Goal: Task Accomplishment & Management: Manage account settings

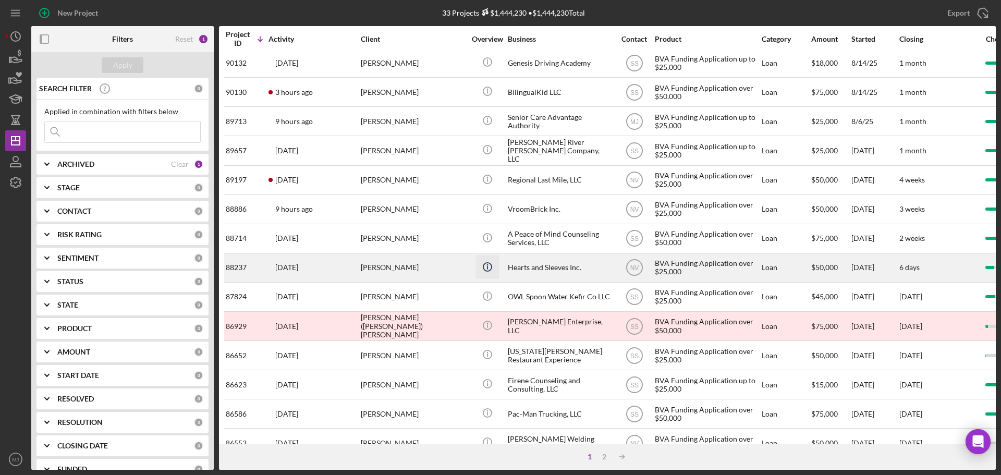
scroll to position [353, 0]
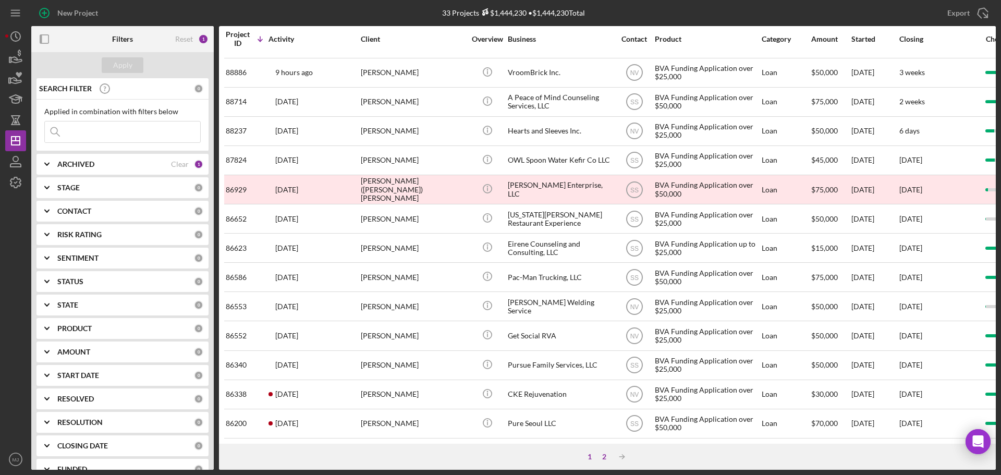
click at [603, 287] on div "2" at bounding box center [604, 456] width 15 height 8
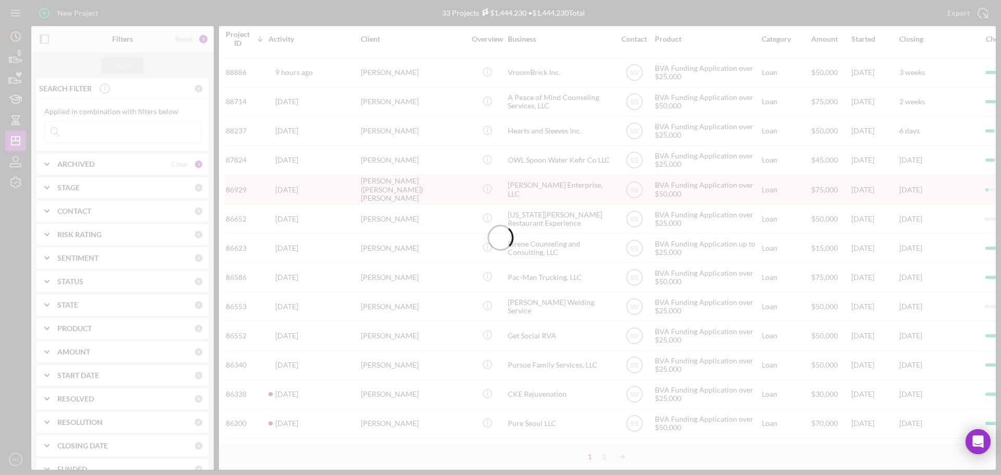
scroll to position [0, 0]
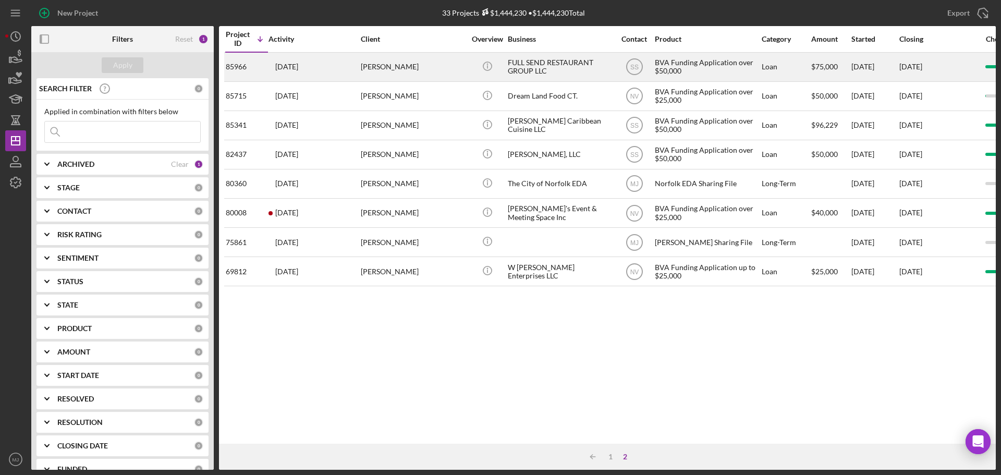
click at [538, 68] on div "FULL SEND RESTAURANT GROUP LLC" at bounding box center [560, 67] width 104 height 28
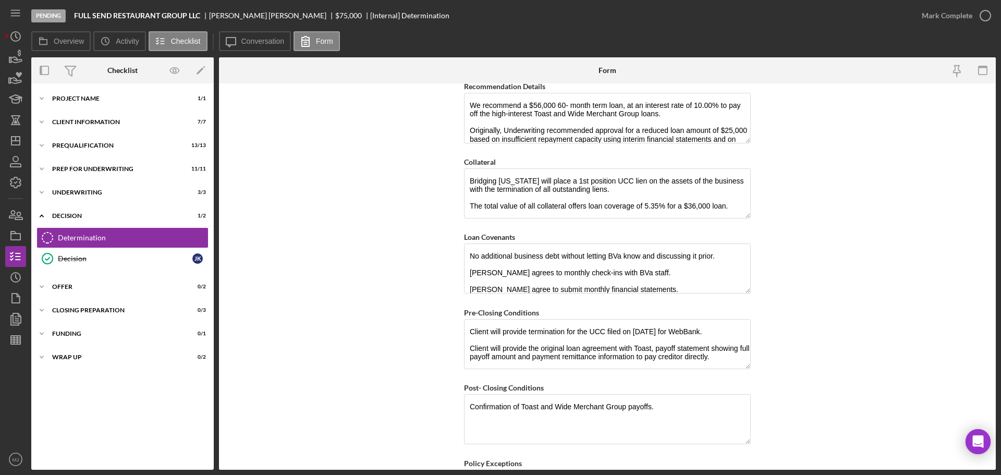
scroll to position [625, 0]
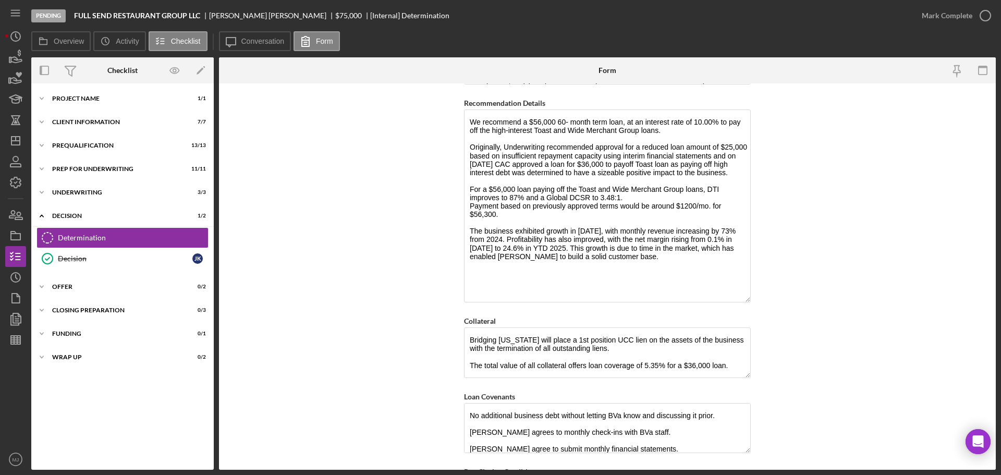
drag, startPoint x: 743, startPoint y: 157, endPoint x: 751, endPoint y: 300, distance: 143.0
click at [667, 287] on form "BVA Final Recommendation Borrower Full Send Restaurant Group, LLC Co-borrower(s…" at bounding box center [607, 276] width 777 height 386
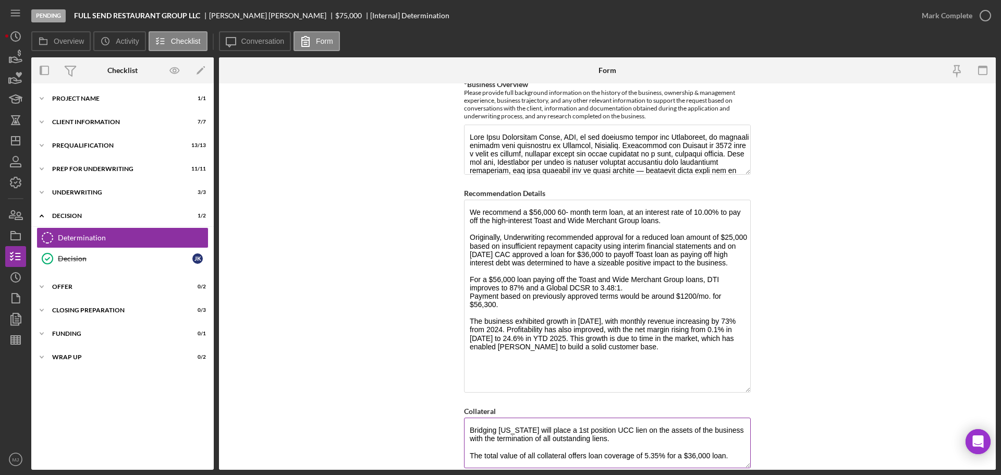
scroll to position [521, 0]
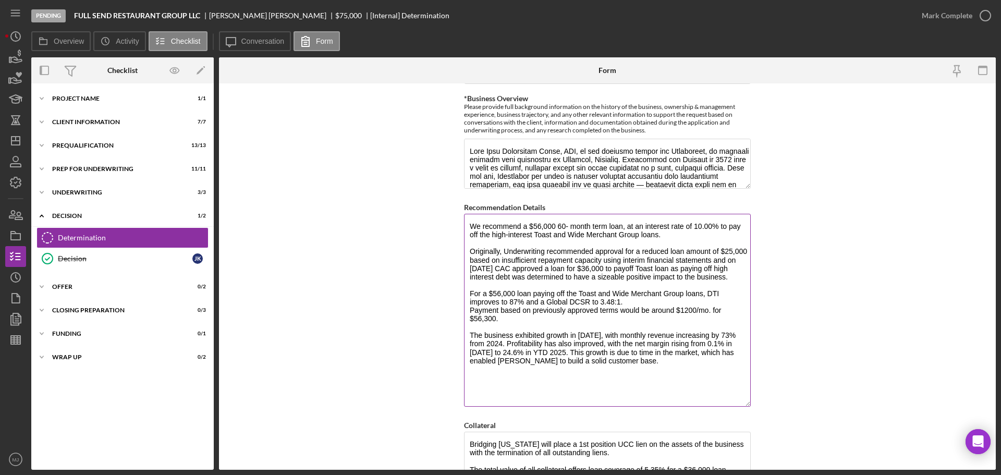
click at [647, 247] on textarea "We recommend a $56,000 60- month term loan, at an interest rate of 10.00% to pa…" at bounding box center [607, 310] width 287 height 193
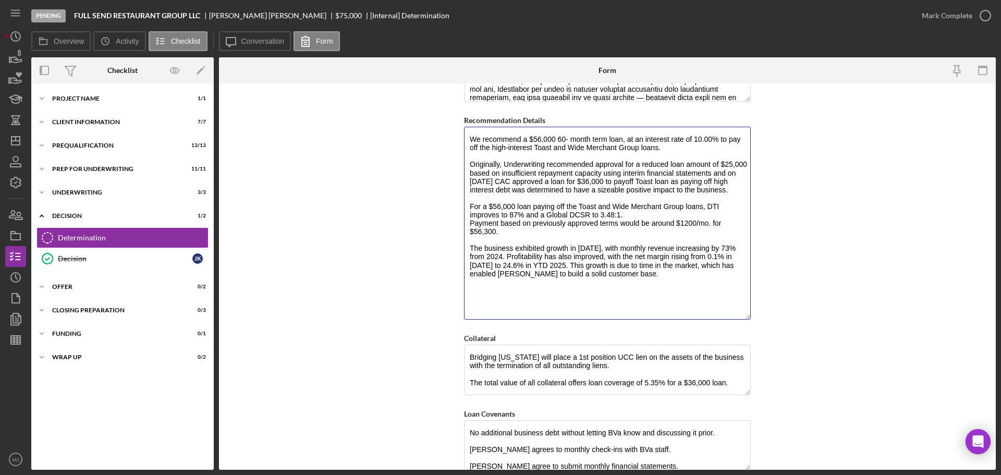
scroll to position [562, 0]
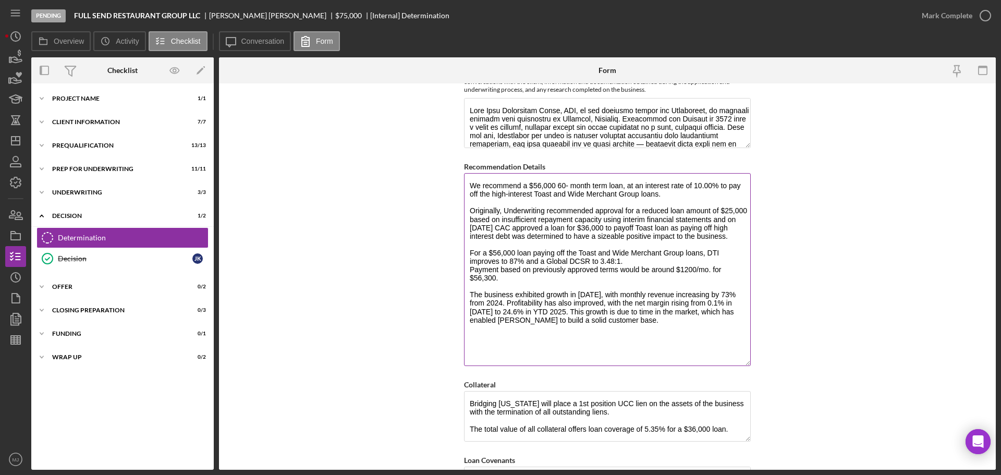
click at [667, 237] on textarea "We recommend a $56,000 60- month term loan, at an interest rate of 10.00% to pa…" at bounding box center [607, 269] width 287 height 193
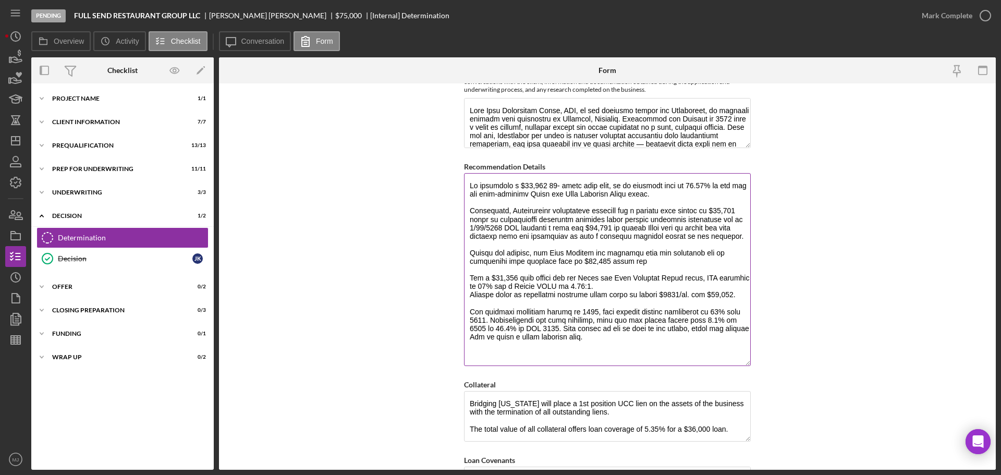
drag, startPoint x: 605, startPoint y: 264, endPoint x: 564, endPoint y: 264, distance: 40.7
click at [564, 264] on textarea "Recommendation Details" at bounding box center [607, 269] width 287 height 193
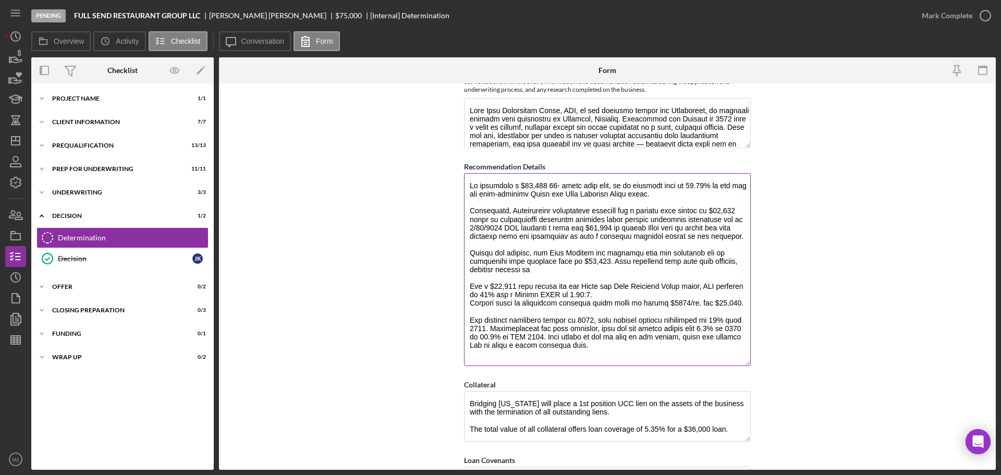
click at [561, 277] on textarea "Recommendation Details" at bounding box center [607, 269] width 287 height 193
drag, startPoint x: 535, startPoint y: 277, endPoint x: 458, endPoint y: 281, distance: 77.7
click at [458, 281] on form "BVA Final Recommendation Borrower Full Send Restaurant Group, LLC Co-borrower(s…" at bounding box center [607, 276] width 777 height 386
click at [661, 277] on textarea "Recommendation Details" at bounding box center [607, 269] width 287 height 193
drag, startPoint x: 667, startPoint y: 278, endPoint x: 570, endPoint y: 280, distance: 97.0
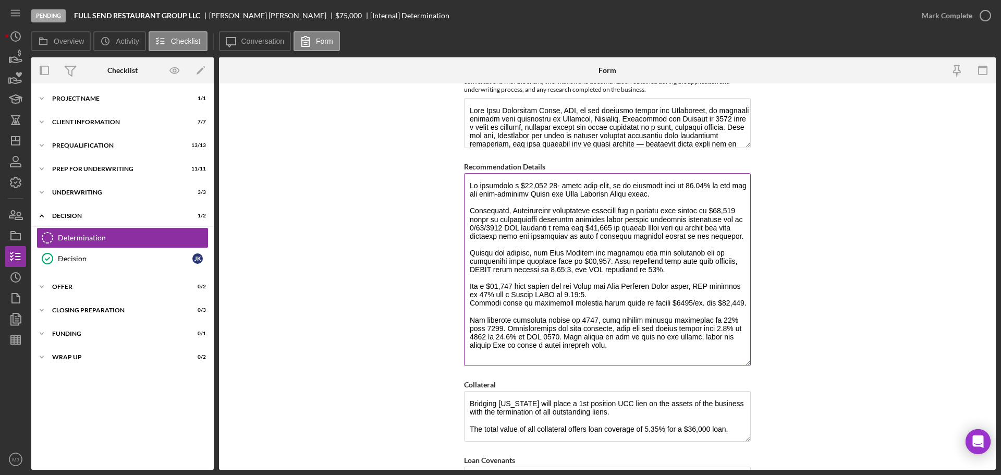
click at [570, 280] on textarea "Recommendation Details" at bounding box center [607, 269] width 287 height 193
click at [667, 279] on textarea "Recommendation Details" at bounding box center [607, 269] width 287 height 193
drag, startPoint x: 670, startPoint y: 278, endPoint x: 566, endPoint y: 279, distance: 103.7
click at [566, 279] on textarea "Recommendation Details" at bounding box center [607, 269] width 287 height 193
drag, startPoint x: 481, startPoint y: 294, endPoint x: 447, endPoint y: 296, distance: 33.4
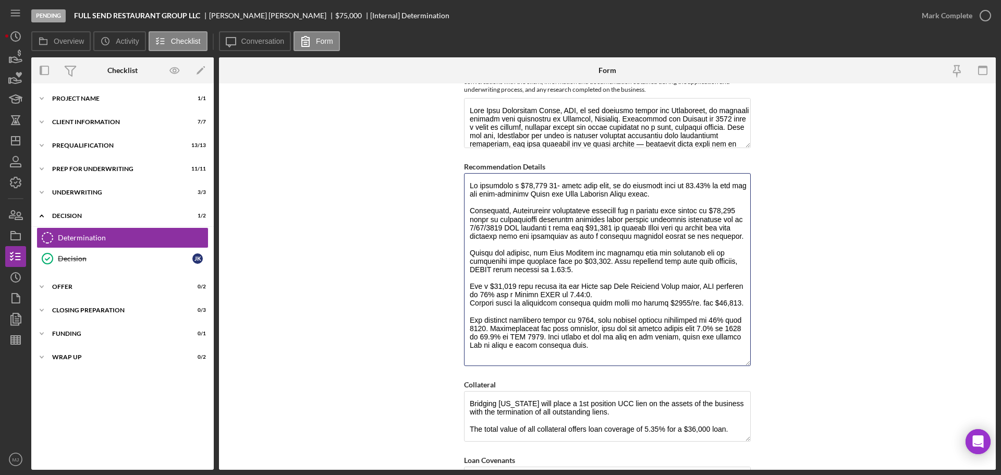
click at [447, 287] on form "BVA Final Recommendation Borrower Full Send Restaurant Group, LLC Co-borrower(s…" at bounding box center [607, 276] width 777 height 386
click at [592, 270] on textarea "Recommendation Details" at bounding box center [607, 269] width 287 height 193
click at [629, 287] on textarea "Recommendation Details" at bounding box center [607, 269] width 287 height 193
drag, startPoint x: 709, startPoint y: 291, endPoint x: 566, endPoint y: 303, distance: 143.8
click at [566, 287] on textarea "Recommendation Details" at bounding box center [607, 269] width 287 height 193
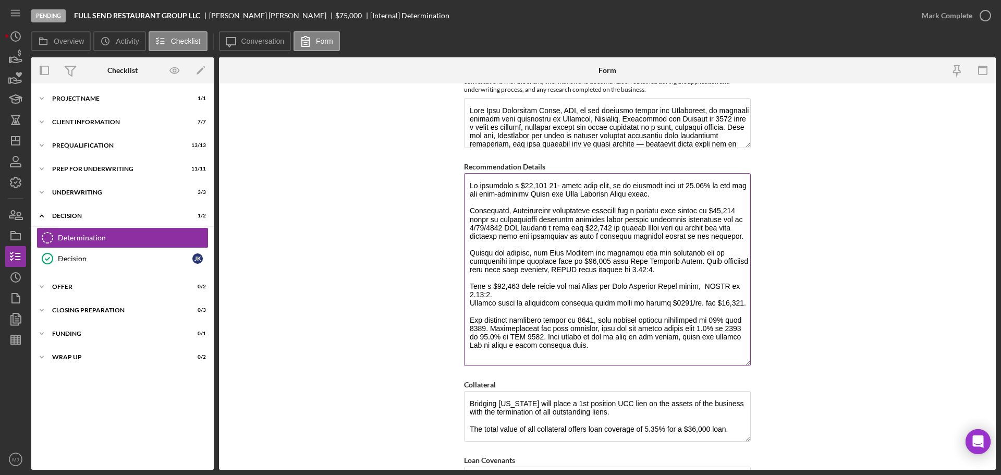
click at [667, 287] on textarea "Recommendation Details" at bounding box center [607, 269] width 287 height 193
click at [469, 287] on textarea "Recommendation Details" at bounding box center [607, 269] width 287 height 193
click at [488, 287] on textarea "Recommendation Details" at bounding box center [607, 269] width 287 height 193
click at [503, 287] on textarea "Recommendation Details" at bounding box center [607, 269] width 287 height 193
click at [469, 287] on textarea "Recommendation Details" at bounding box center [607, 269] width 287 height 193
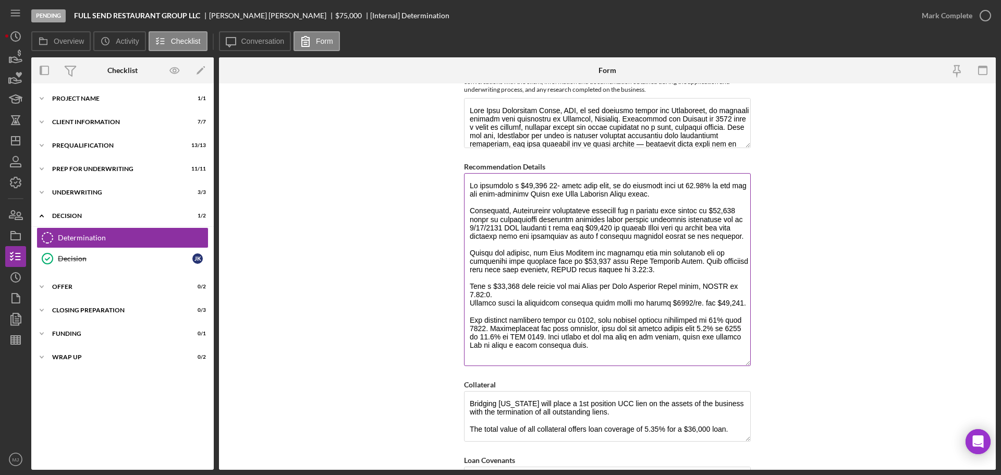
click at [512, 287] on textarea "Recommendation Details" at bounding box center [607, 269] width 287 height 193
click at [488, 287] on textarea "Recommendation Details" at bounding box center [607, 269] width 287 height 193
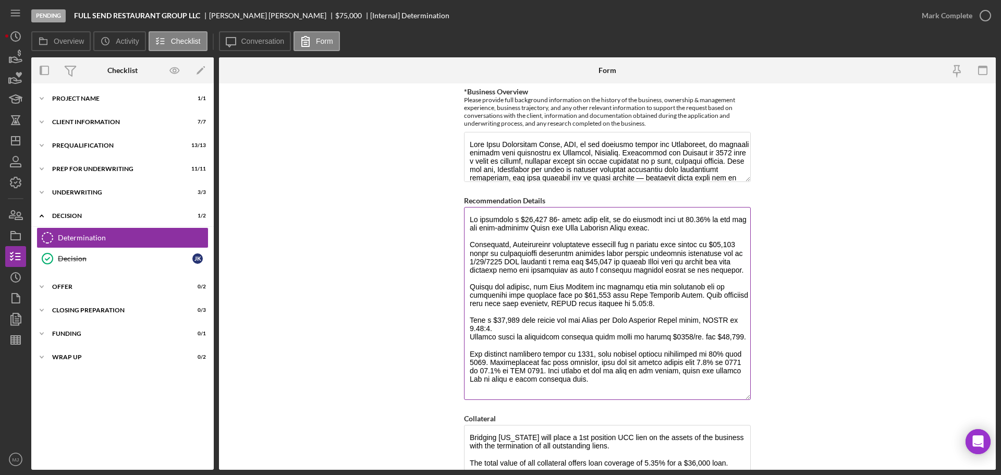
scroll to position [510, 0]
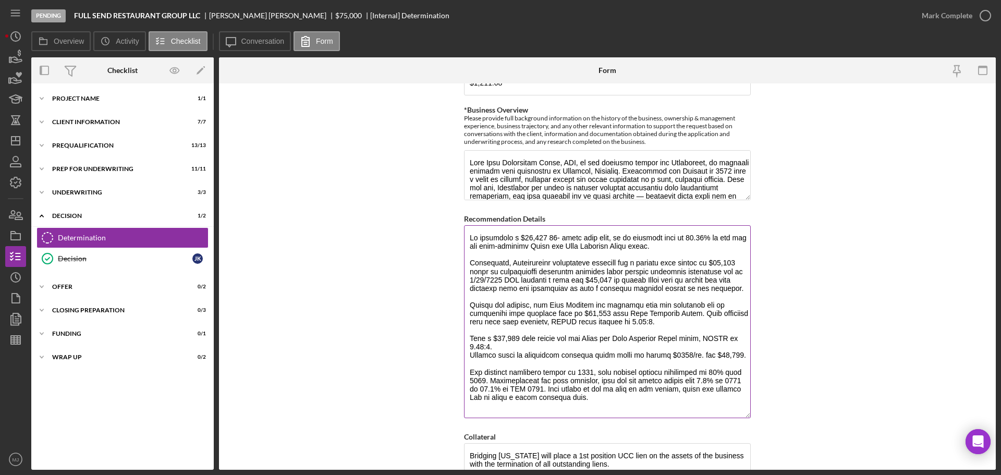
drag, startPoint x: 554, startPoint y: 238, endPoint x: 544, endPoint y: 235, distance: 11.0
click at [544, 235] on textarea "Recommendation Details" at bounding box center [607, 321] width 287 height 193
drag, startPoint x: 478, startPoint y: 238, endPoint x: 453, endPoint y: 238, distance: 25.0
click at [453, 238] on form "BVA Final Recommendation Borrower Full Send Restaurant Group, LLC Co-borrower(s…" at bounding box center [607, 276] width 777 height 386
click at [547, 237] on textarea "Recommendation Details" at bounding box center [607, 321] width 287 height 193
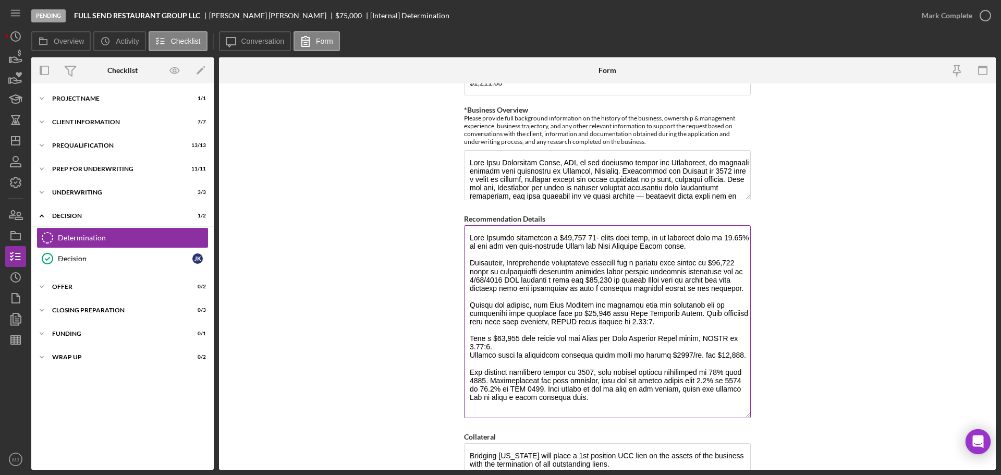
click at [562, 237] on textarea "Recommendation Details" at bounding box center [607, 321] width 287 height 193
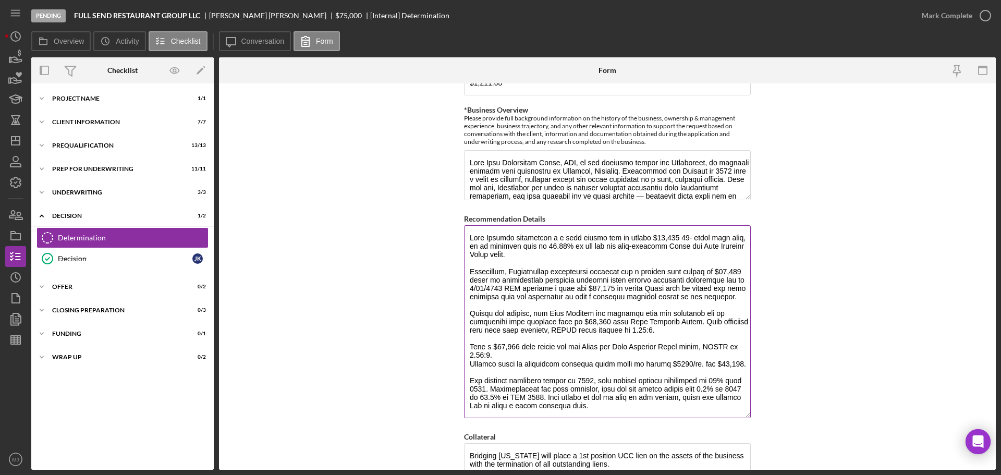
click at [667, 238] on textarea "Recommendation Details" at bounding box center [607, 321] width 287 height 193
click at [507, 287] on textarea "Recommendation Details" at bounding box center [607, 321] width 287 height 193
click at [508, 287] on textarea "Recommendation Details" at bounding box center [607, 321] width 287 height 193
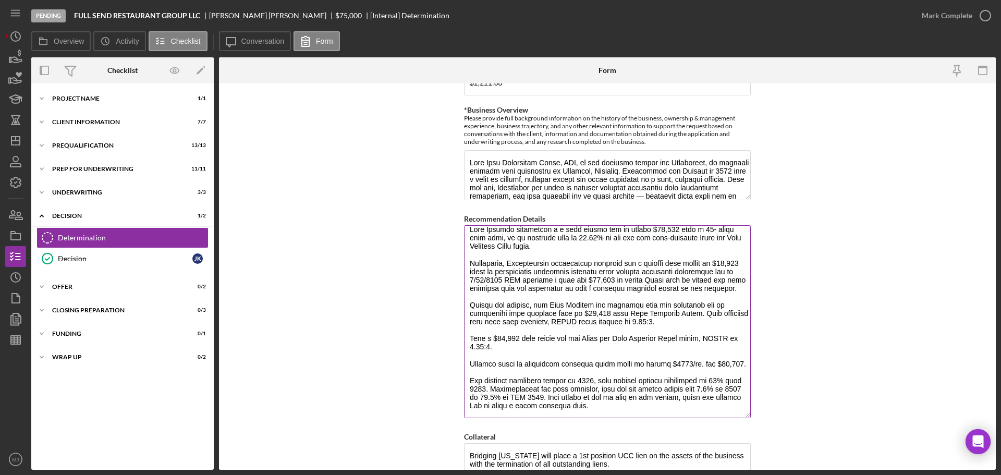
scroll to position [33, 0]
click at [657, 287] on textarea "Recommendation Details" at bounding box center [607, 321] width 287 height 193
click at [667, 287] on textarea "Recommendation Details" at bounding box center [607, 321] width 287 height 193
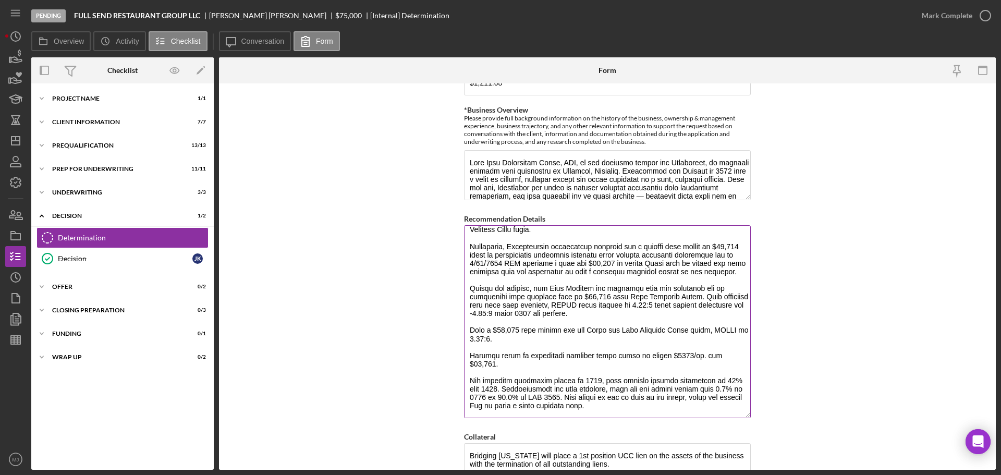
click at [539, 287] on textarea "Recommendation Details" at bounding box center [607, 321] width 287 height 193
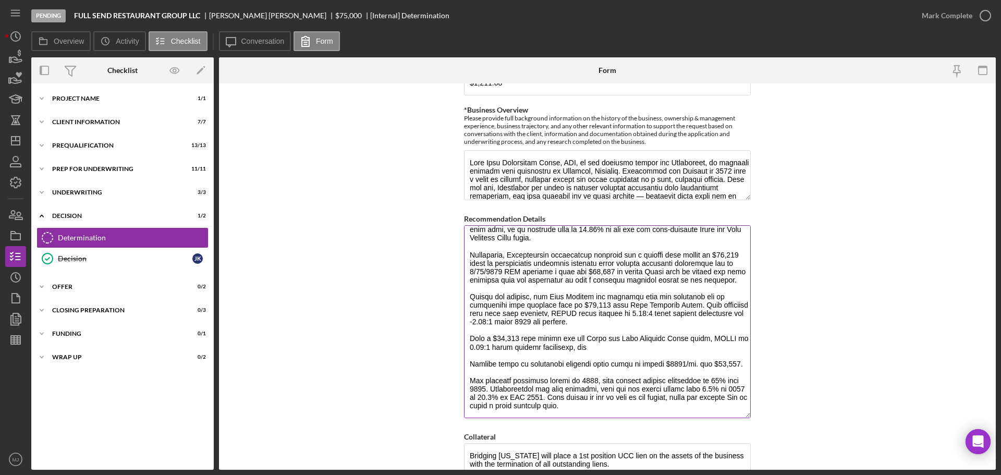
click at [576, 287] on textarea "Recommendation Details" at bounding box center [607, 321] width 287 height 193
click at [579, 287] on textarea "Recommendation Details" at bounding box center [607, 321] width 287 height 193
click at [597, 287] on textarea "Recommendation Details" at bounding box center [607, 321] width 287 height 193
click at [586, 287] on textarea "Recommendation Details" at bounding box center [607, 321] width 287 height 193
drag, startPoint x: 504, startPoint y: 361, endPoint x: 467, endPoint y: 355, distance: 37.4
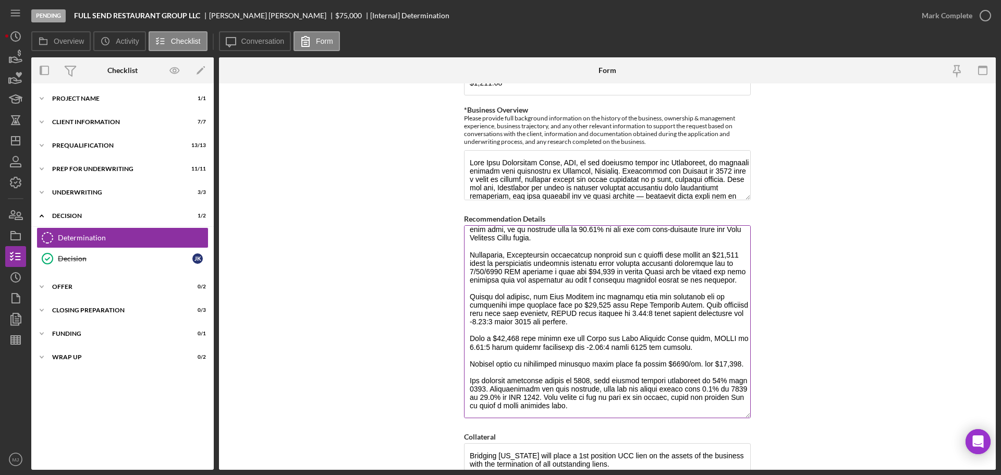
click at [467, 287] on textarea "Recommendation Details" at bounding box center [607, 321] width 287 height 193
click at [523, 272] on textarea "Recommendation Details" at bounding box center [607, 321] width 287 height 193
paste textarea "Payment based on previously approved terms would be around $1200/mo. for $56,30…"
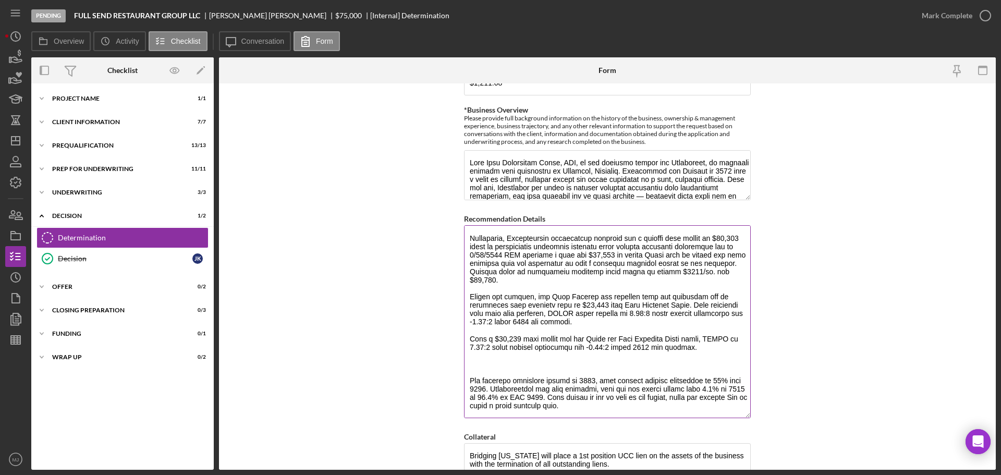
click at [571, 278] on textarea "Recommendation Details" at bounding box center [607, 321] width 287 height 193
click at [497, 287] on textarea "Recommendation Details" at bounding box center [607, 321] width 287 height 193
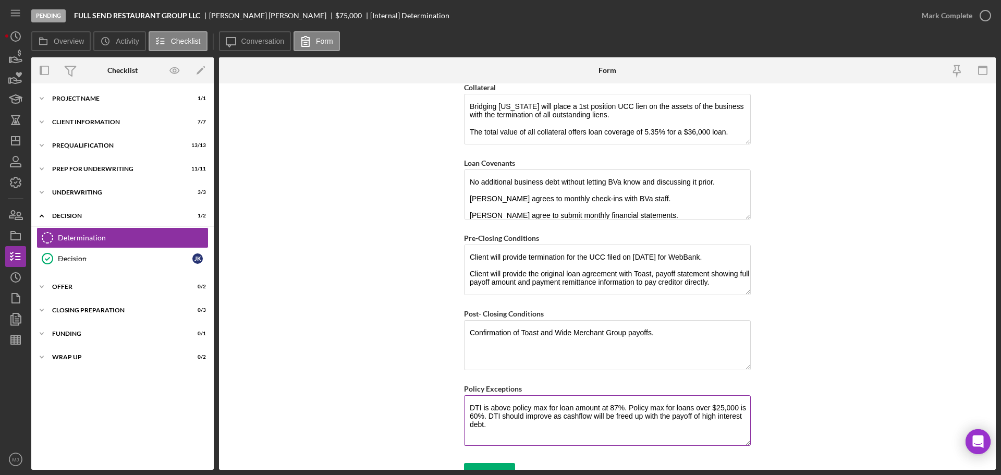
scroll to position [875, 0]
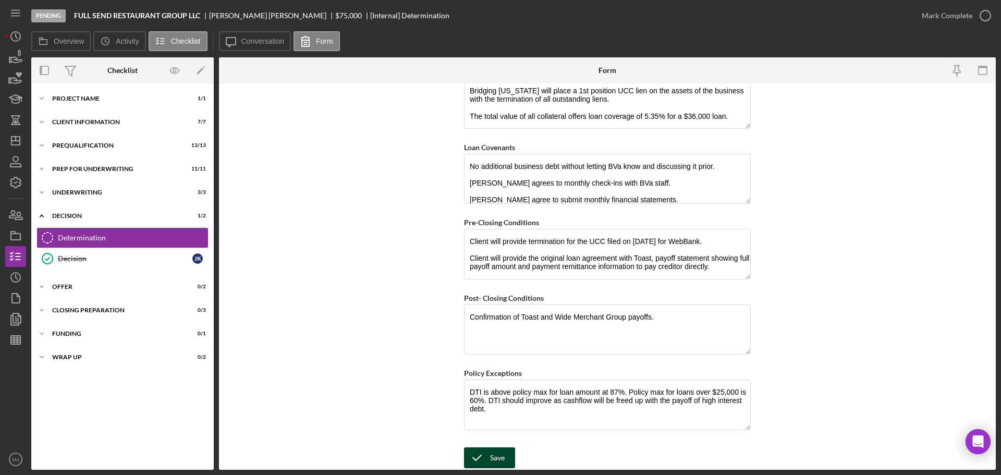
type textarea "Loan Officer recommends a a loan amount not to exceed $56,300 with a 60- month …"
click at [503, 287] on button "Save" at bounding box center [489, 457] width 51 height 21
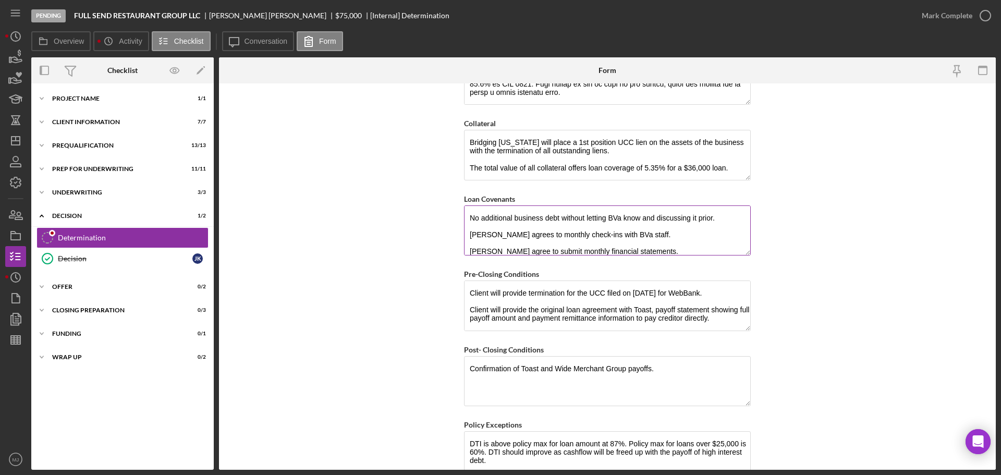
scroll to position [770, 0]
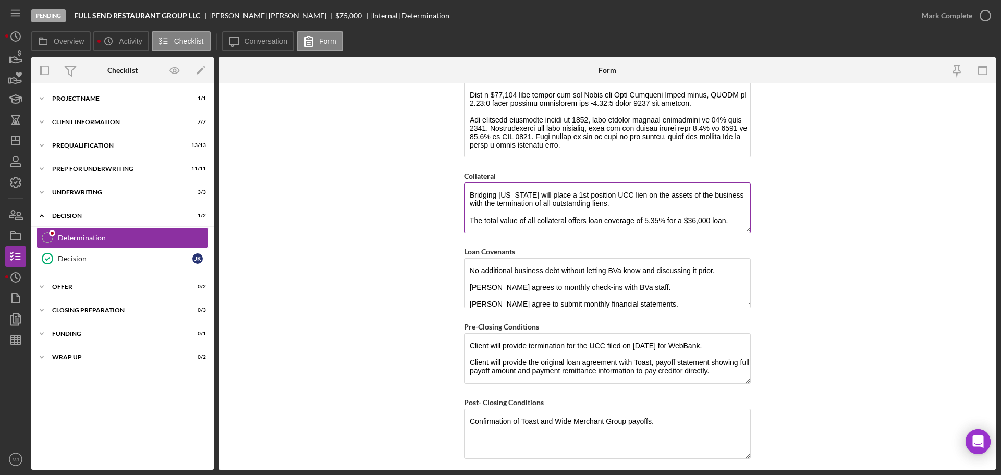
drag, startPoint x: 734, startPoint y: 220, endPoint x: 463, endPoint y: 226, distance: 271.1
click at [464, 226] on textarea "Bridging [US_STATE] will place a 1st position UCC lien on the assets of the bus…" at bounding box center [607, 207] width 287 height 50
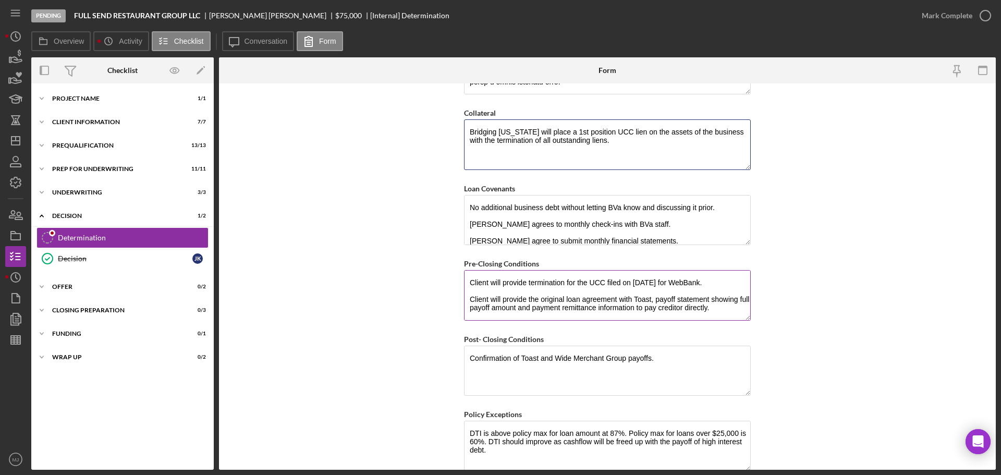
scroll to position [875, 0]
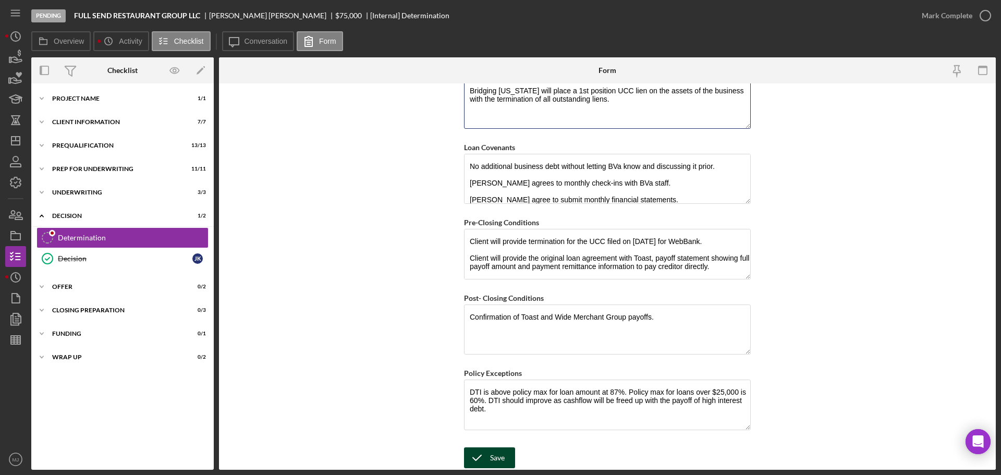
type textarea "Bridging [US_STATE] will place a 1st position UCC lien on the assets of the bus…"
click at [485, 287] on icon "submit" at bounding box center [477, 458] width 26 height 26
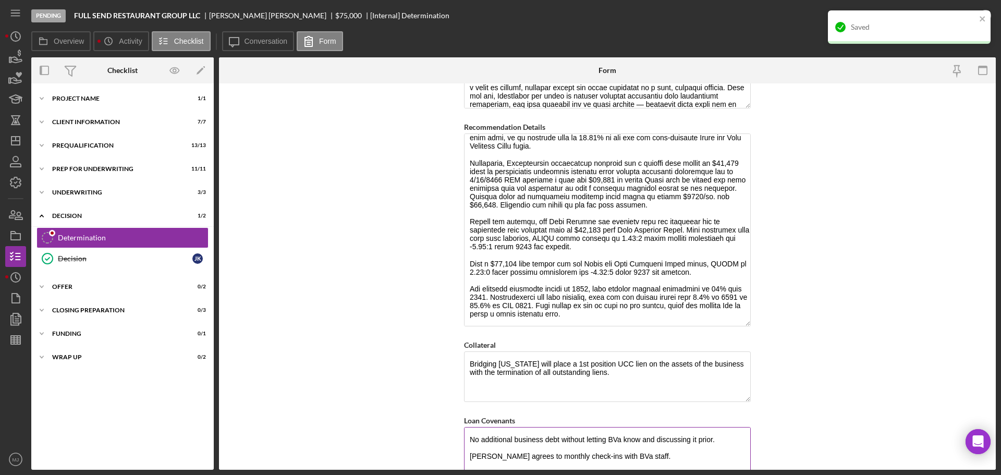
scroll to position [510, 0]
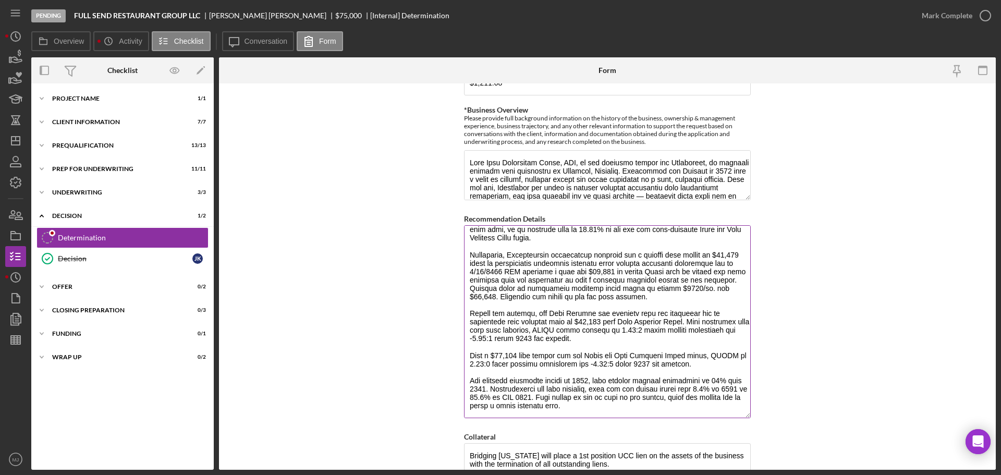
drag, startPoint x: 479, startPoint y: 373, endPoint x: 463, endPoint y: 373, distance: 16.2
click at [464, 287] on textarea "Recommendation Details" at bounding box center [607, 321] width 287 height 193
drag, startPoint x: 681, startPoint y: 372, endPoint x: 649, endPoint y: 391, distance: 36.9
click at [649, 287] on textarea "Recommendation Details" at bounding box center [607, 321] width 287 height 193
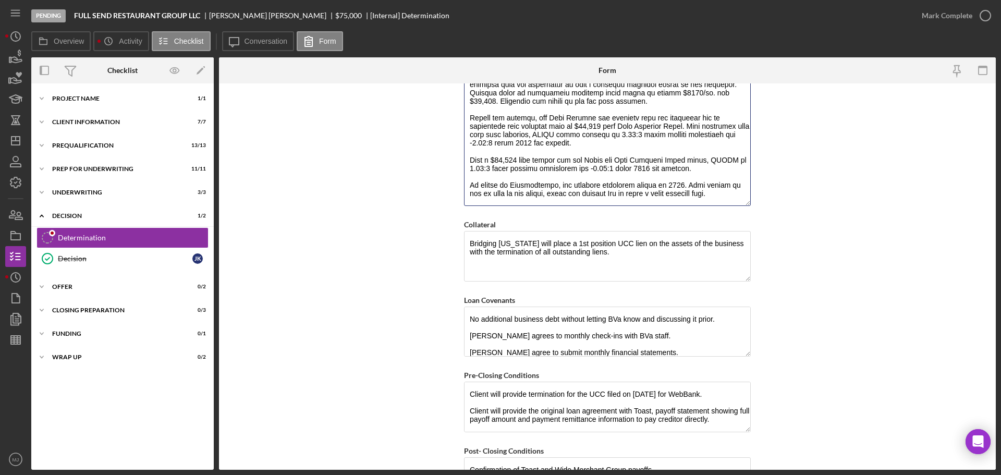
scroll to position [875, 0]
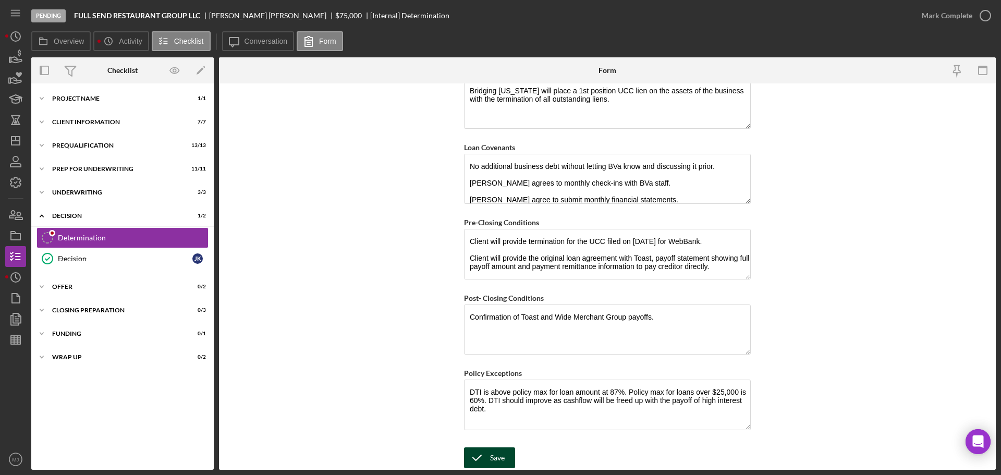
type textarea "Loan Officer recommends a a loan amount not to exceed $56,300 with a 60- month …"
click at [500, 287] on div "Save" at bounding box center [497, 457] width 15 height 21
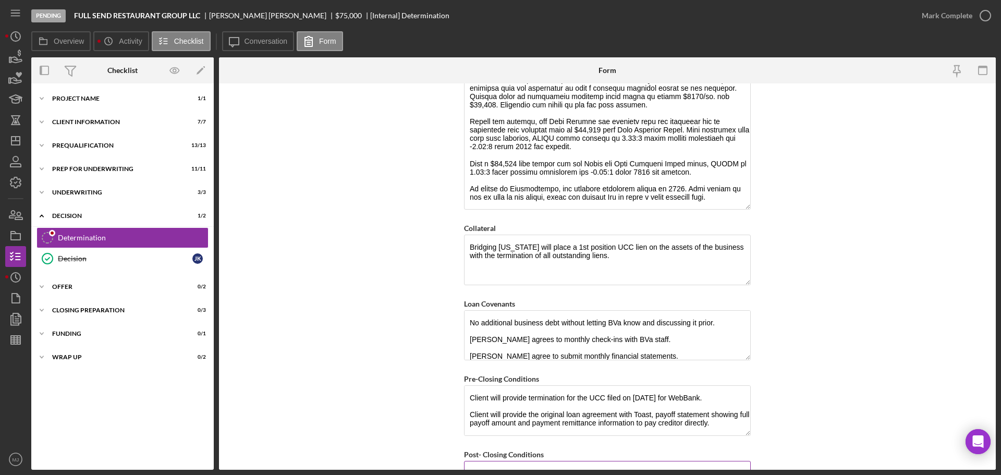
scroll to position [770, 0]
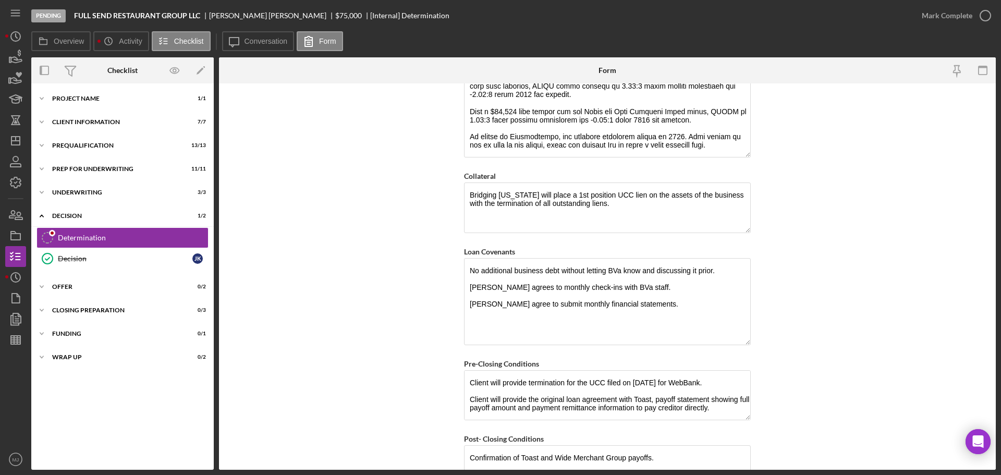
drag, startPoint x: 746, startPoint y: 304, endPoint x: 749, endPoint y: 341, distance: 36.6
click at [667, 287] on form "BVA Final Recommendation Borrower Full Send Restaurant Group, LLC Co-borrower(s…" at bounding box center [607, 276] width 777 height 386
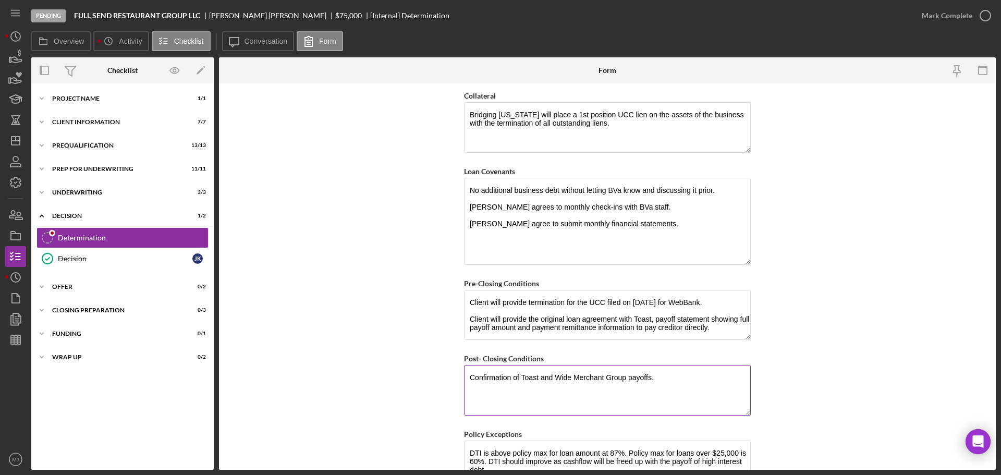
scroll to position [911, 0]
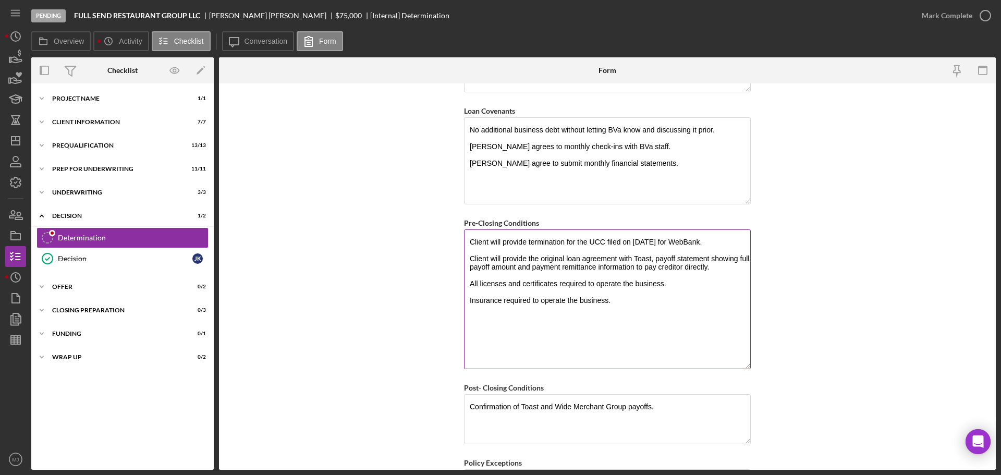
drag, startPoint x: 745, startPoint y: 276, endPoint x: 745, endPoint y: 365, distance: 89.1
click at [667, 287] on textarea "Client will provide termination for the UCC filed on [DATE] for WebBank. Client…" at bounding box center [607, 299] width 287 height 140
drag, startPoint x: 487, startPoint y: 259, endPoint x: 447, endPoint y: 259, distance: 40.1
click at [447, 259] on form "BVA Final Recommendation Borrower Full Send Restaurant Group, LLC Co-borrower(s…" at bounding box center [607, 276] width 777 height 386
click at [472, 256] on textarea "Client will provide termination for the UCC filed on [DATE] for WebBank. applic…" at bounding box center [607, 299] width 287 height 140
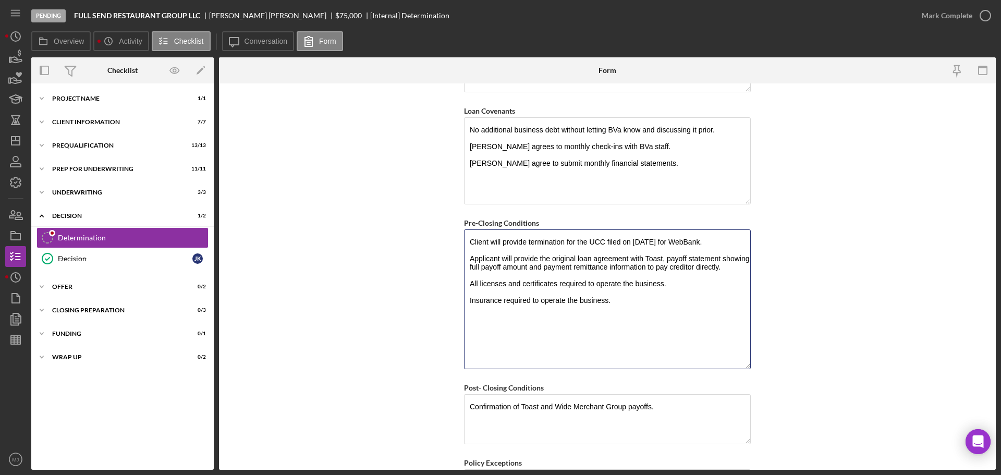
drag, startPoint x: 485, startPoint y: 240, endPoint x: 449, endPoint y: 243, distance: 36.1
click at [449, 243] on form "BVA Final Recommendation Borrower Full Send Restaurant Group, LLC Co-borrower(s…" at bounding box center [607, 276] width 777 height 386
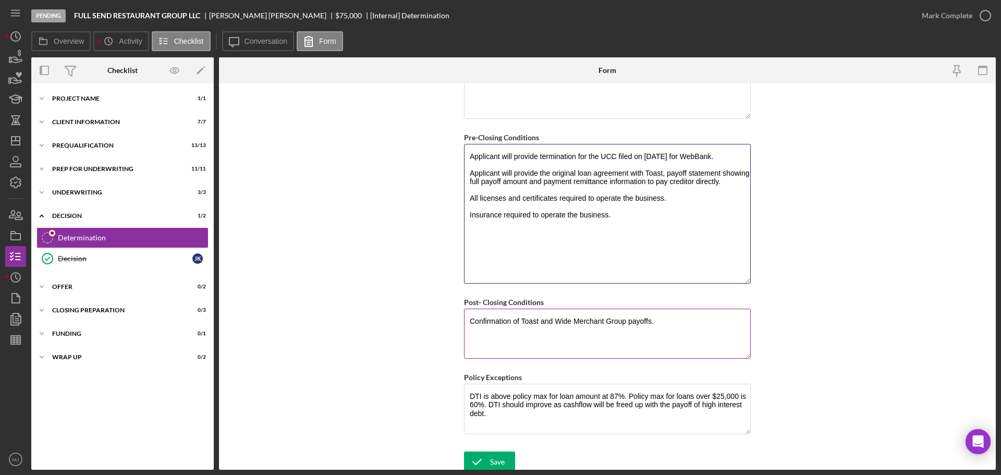
scroll to position [1001, 0]
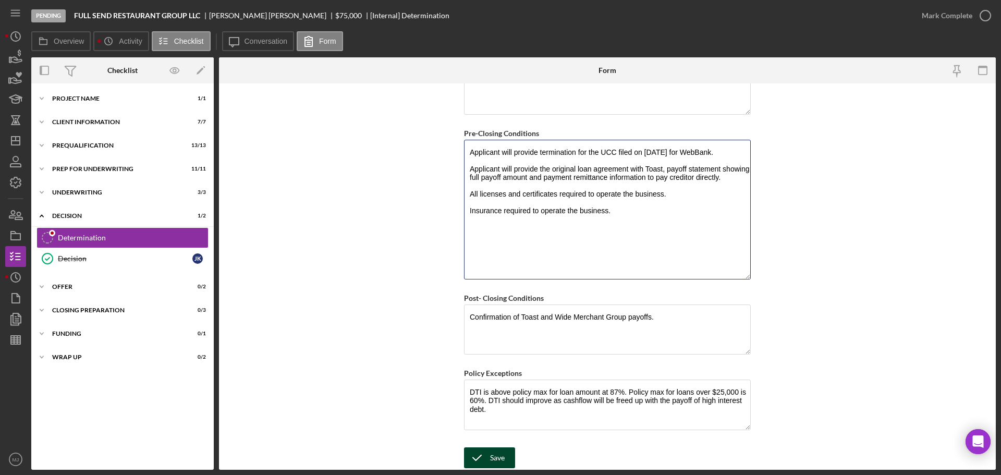
type textarea "Applicant will provide termination for the UCC filed on [DATE] for WebBank. App…"
click at [497, 287] on div "Save" at bounding box center [497, 457] width 15 height 21
drag, startPoint x: 485, startPoint y: 401, endPoint x: 513, endPoint y: 409, distance: 29.6
click at [513, 287] on textarea "DTI is above policy max for loan amount at 87%. Policy max for loans over $25,0…" at bounding box center [607, 404] width 287 height 50
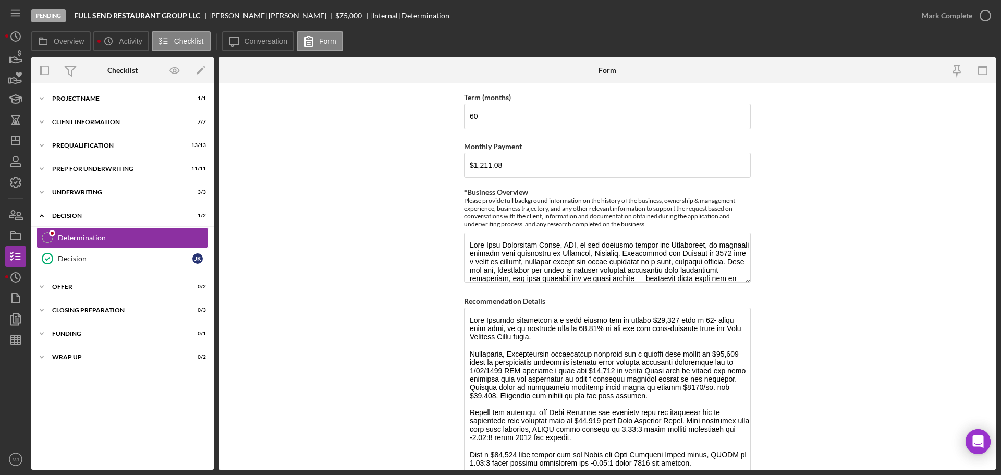
scroll to position [0, 0]
drag, startPoint x: 501, startPoint y: 388, endPoint x: 702, endPoint y: 394, distance: 200.7
click at [667, 287] on textarea "Recommendation Details" at bounding box center [607, 404] width 287 height 193
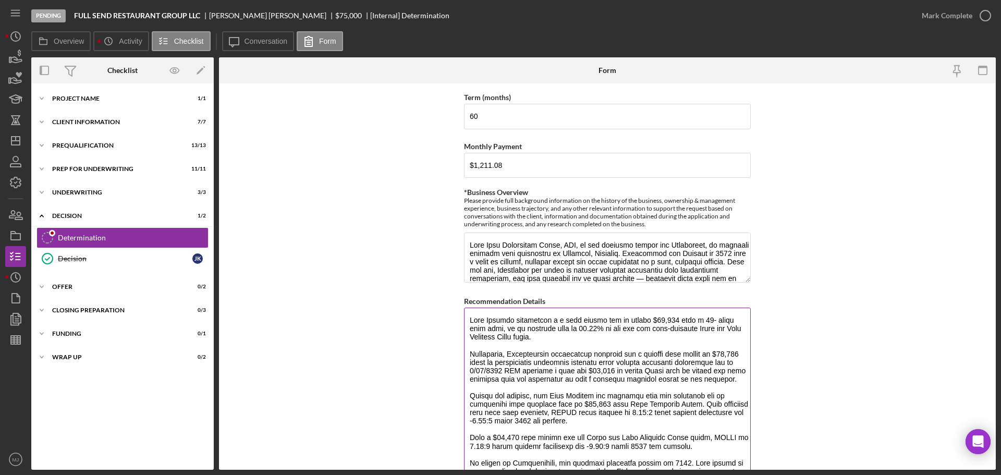
click at [558, 287] on textarea "Recommendation Details" at bounding box center [607, 404] width 287 height 193
paste textarea "Payment based on previously approved terms would be around $1200/mo. for $56,30…"
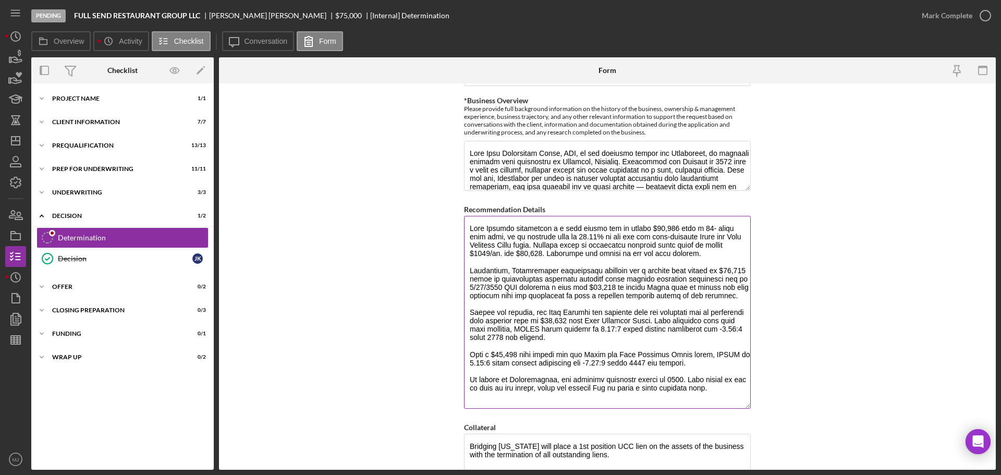
scroll to position [532, 0]
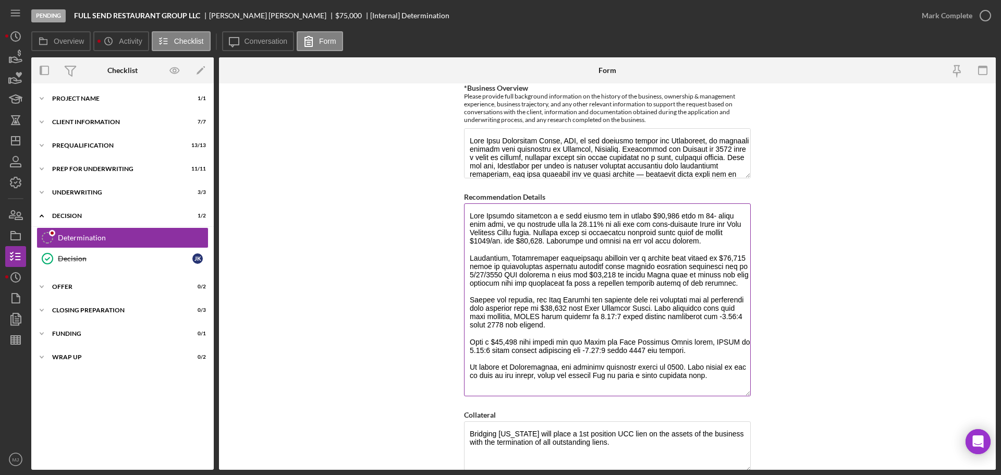
drag, startPoint x: 602, startPoint y: 317, endPoint x: 650, endPoint y: 326, distance: 49.4
click at [650, 287] on textarea "Recommendation Details" at bounding box center [607, 299] width 287 height 193
click at [654, 287] on textarea "Recommendation Details" at bounding box center [607, 299] width 287 height 193
drag, startPoint x: 681, startPoint y: 316, endPoint x: 722, endPoint y: 331, distance: 44.5
click at [667, 287] on textarea "Recommendation Details" at bounding box center [607, 299] width 287 height 193
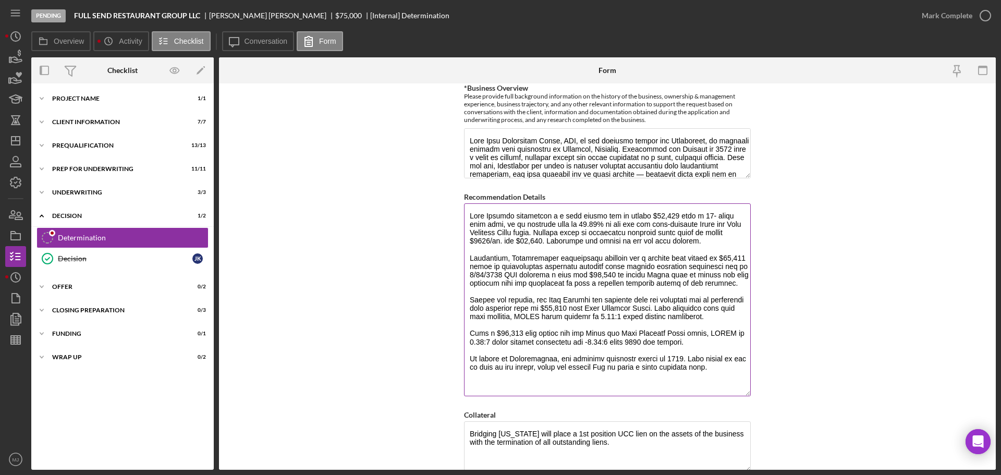
drag, startPoint x: 566, startPoint y: 343, endPoint x: 696, endPoint y: 341, distance: 129.8
click at [667, 287] on textarea "Recommendation Details" at bounding box center [607, 299] width 287 height 193
click at [585, 287] on textarea "Recommendation Details" at bounding box center [607, 299] width 287 height 193
click at [667, 287] on textarea "Recommendation Details" at bounding box center [607, 299] width 287 height 193
type textarea "Loan Officer recommends a a loan amount not to exceed $56,300 with a 60- month …"
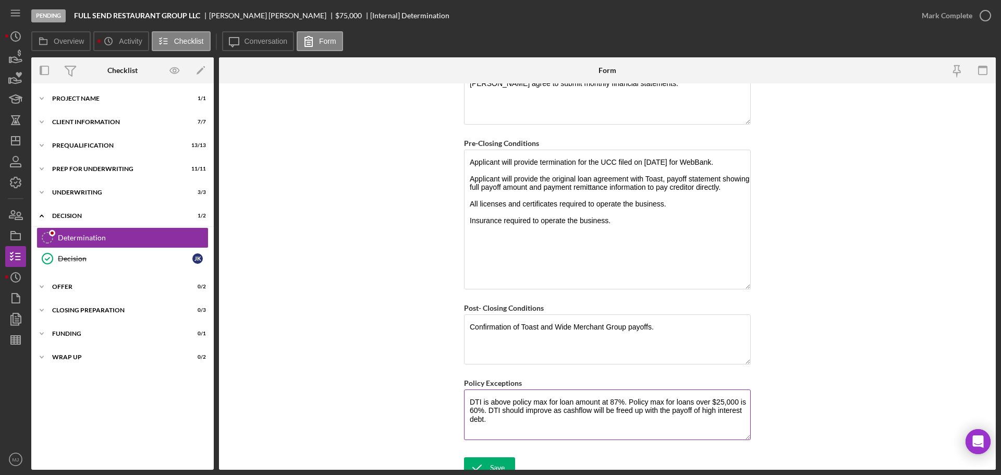
scroll to position [1001, 0]
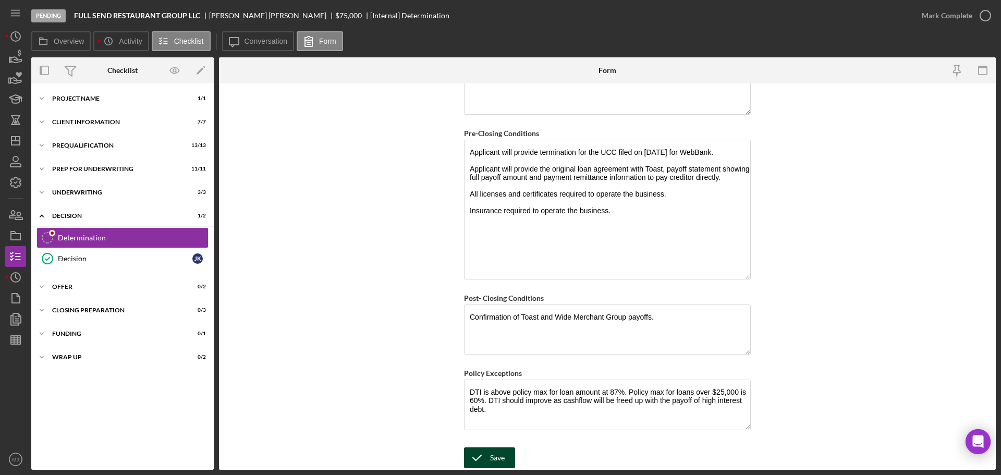
click at [493, 287] on div "Save" at bounding box center [497, 457] width 15 height 21
click at [667, 18] on div "Mark Complete" at bounding box center [946, 15] width 51 height 21
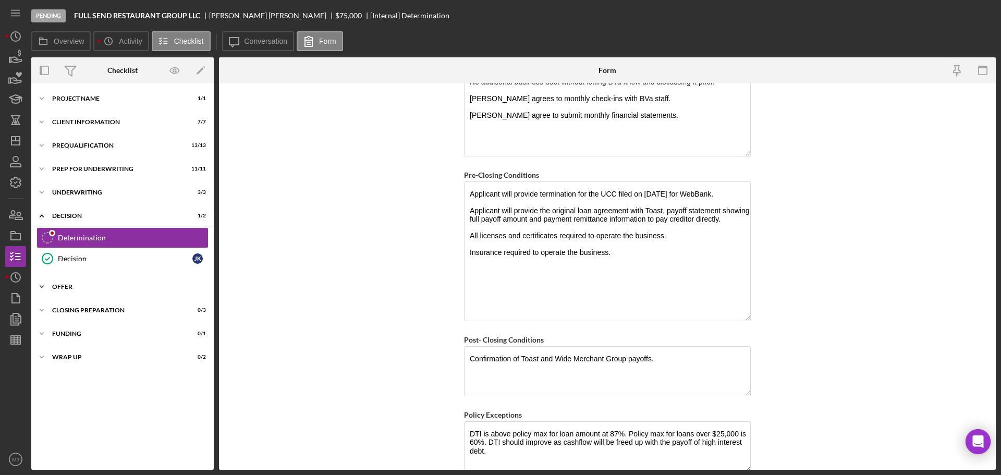
scroll to position [1042, 0]
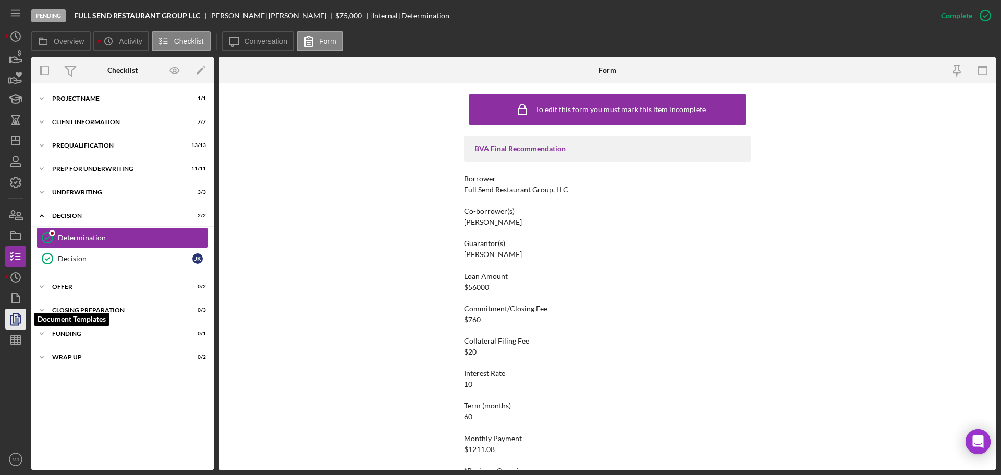
click at [21, 287] on icon "button" at bounding box center [16, 319] width 26 height 26
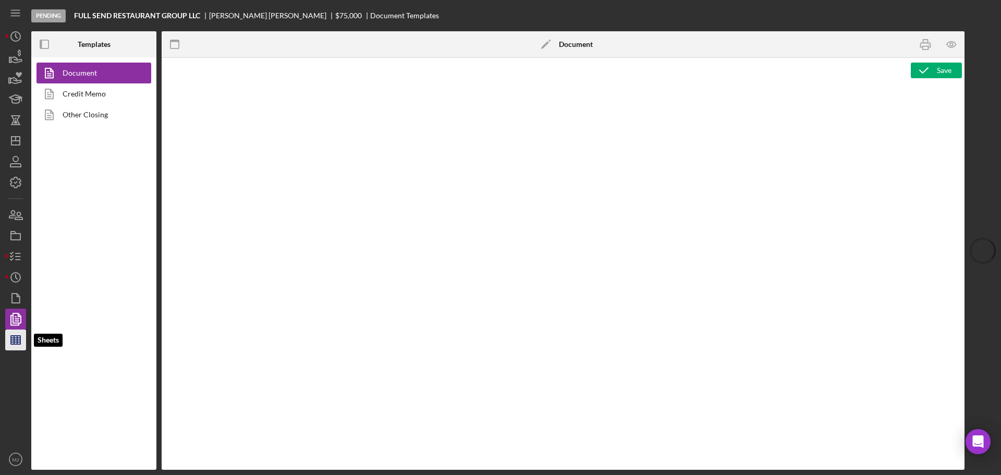
click at [17, 287] on polygon "button" at bounding box center [15, 340] width 9 height 8
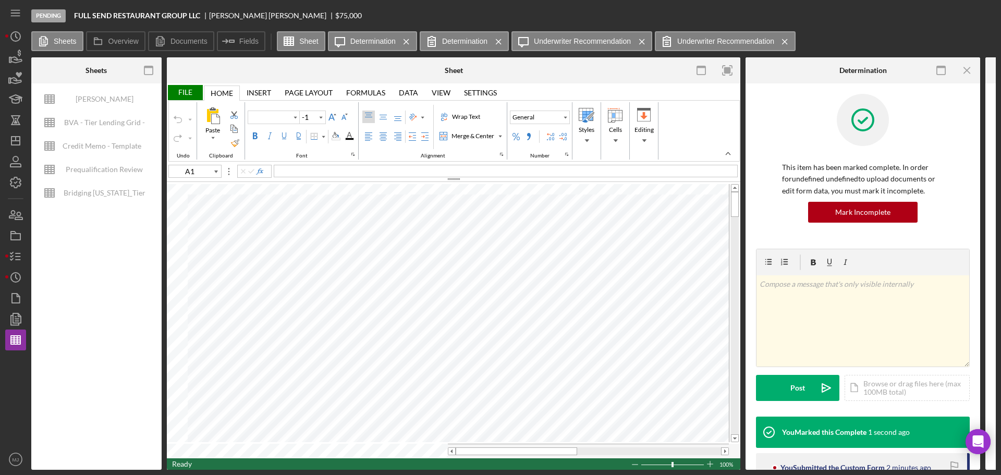
type input "Calibri"
type input "11"
type input "Helvetica Neue"
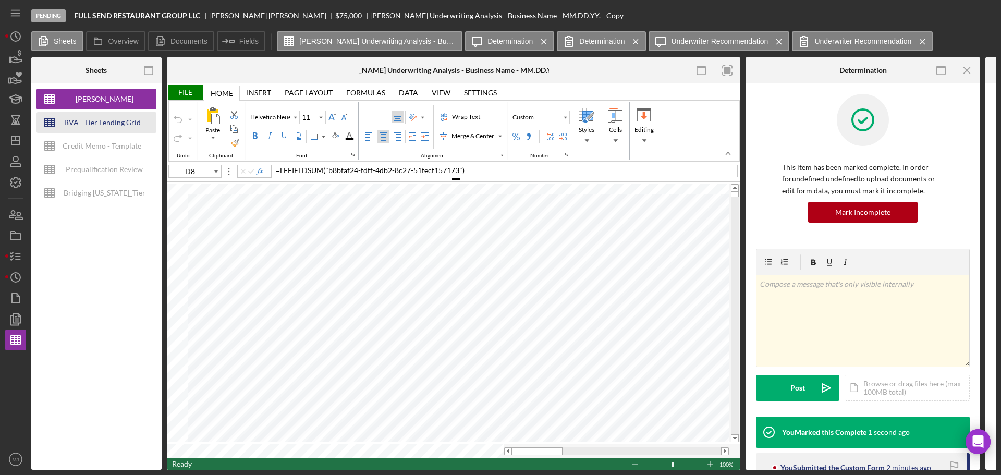
scroll to position [23, 47]
click at [135, 120] on div "BVA - Tier Lending Grid - [DATE]" at bounding box center [104, 122] width 83 height 21
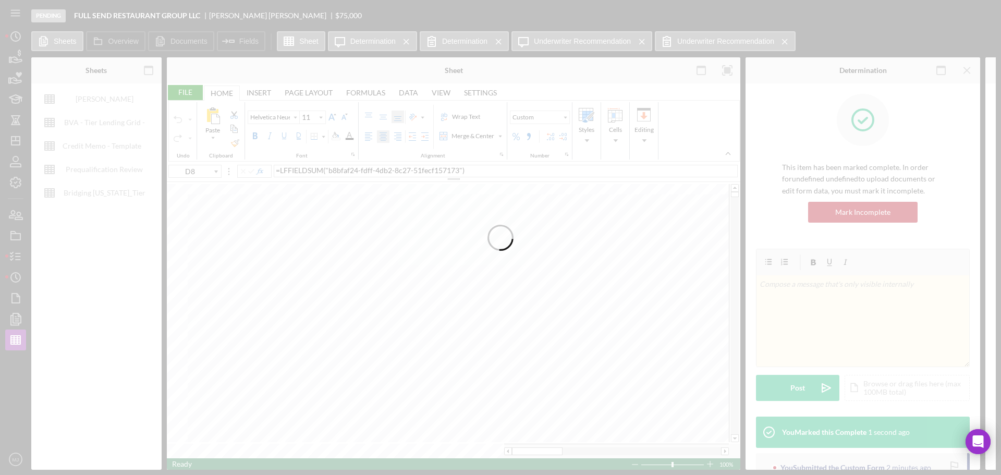
type input "C37"
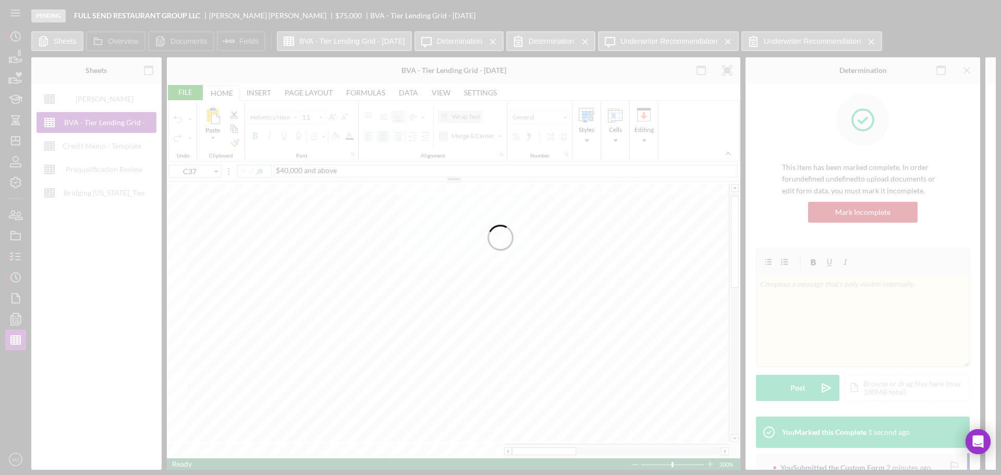
type input "Arial"
type input "10"
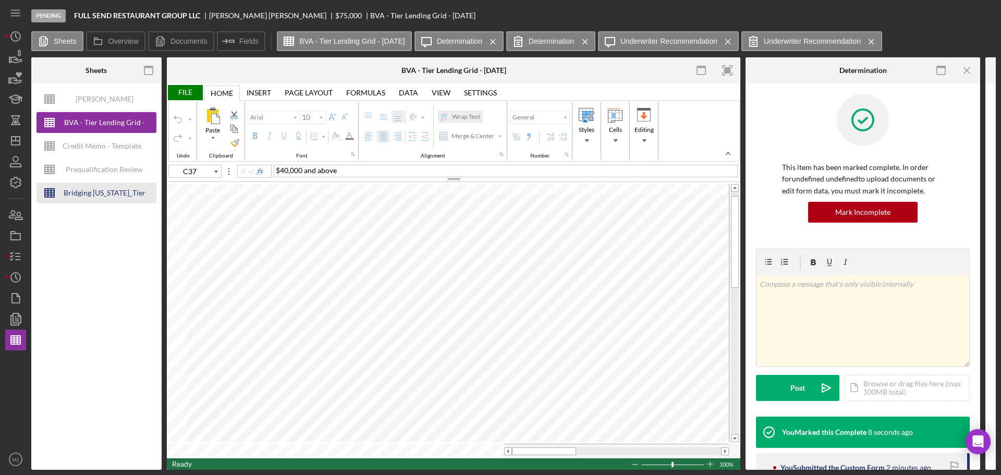
click at [111, 192] on div "Bridging [US_STATE]_Tier Lending Grid V 6.30 COPY" at bounding box center [104, 192] width 83 height 21
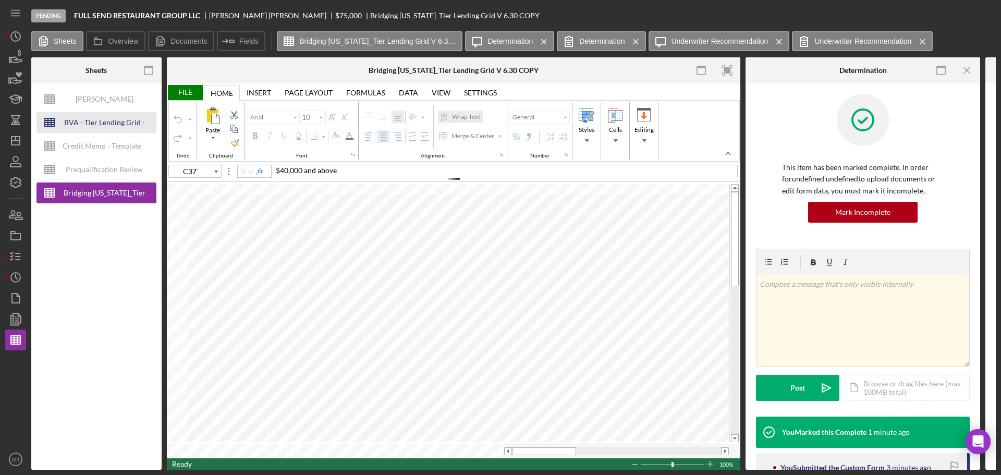
click at [103, 112] on div "BVA - Tier Lending Grid - [DATE]" at bounding box center [104, 122] width 83 height 21
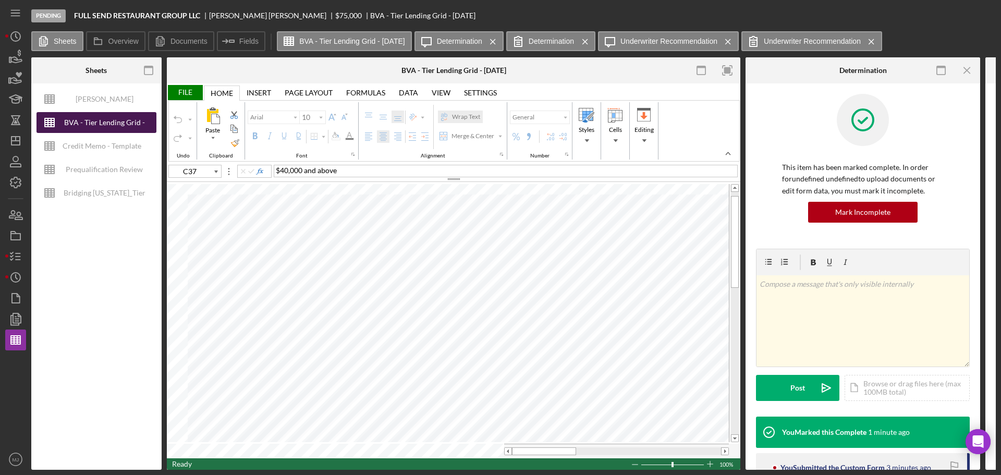
type input "C4"
type input "11"
click at [522, 223] on input "image" at bounding box center [524, 225] width 9 height 9
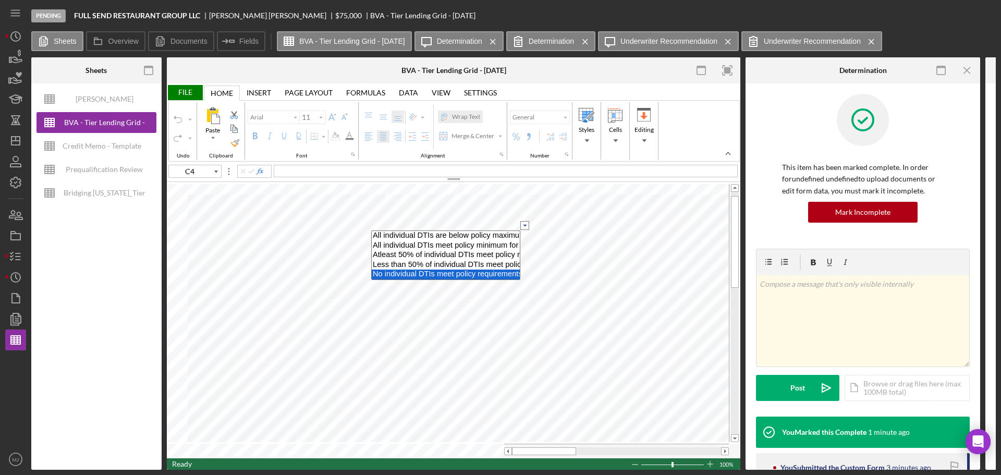
click at [433, 276] on option "No individual DTIs meet policy requirements per loan amount" at bounding box center [446, 274] width 148 height 10
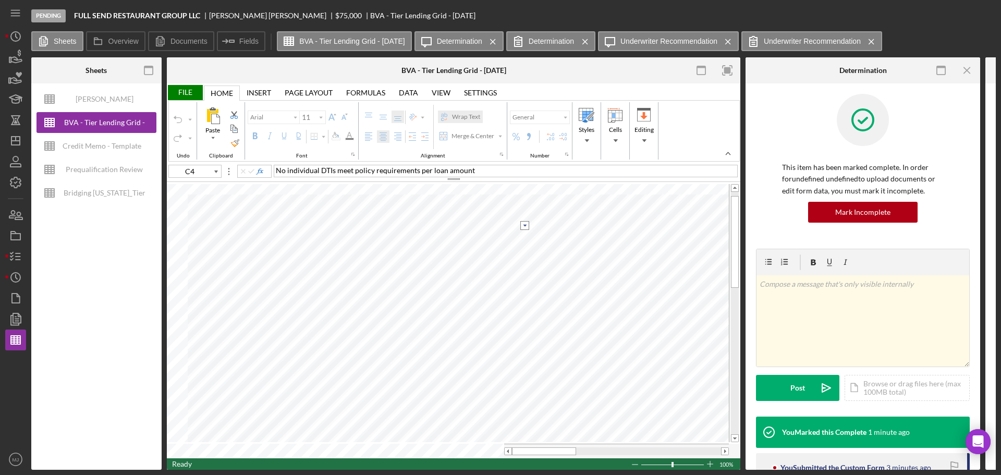
type input "C5"
click at [525, 238] on input "image" at bounding box center [524, 239] width 9 height 9
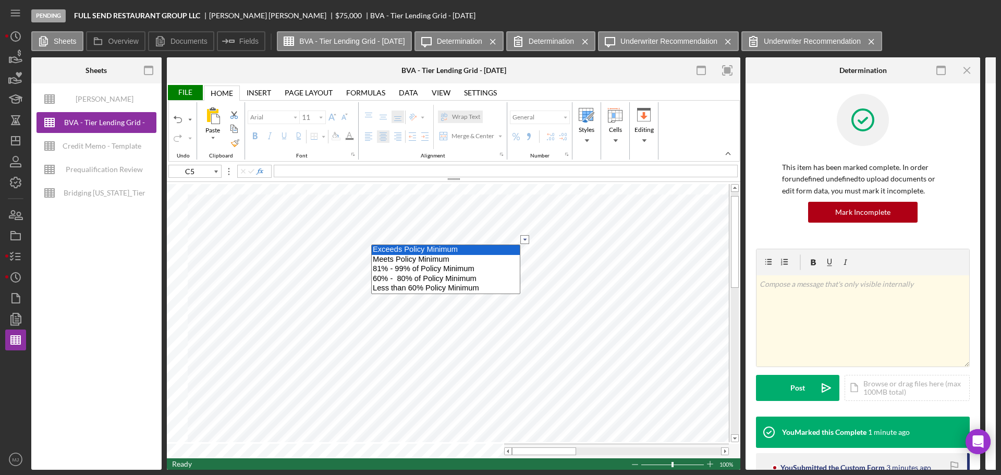
click at [414, 250] on option "Exceeds Policy Minimum" at bounding box center [446, 250] width 148 height 10
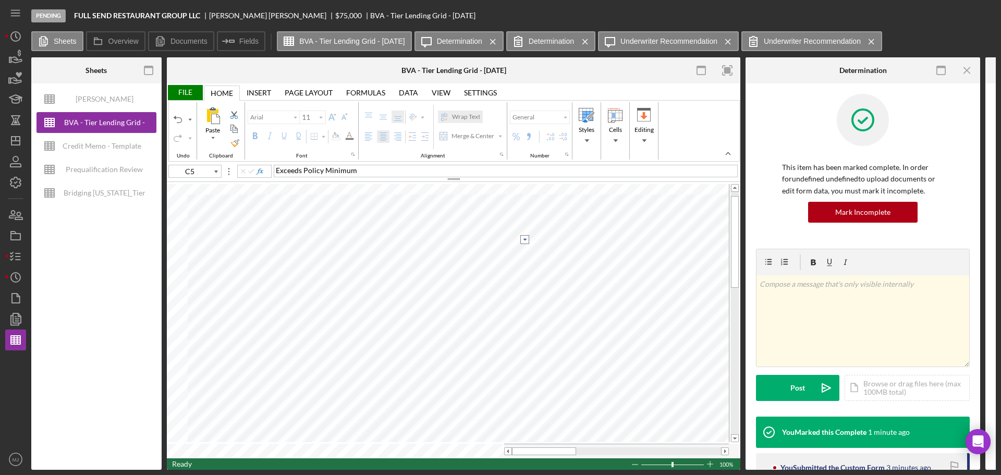
type input "10"
click at [521, 269] on input "image" at bounding box center [524, 269] width 9 height 9
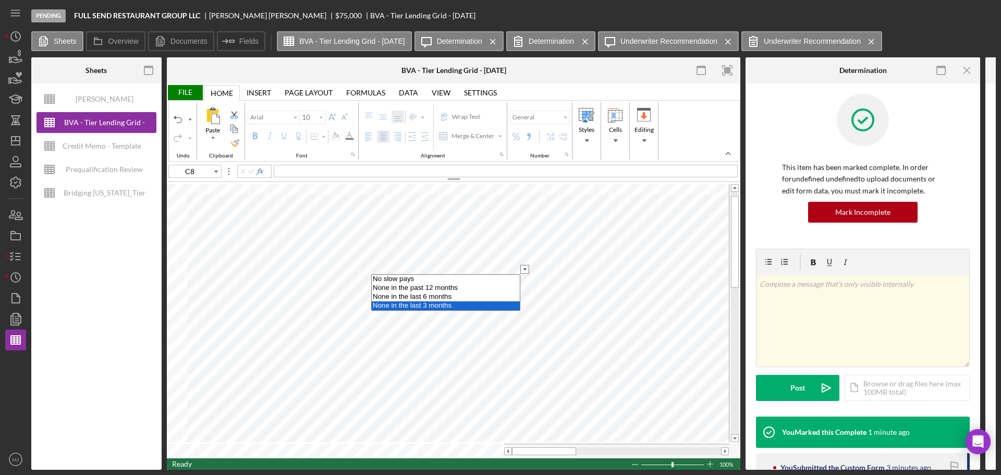
click at [446, 287] on option "None in the last 3 months" at bounding box center [446, 305] width 148 height 9
type input "C9"
select select
click at [522, 286] on input "image" at bounding box center [524, 288] width 9 height 9
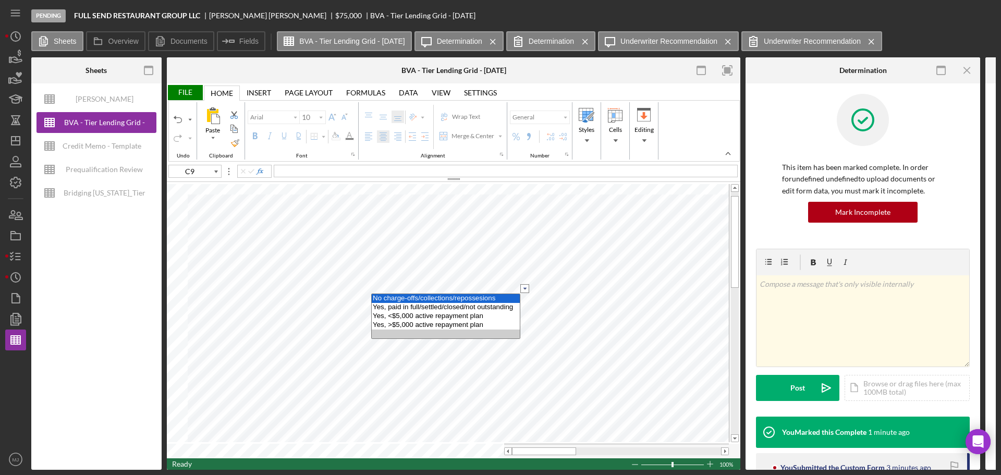
click at [478, 287] on option "No charge-offs/collections/repossesions" at bounding box center [446, 298] width 148 height 9
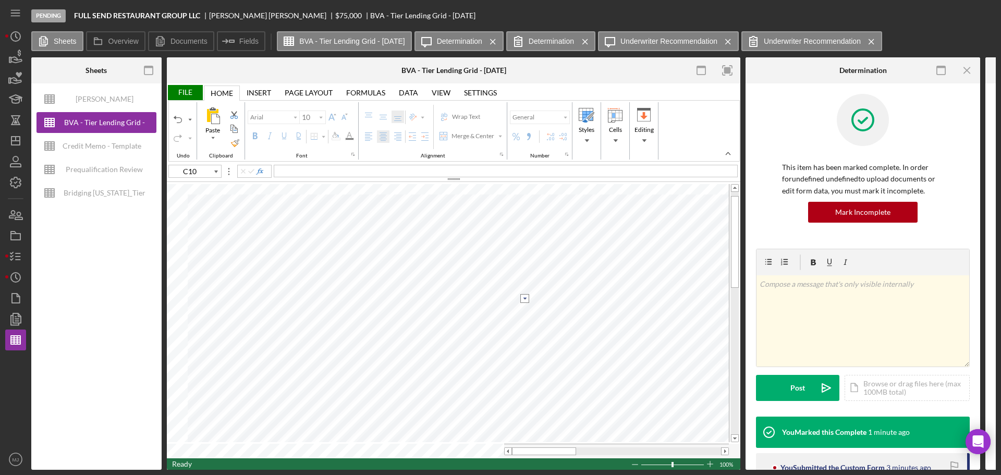
click at [524, 287] on input "image" at bounding box center [524, 298] width 9 height 9
click at [469, 287] on option "No BK" at bounding box center [446, 308] width 148 height 9
click at [525, 287] on input "image" at bounding box center [524, 308] width 9 height 9
click at [458, 287] on option "<3" at bounding box center [446, 327] width 148 height 9
click at [521, 287] on input "image" at bounding box center [524, 318] width 9 height 9
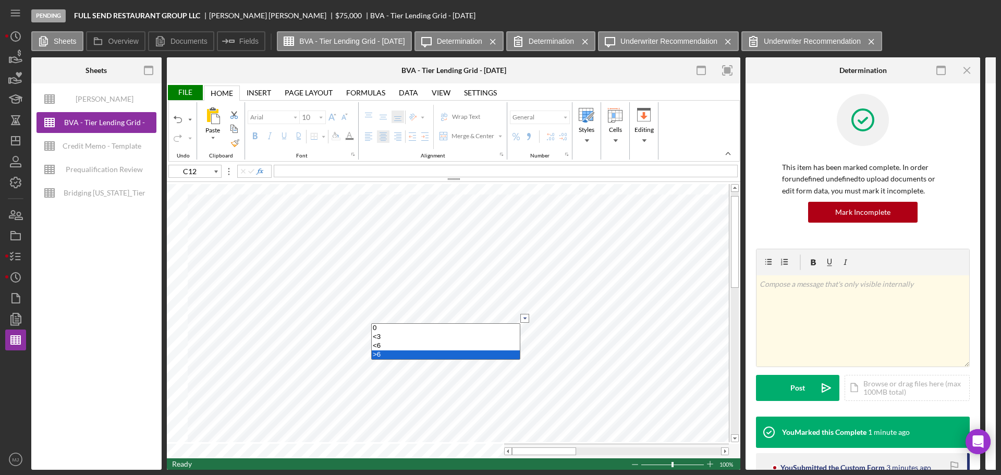
click at [447, 287] on option ">6" at bounding box center [446, 354] width 148 height 9
click at [522, 287] on input "image" at bounding box center [524, 318] width 9 height 9
click at [427, 287] on option "<6" at bounding box center [446, 345] width 148 height 9
click at [523, 287] on input "image" at bounding box center [524, 319] width 9 height 9
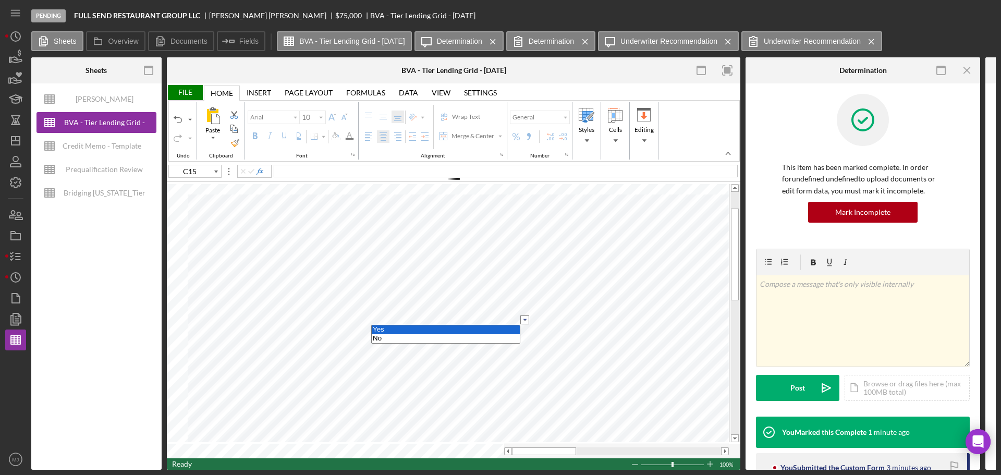
click at [452, 287] on option "Yes" at bounding box center [446, 329] width 148 height 9
click at [523, 287] on input "image" at bounding box center [524, 329] width 9 height 9
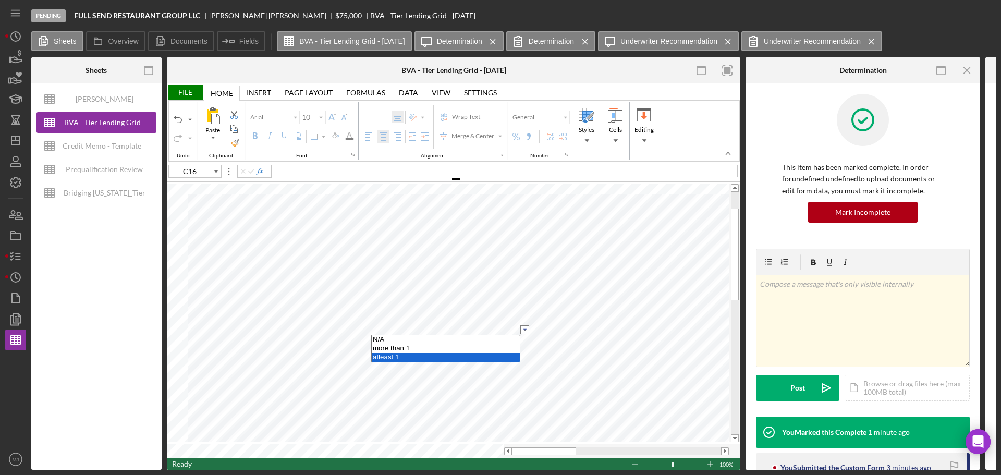
click at [436, 287] on option "atleast 1" at bounding box center [446, 357] width 148 height 9
click at [522, 287] on input "image" at bounding box center [524, 339] width 9 height 9
click at [420, 287] on option "No" at bounding box center [446, 358] width 148 height 9
click at [523, 287] on input "image" at bounding box center [524, 349] width 9 height 9
click at [419, 287] on option "No" at bounding box center [446, 368] width 148 height 9
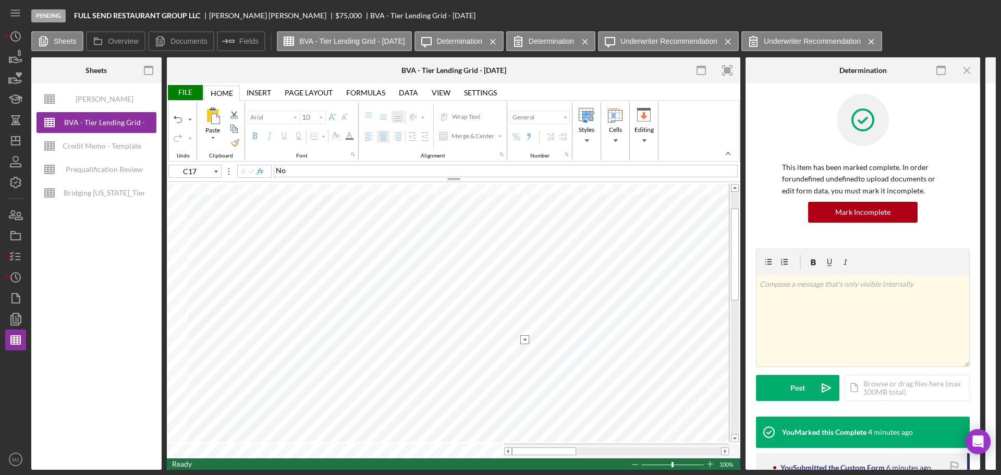
click at [523, 287] on input "image" at bounding box center [524, 339] width 9 height 9
click at [437, 287] on option "Yes" at bounding box center [446, 349] width 148 height 9
click at [525, 287] on input "image" at bounding box center [524, 359] width 9 height 9
click at [396, 287] on option "Yes" at bounding box center [446, 369] width 148 height 9
click at [521, 287] on input "image" at bounding box center [524, 369] width 9 height 9
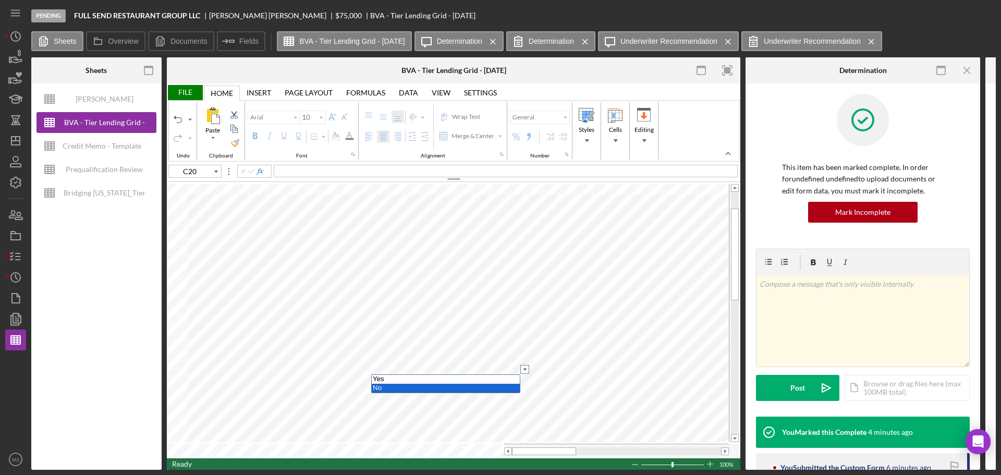
click at [395, 287] on option "No" at bounding box center [446, 388] width 148 height 9
click at [524, 287] on input "image" at bounding box center [524, 379] width 9 height 9
click at [405, 287] on option "No" at bounding box center [446, 398] width 148 height 9
type input "C27"
click at [187, 93] on div "File" at bounding box center [185, 92] width 36 height 15
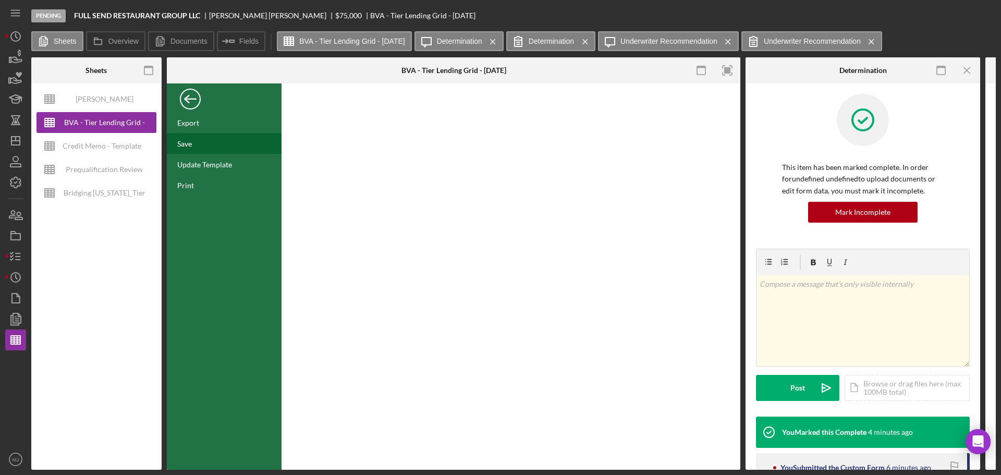
click at [186, 144] on div "Save" at bounding box center [184, 143] width 15 height 9
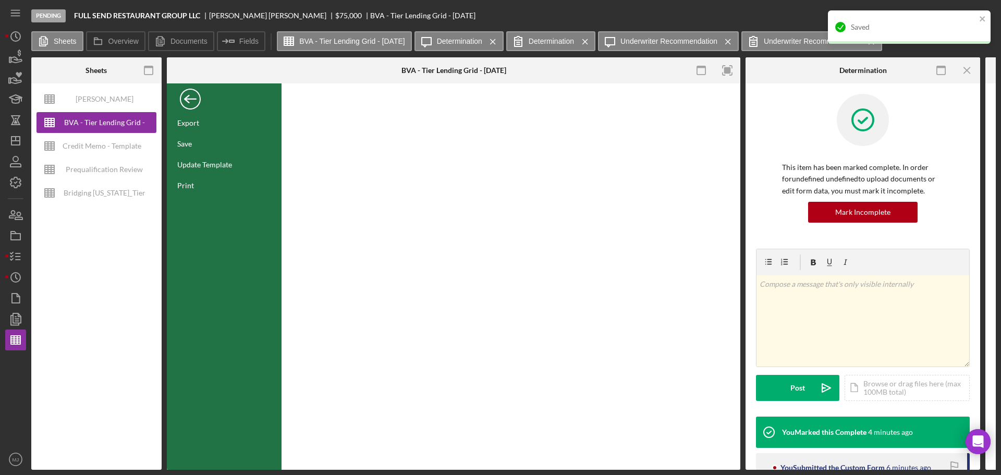
click at [194, 101] on div "Back" at bounding box center [190, 96] width 21 height 21
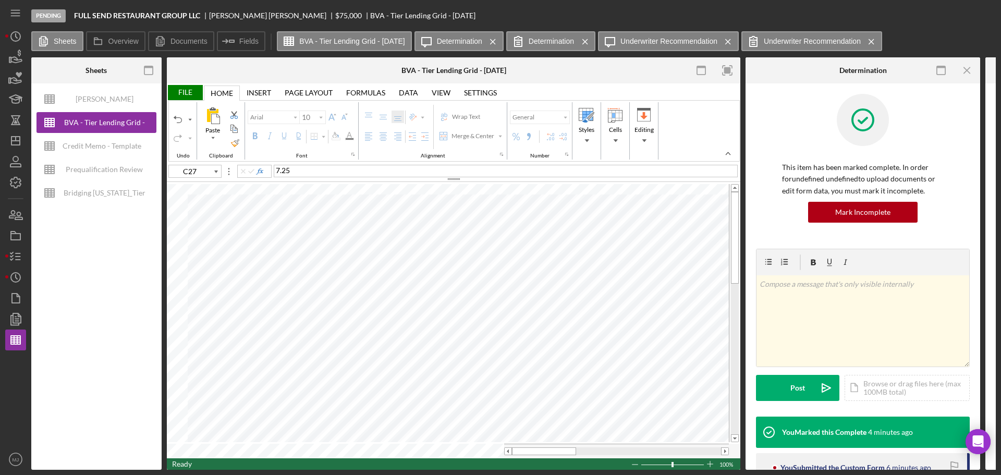
click at [189, 96] on div "File" at bounding box center [185, 92] width 36 height 15
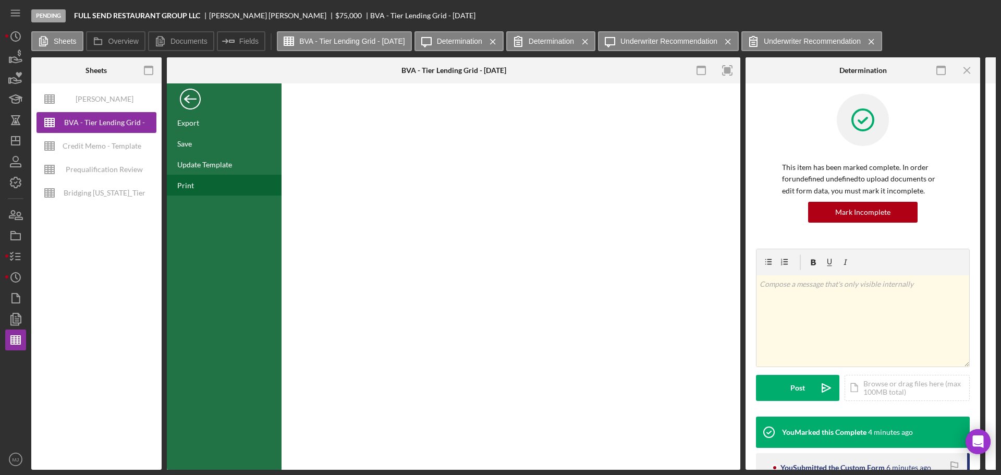
click at [191, 189] on div "Print" at bounding box center [185, 185] width 17 height 9
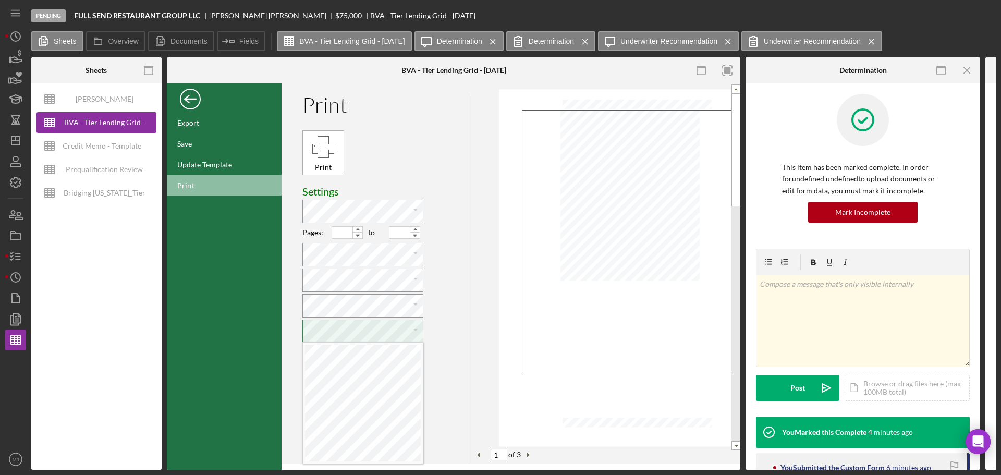
scroll to position [5, 2]
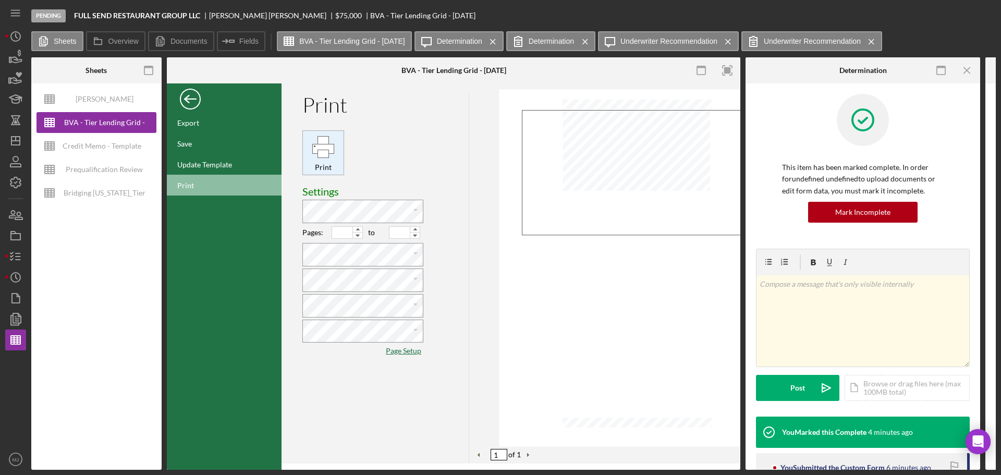
click at [313, 148] on div "Print" at bounding box center [323, 147] width 24 height 24
click at [191, 102] on div "Back" at bounding box center [190, 96] width 21 height 21
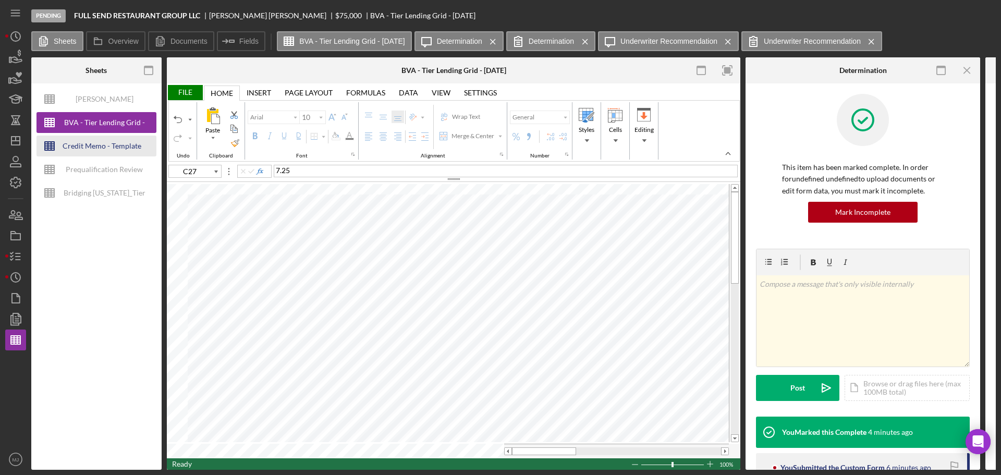
click at [92, 143] on div "Credit Memo - Template" at bounding box center [102, 146] width 79 height 21
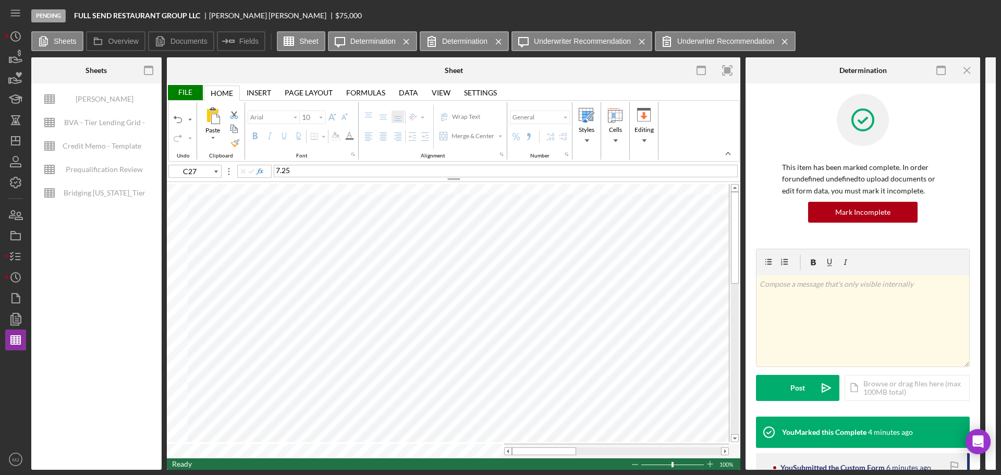
type input "Times New Roman"
type input "A3"
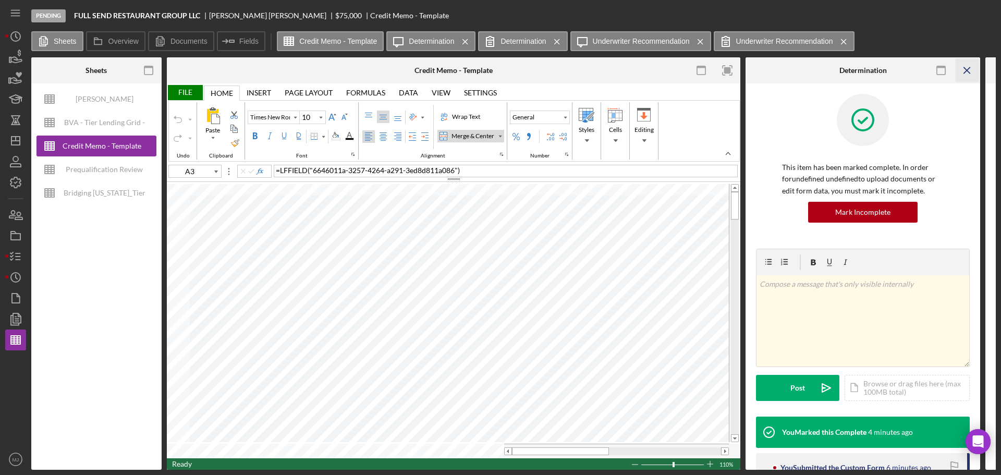
click at [667, 68] on icon "Icon/Menu Close" at bounding box center [966, 70] width 23 height 23
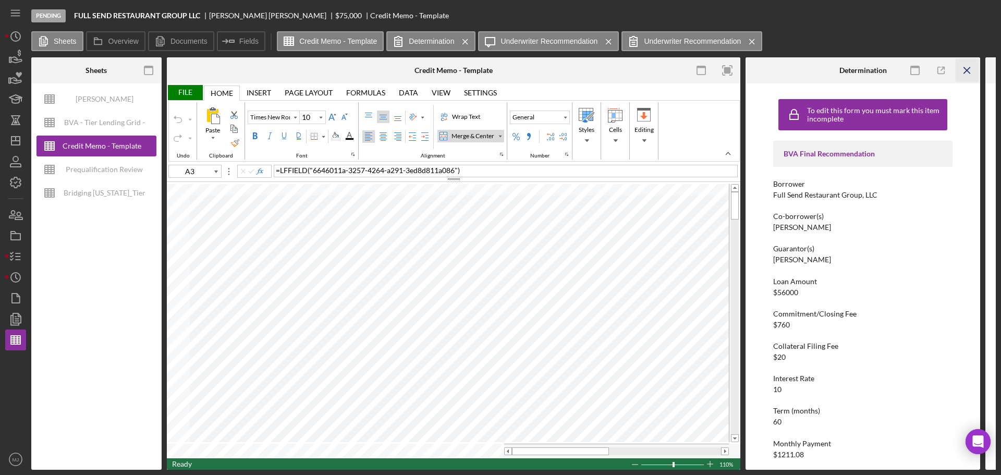
click at [667, 70] on icon "Icon/Menu Close" at bounding box center [966, 70] width 23 height 23
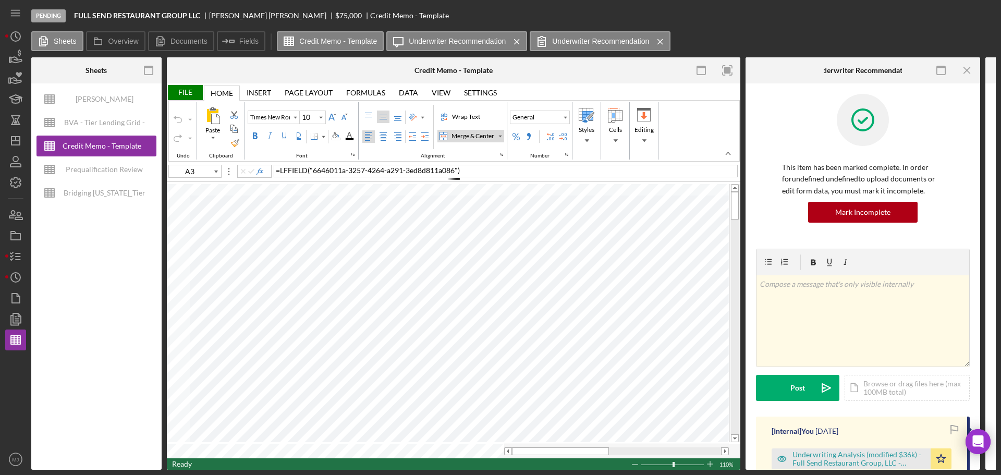
click at [667, 70] on icon "Icon/Menu Close" at bounding box center [966, 70] width 23 height 23
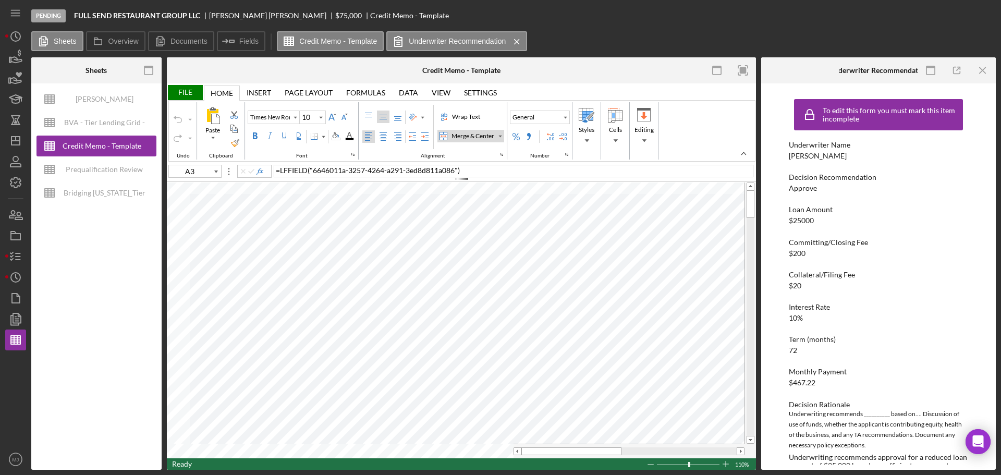
click at [667, 70] on icon "button" at bounding box center [956, 70] width 23 height 23
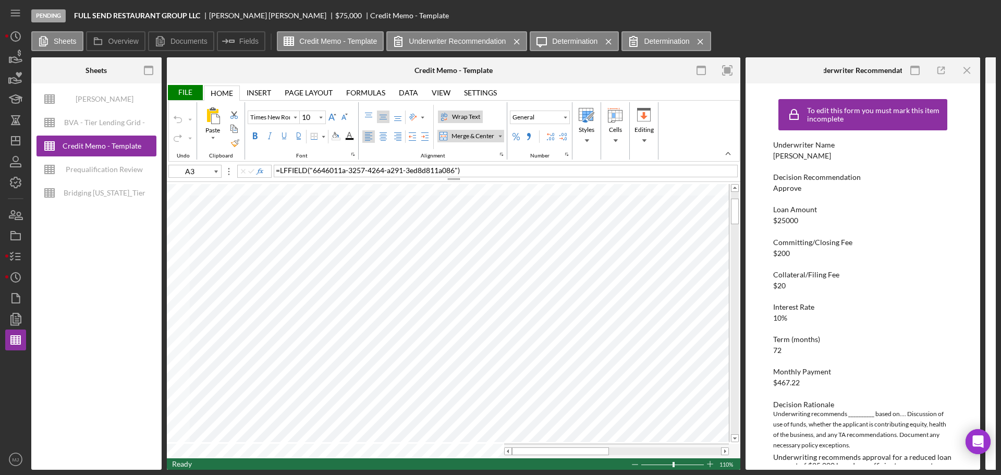
click at [457, 118] on div "Wrap Text" at bounding box center [466, 116] width 32 height 9
type input "Calibri"
type input "11"
type input "A13"
click at [564, 117] on div "Number Format" at bounding box center [564, 117] width 5 height 5
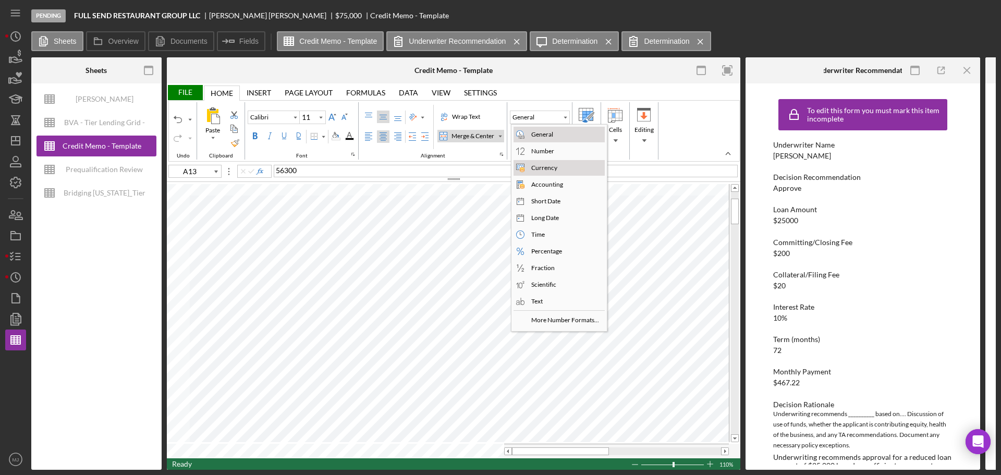
click at [543, 172] on div "Currency" at bounding box center [544, 167] width 30 height 9
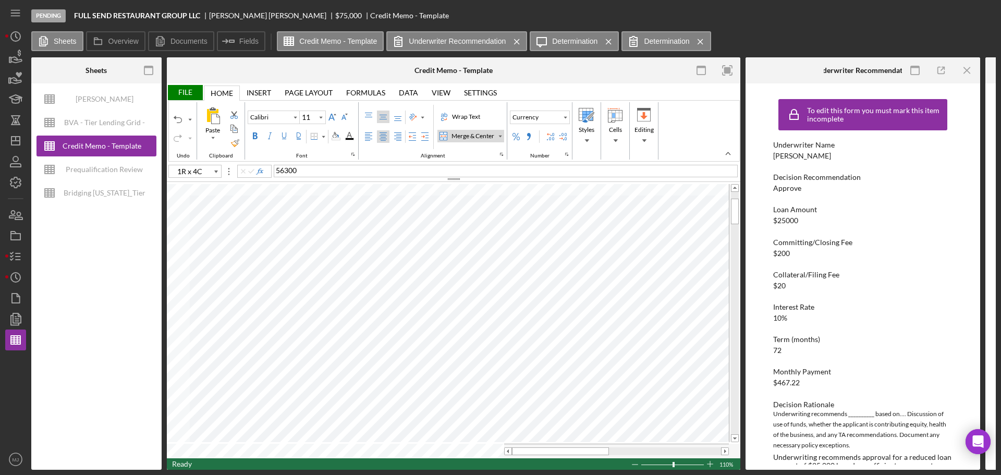
type input "C13"
type input "G13"
click at [379, 118] on div "Middle Align" at bounding box center [383, 117] width 8 height 8
click at [384, 134] on div "Center Align" at bounding box center [383, 136] width 8 height 8
type input "J13"
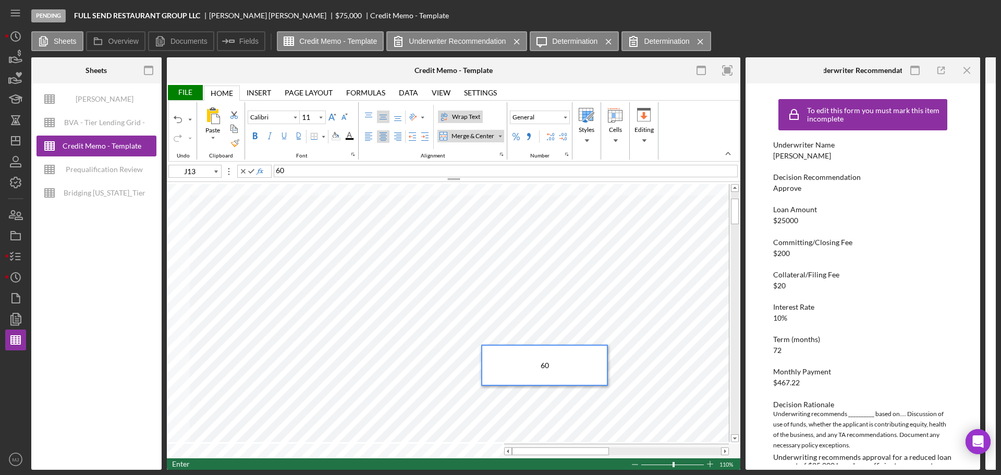
type input "Times New Roman"
type input "10"
type input "M13"
type input "Calibri"
type input "11"
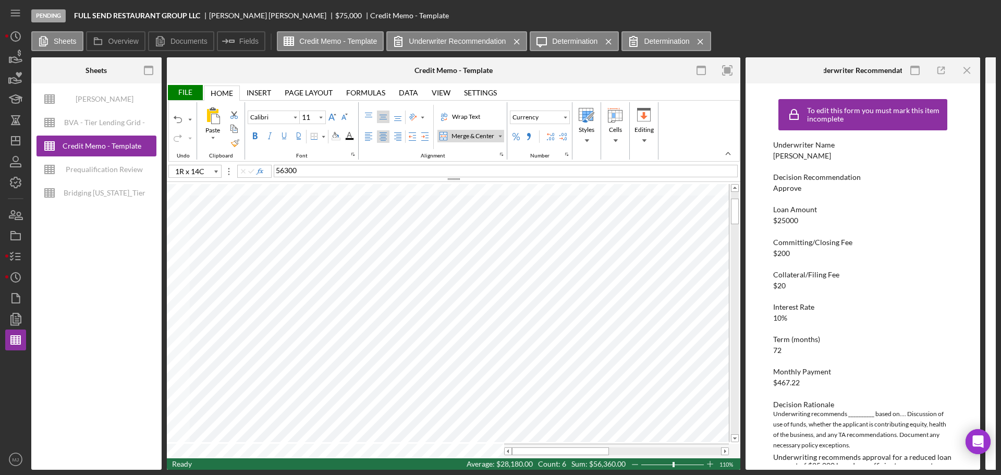
click at [383, 117] on div "Middle Align" at bounding box center [383, 117] width 8 height 8
click at [381, 136] on div "Center Align" at bounding box center [383, 136] width 8 height 8
click at [667, 73] on icon "Icon/Menu Close" at bounding box center [966, 70] width 23 height 23
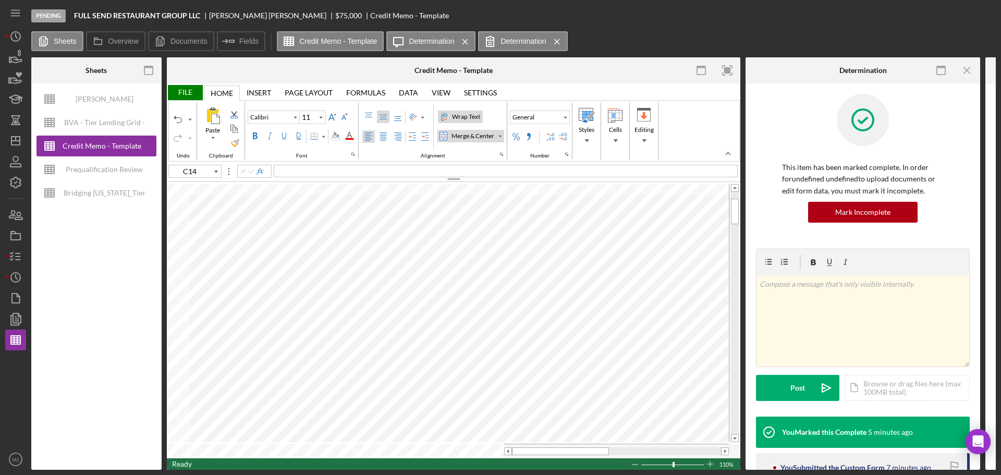
click at [667, 73] on icon "Icon/Menu Close" at bounding box center [966, 70] width 23 height 23
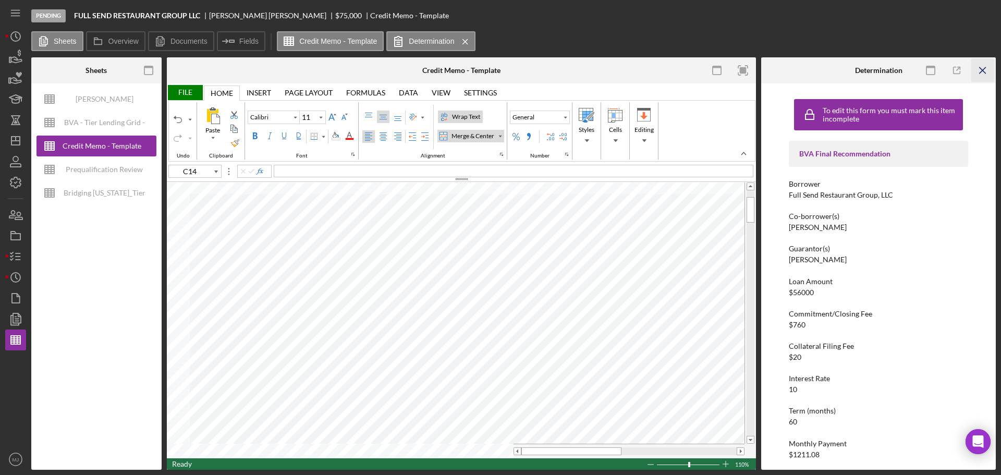
click at [667, 71] on icon "Icon/Menu Close" at bounding box center [982, 70] width 23 height 23
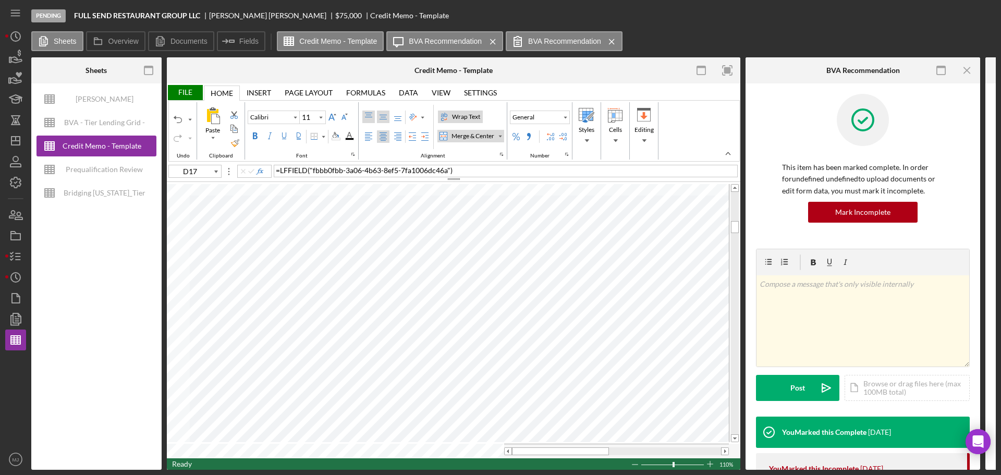
click at [371, 116] on div "Top Align" at bounding box center [368, 117] width 8 height 8
click at [368, 141] on div "Left Align" at bounding box center [368, 136] width 8 height 8
click at [550, 118] on button "General" at bounding box center [540, 117] width 60 height 14
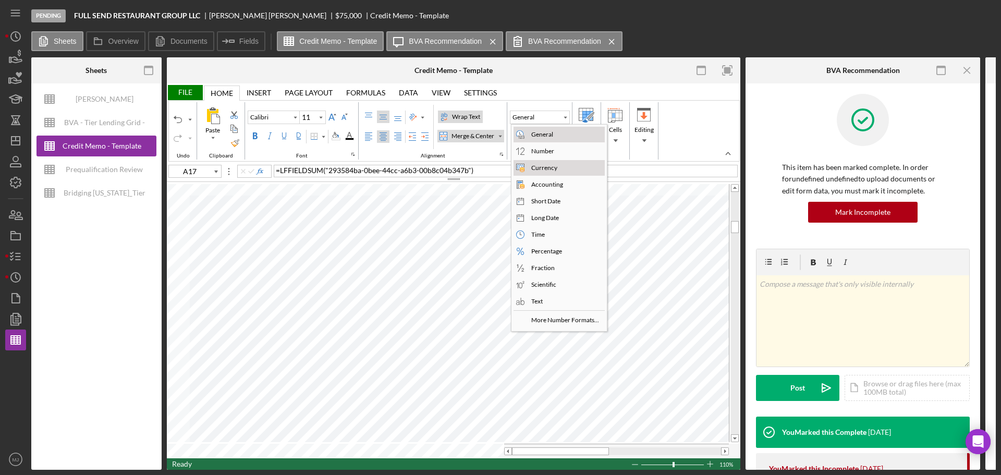
click at [533, 167] on div "Currency" at bounding box center [544, 167] width 30 height 9
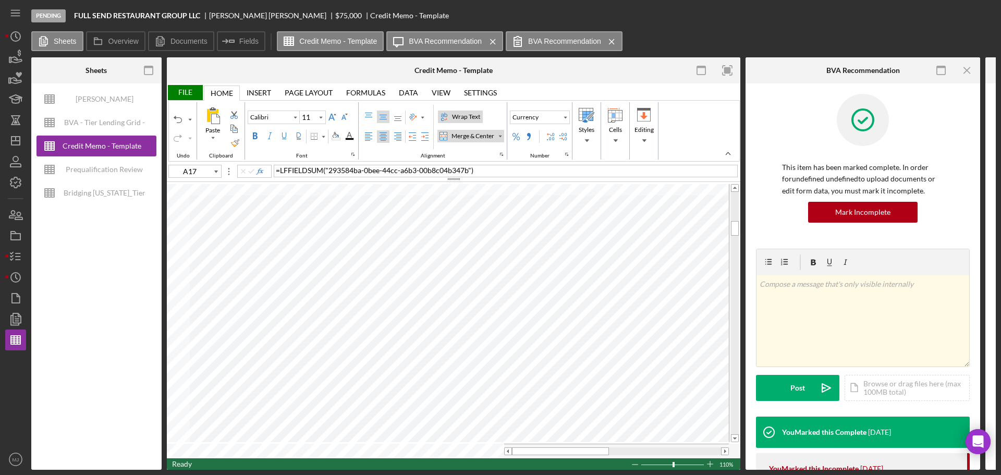
type input "1R x 14C"
click at [325, 137] on div "Border" at bounding box center [323, 136] width 5 height 5
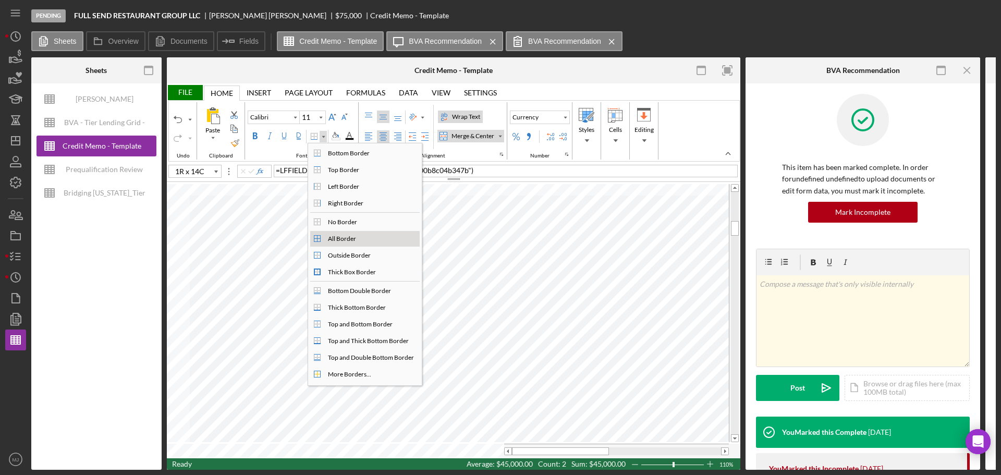
click at [336, 241] on div "All Border" at bounding box center [342, 238] width 32 height 9
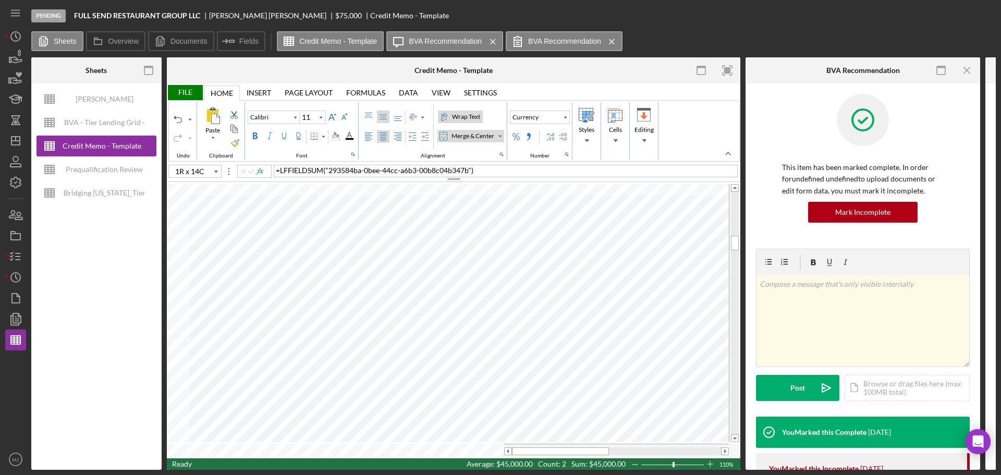
type input "Times New Roman"
type input "10"
type input "D19"
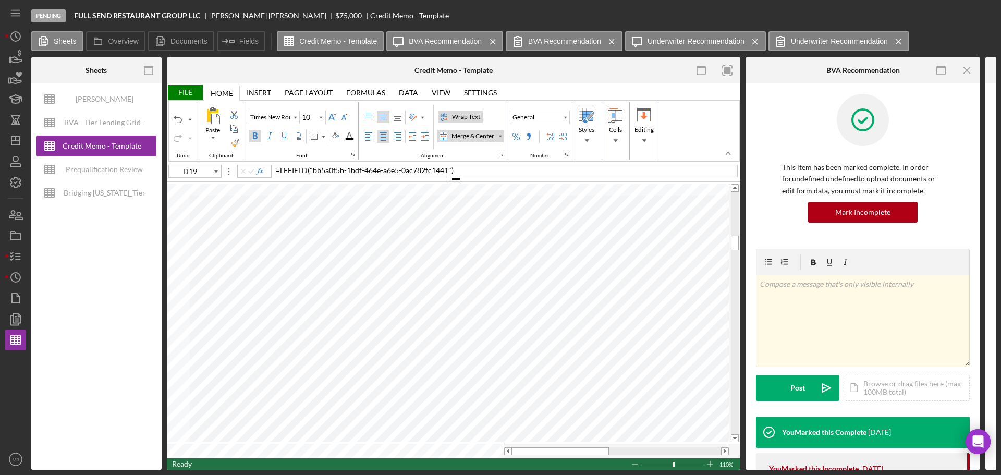
type input "Calibri"
type input "4R x 14C"
click at [256, 134] on div "Bold" at bounding box center [255, 136] width 8 height 8
click at [310, 118] on input "10" at bounding box center [308, 117] width 16 height 13
type input "11"
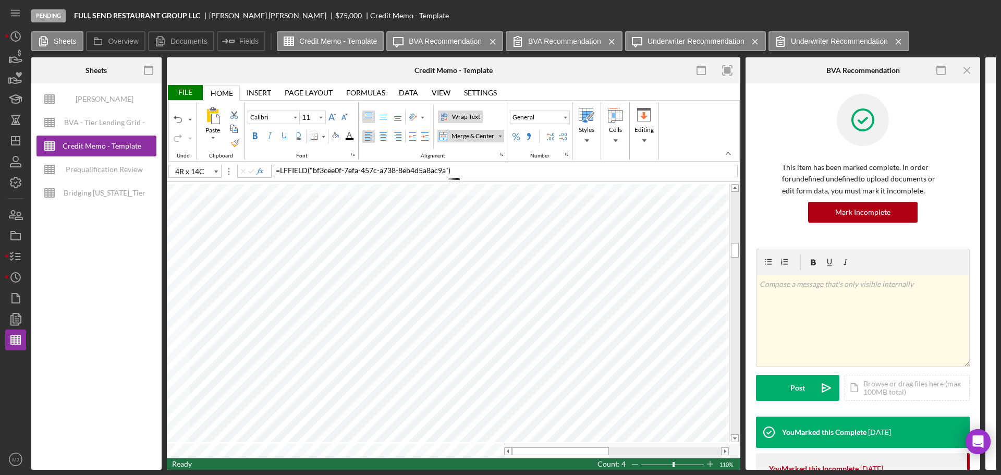
drag, startPoint x: 371, startPoint y: 116, endPoint x: 371, endPoint y: 122, distance: 6.3
click at [371, 116] on div "Top Align" at bounding box center [368, 117] width 8 height 8
click at [371, 133] on div "Left Align" at bounding box center [368, 136] width 8 height 8
click at [276, 117] on input "Calibri" at bounding box center [269, 117] width 42 height 7
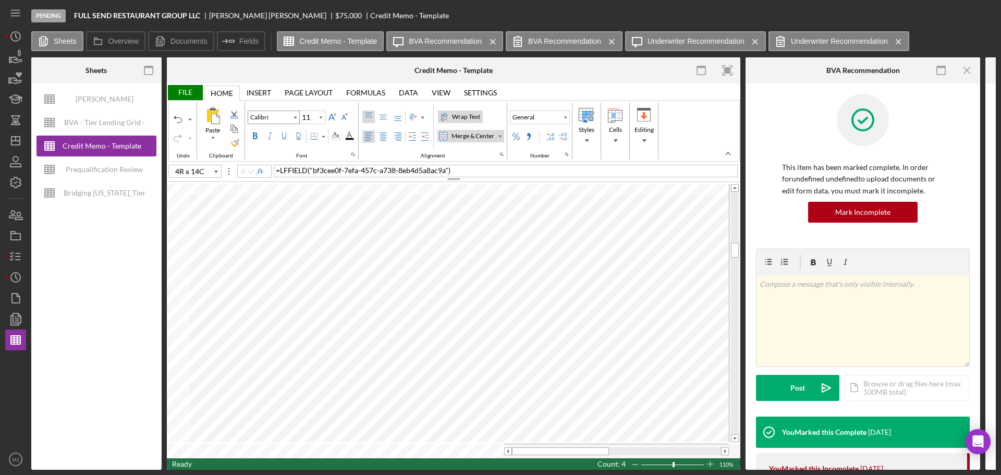
click at [276, 117] on input "Calibri" at bounding box center [269, 117] width 42 height 7
type input "Calibri"
click at [326, 133] on div "Border" at bounding box center [322, 136] width 7 height 11
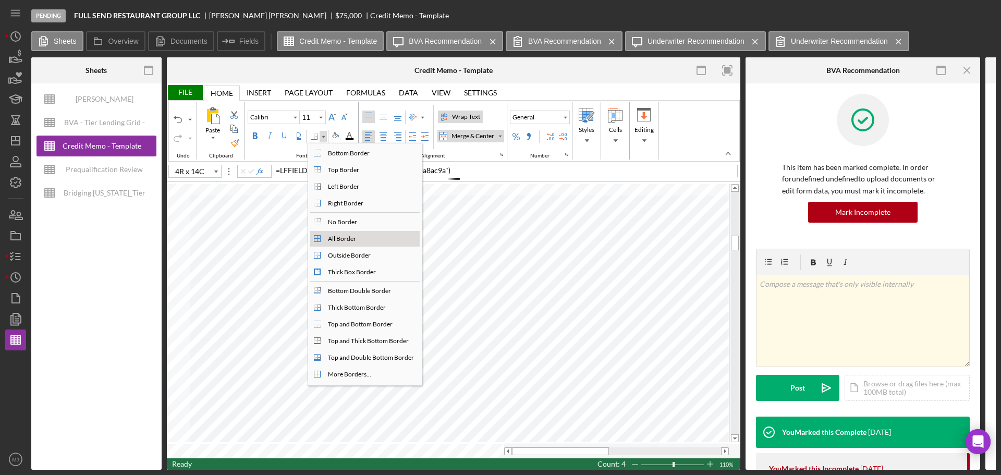
click at [334, 242] on div "All Border" at bounding box center [342, 238] width 32 height 9
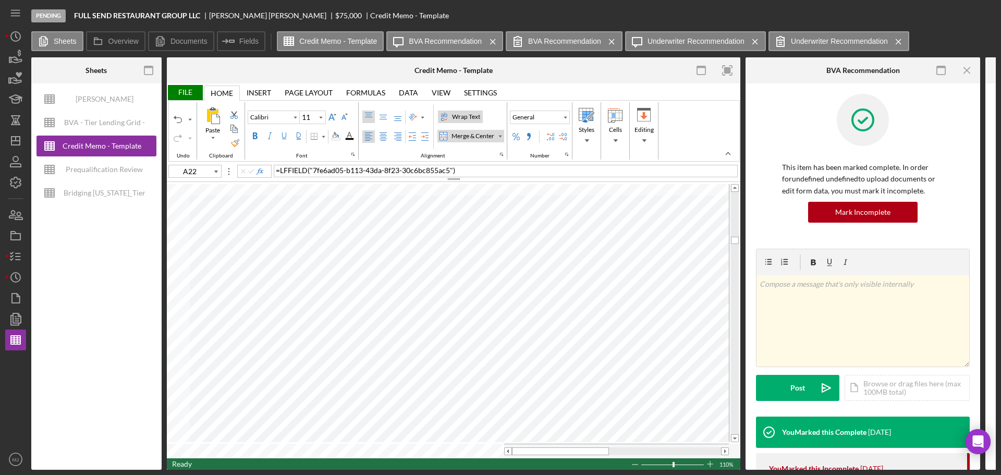
click at [456, 116] on div "Wrap Text" at bounding box center [466, 116] width 32 height 9
type input "B26"
type input "Times New Roman"
type input "10"
type input "A3"
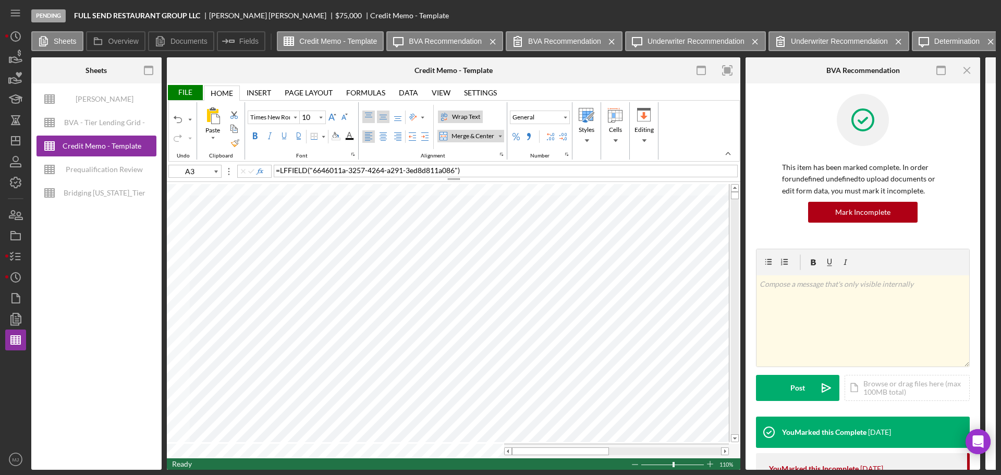
click at [369, 113] on div "Top Align" at bounding box center [368, 117] width 8 height 8
type input "Calibri"
type input "11"
type input "B26"
click at [516, 135] on div "Percent Style" at bounding box center [516, 136] width 8 height 8
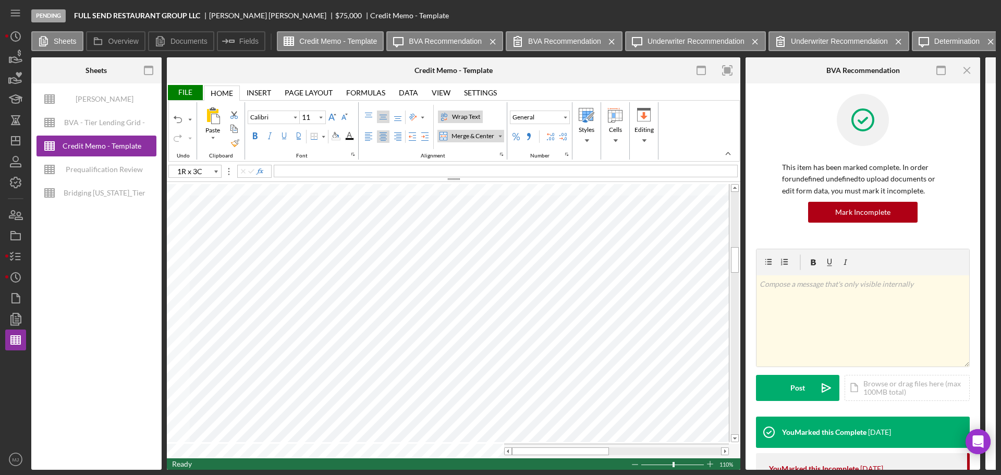
type input "E26"
type input "H26"
type input "J26"
type input "Times New Roman"
type input "10"
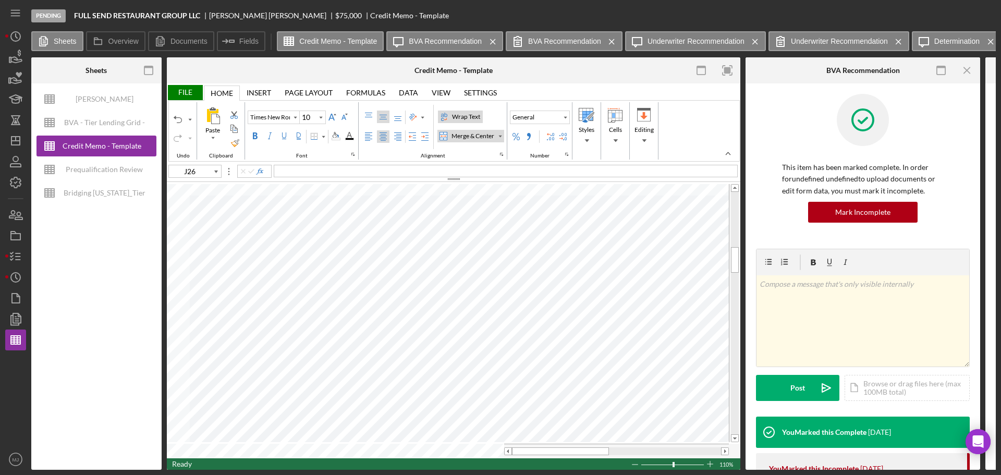
type input "Calibri"
type input "11"
type input "H26"
click at [565, 117] on div "Number Format" at bounding box center [564, 117] width 5 height 5
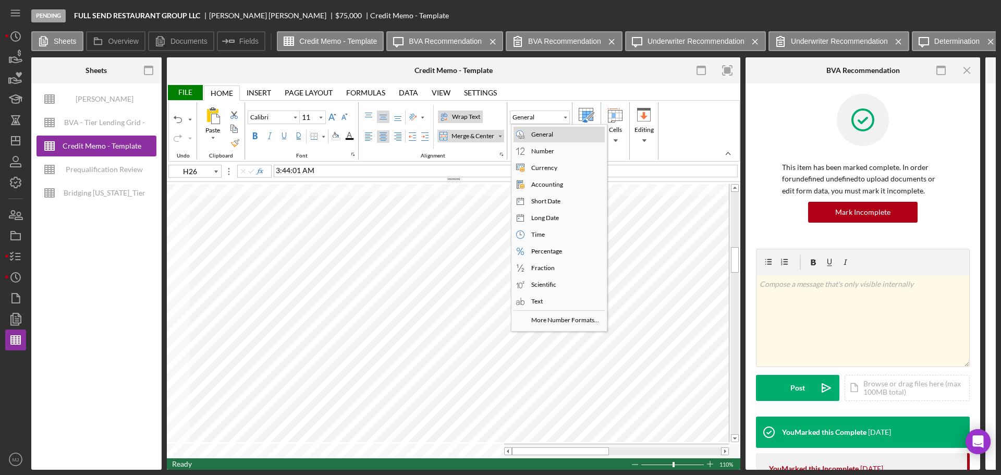
click at [536, 133] on div "General" at bounding box center [542, 134] width 26 height 9
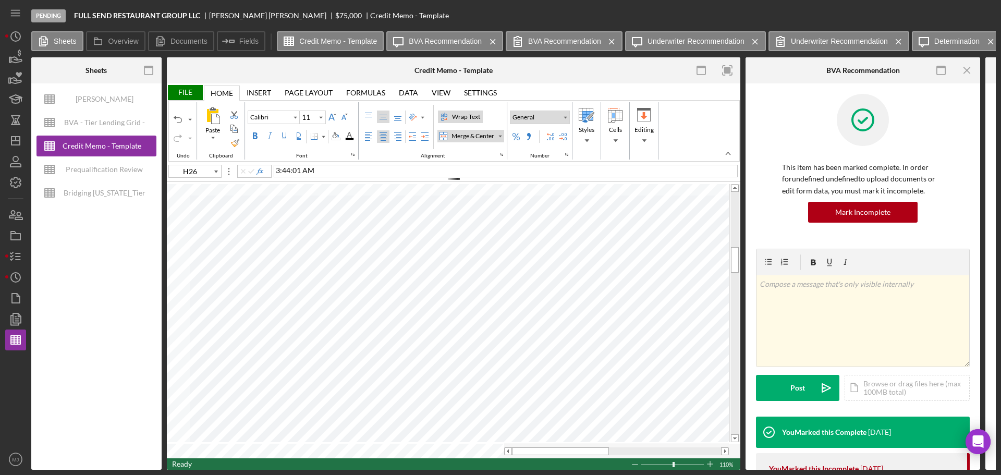
click at [564, 117] on div "Number Format" at bounding box center [564, 117] width 5 height 5
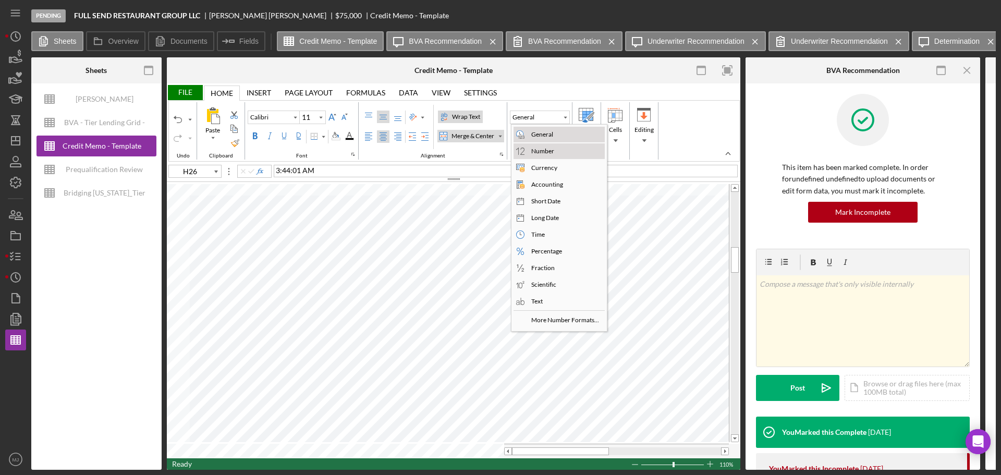
click at [547, 151] on div "Number" at bounding box center [542, 150] width 27 height 9
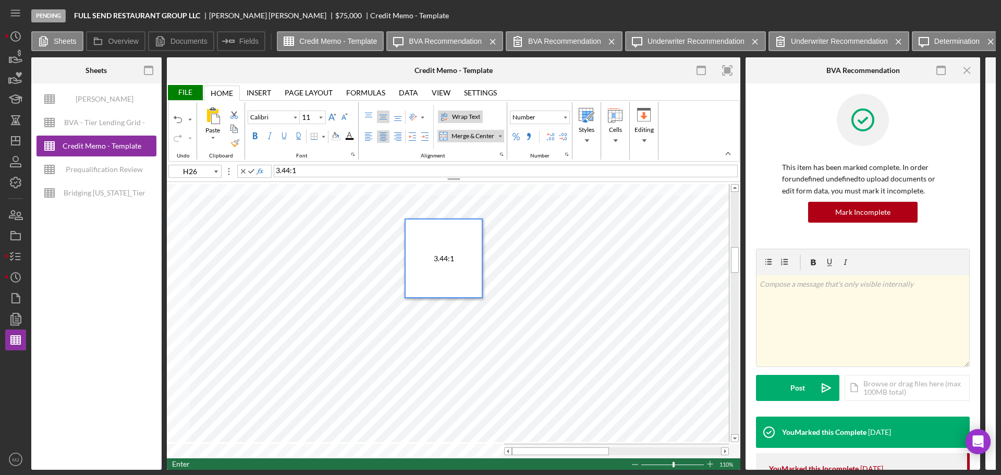
type input "Times New Roman"
type input "10"
type input "J26"
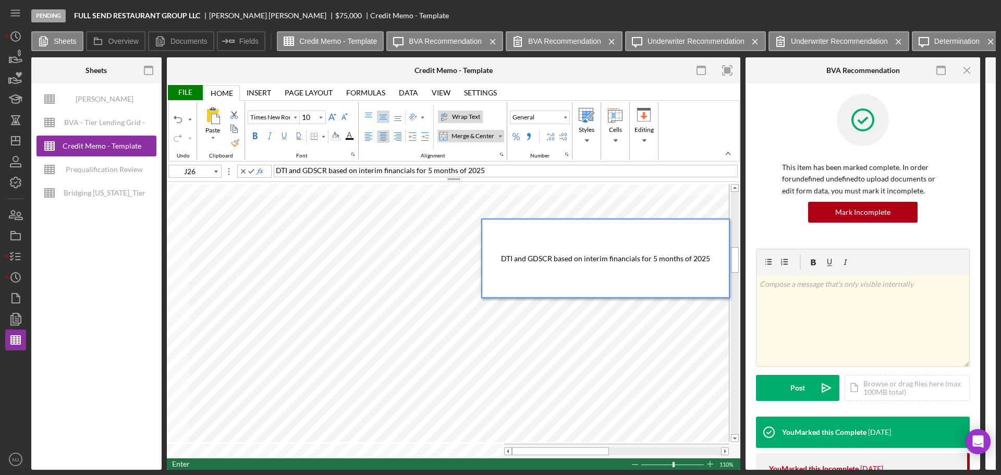
click at [585, 258] on span "DTI and GDSCR based on interim financials for 5 months of 2025" at bounding box center [605, 258] width 209 height 9
drag, startPoint x: 719, startPoint y: 260, endPoint x: 689, endPoint y: 259, distance: 30.8
click at [667, 259] on div "DTI and GDSCR based on 2025 interim financials for 5 months of 2025" at bounding box center [605, 258] width 247 height 78
type input "Calibri"
type input "11"
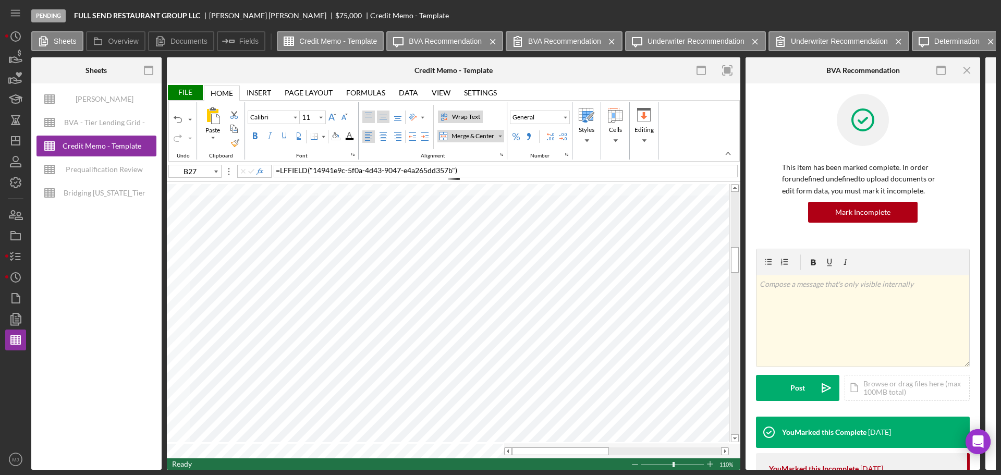
click at [363, 114] on label "Top Align" at bounding box center [368, 116] width 13 height 13
click at [183, 287] on table at bounding box center [453, 320] width 573 height 276
click at [516, 134] on div "Percent Style" at bounding box center [516, 136] width 8 height 8
type input "A35"
click at [242, 256] on span ""da6ca1b7-b40b-4c70-9485-0f6f310769d1"" at bounding box center [299, 256] width 144 height 9
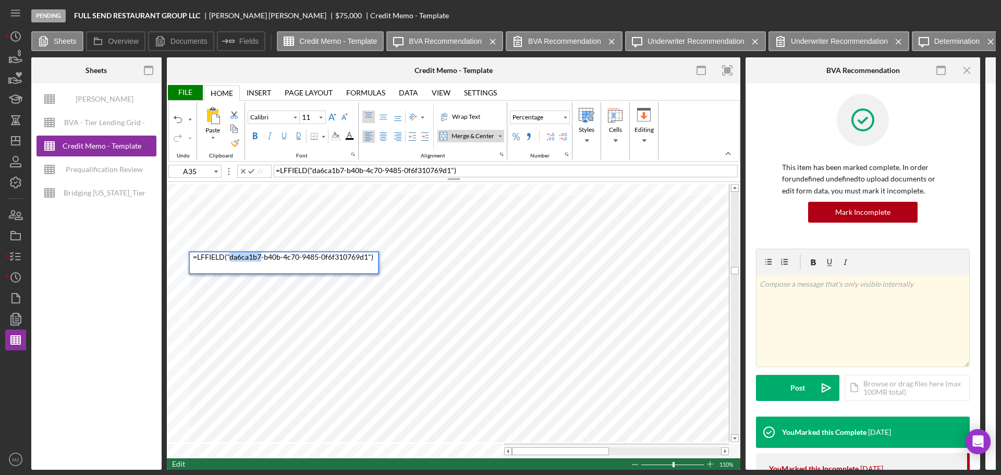
click at [242, 256] on span ""da6ca1b7-b40b-4c70-9485-0f6f310769d1"" at bounding box center [299, 256] width 144 height 9
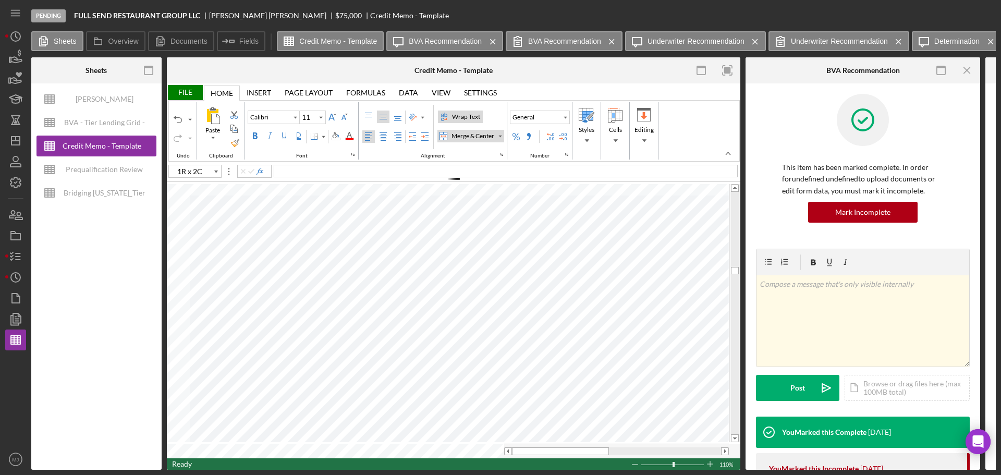
type input "A35"
type input "C35"
type input "Times New Roman"
type input "10"
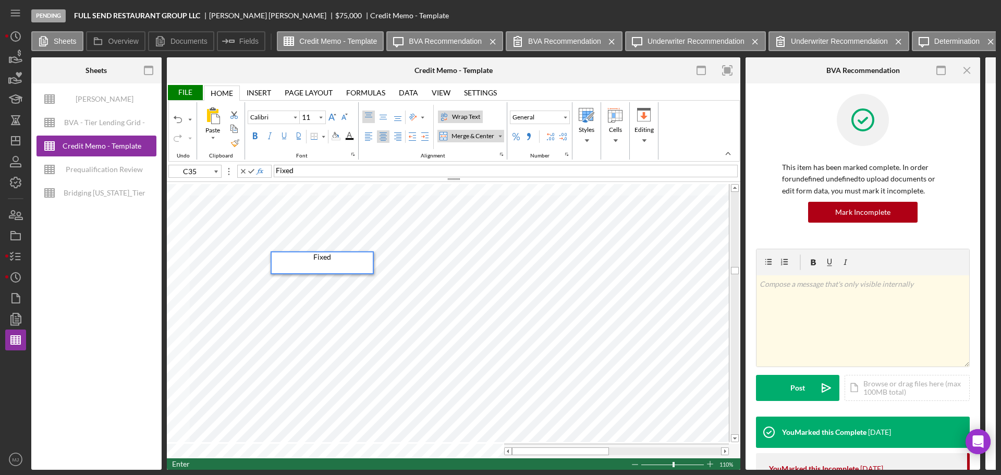
type input "G35"
type input "J35"
type input "L35"
type input "M35"
type input "Calibri"
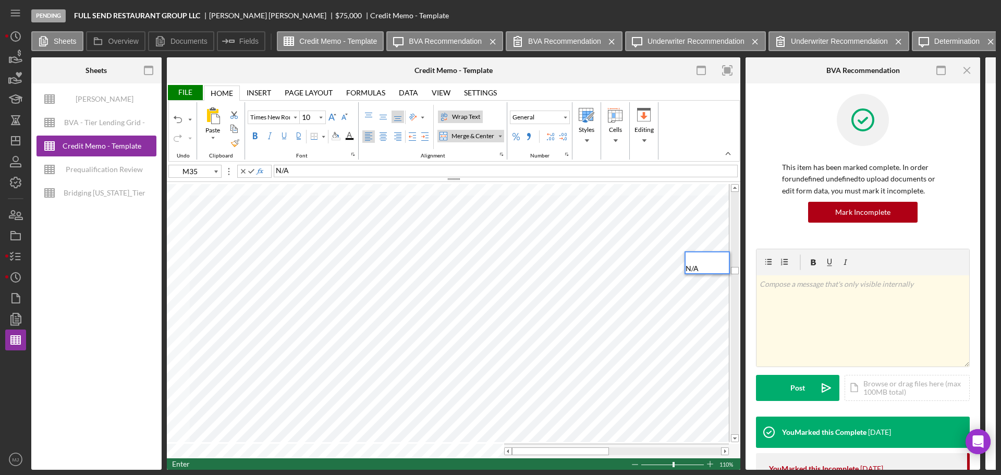
type input "11"
type input "1R x 14C"
click at [383, 119] on div "Middle Align" at bounding box center [383, 117] width 8 height 8
click at [383, 135] on div "Center Align" at bounding box center [383, 136] width 8 height 8
click at [267, 118] on input "Calibri" at bounding box center [269, 117] width 42 height 7
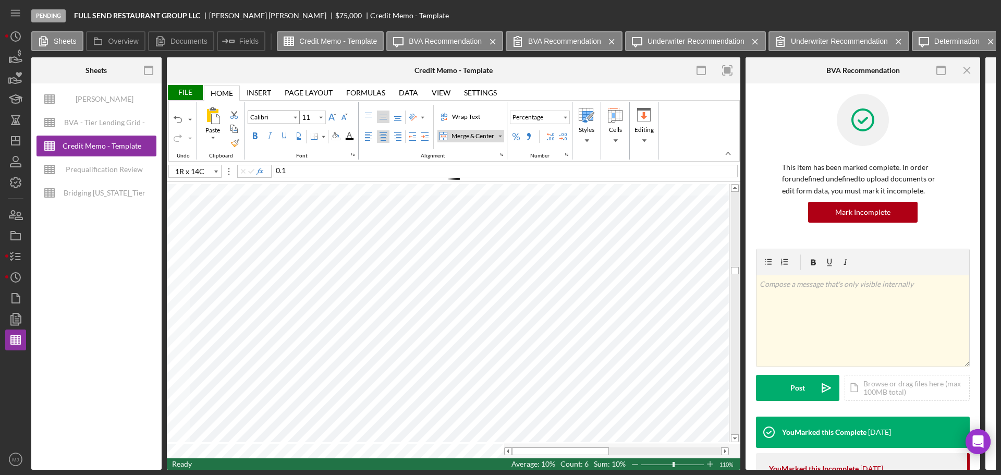
click at [267, 118] on input "Calibri" at bounding box center [269, 117] width 42 height 7
type input "calbri"
type input "10"
type input "G35"
type input "Calibri"
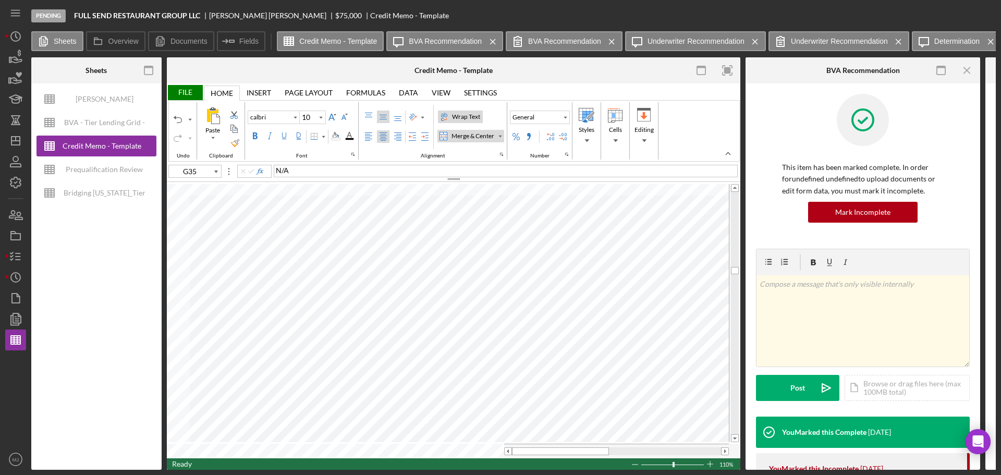
type input "11"
type input "C36"
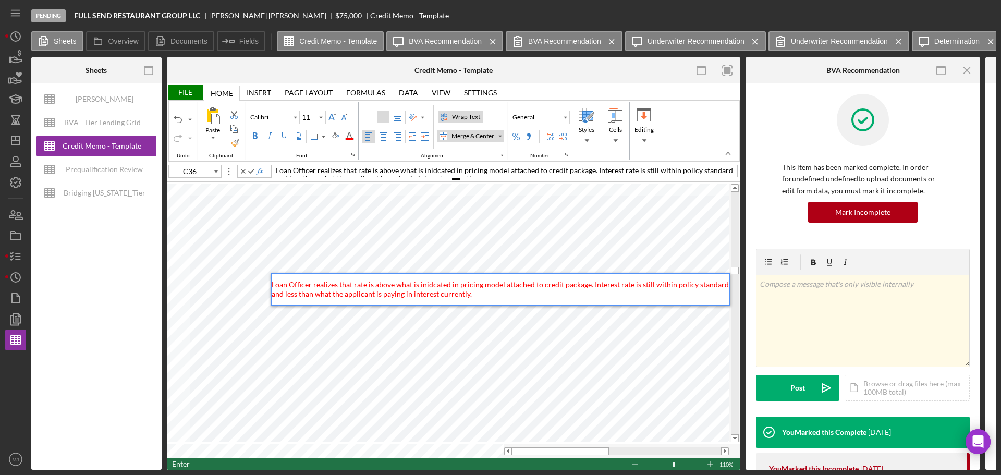
click at [447, 287] on span "Loan Officer realizes that rate is above what is inidcated in pricing model att…" at bounding box center [501, 289] width 459 height 18
click at [443, 287] on span "Loan Officer realizes that rate is above what is inidcated in pricing model att…" at bounding box center [501, 289] width 459 height 18
drag, startPoint x: 448, startPoint y: 284, endPoint x: 425, endPoint y: 283, distance: 22.9
click at [425, 283] on span "Loan Officer realizes that rate is above what is inidcated in pricing model att…" at bounding box center [501, 289] width 459 height 18
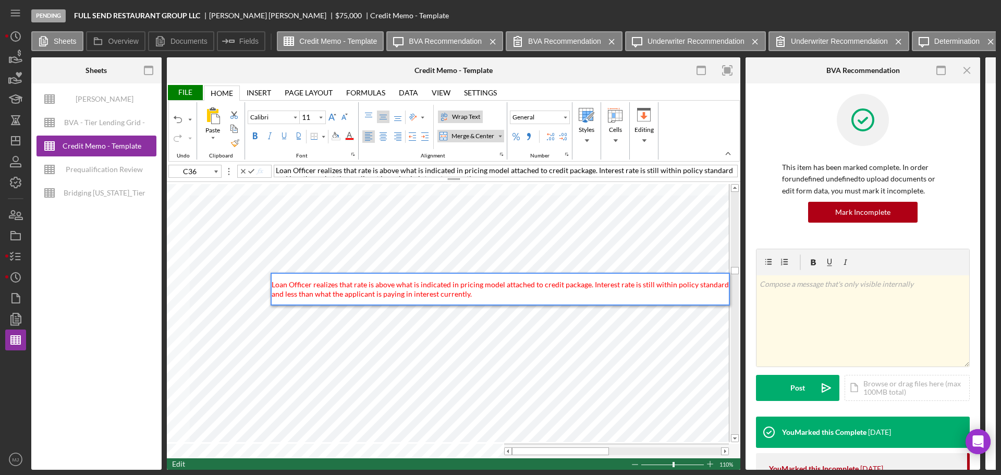
click at [486, 287] on div "Loan Officer realizes that rate is above what is indicated in pricing model att…" at bounding box center [500, 289] width 457 height 31
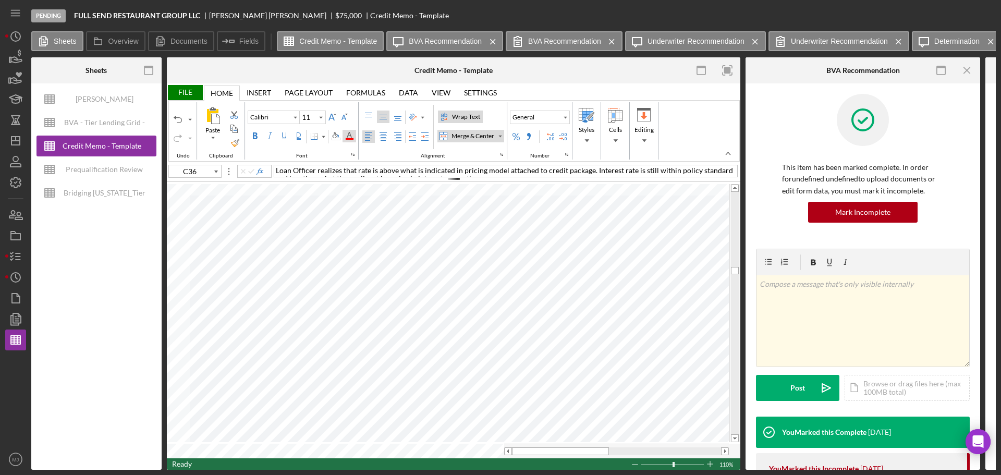
click at [349, 135] on div "Font Color" at bounding box center [349, 136] width 8 height 8
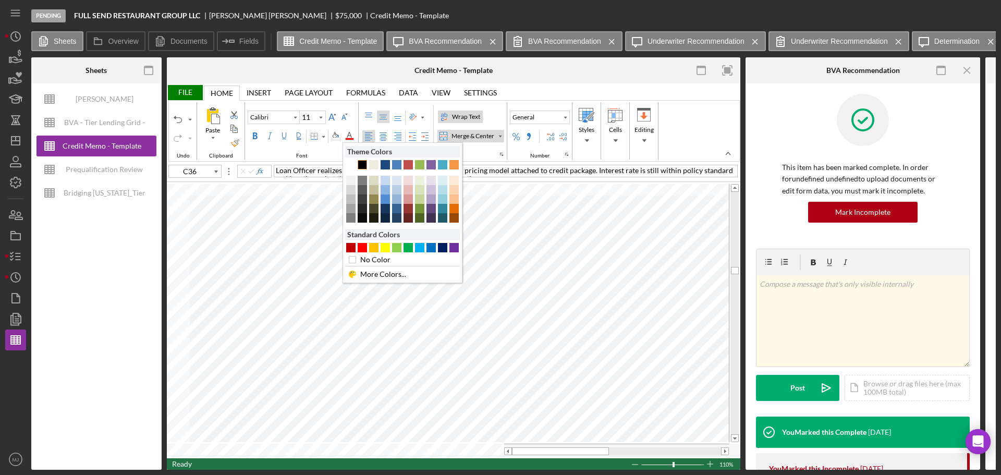
click at [364, 167] on div "Text 1" at bounding box center [362, 164] width 9 height 9
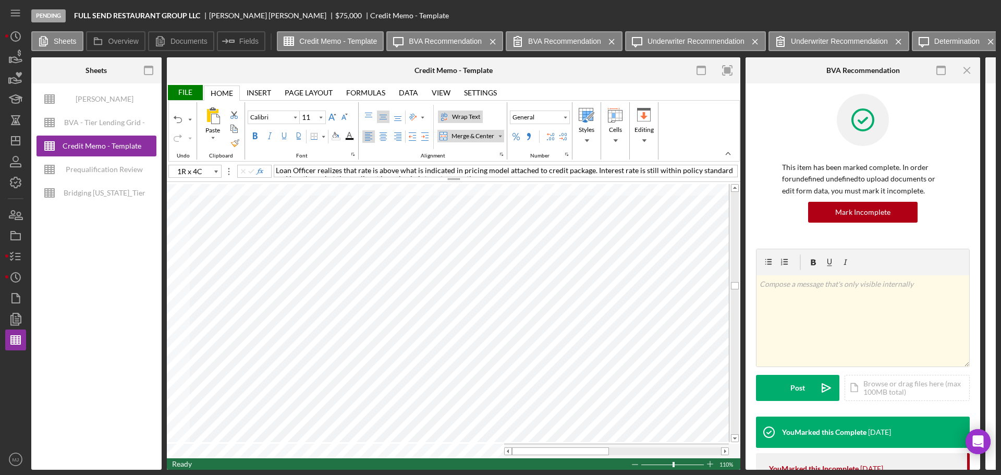
type input "C40"
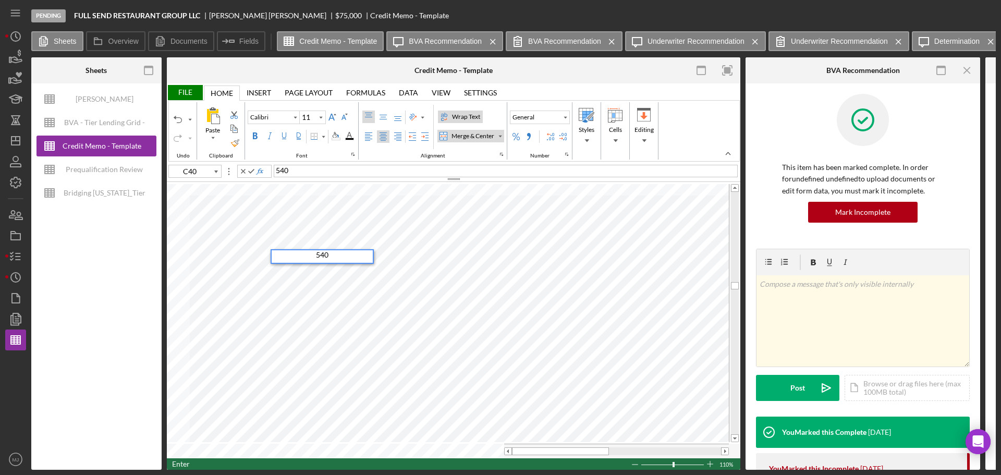
click at [348, 258] on div "540" at bounding box center [322, 256] width 101 height 13
drag, startPoint x: 348, startPoint y: 258, endPoint x: 302, endPoint y: 258, distance: 45.9
click at [302, 258] on div "540" at bounding box center [322, 256] width 101 height 13
click at [190, 93] on div "File" at bounding box center [185, 92] width 36 height 15
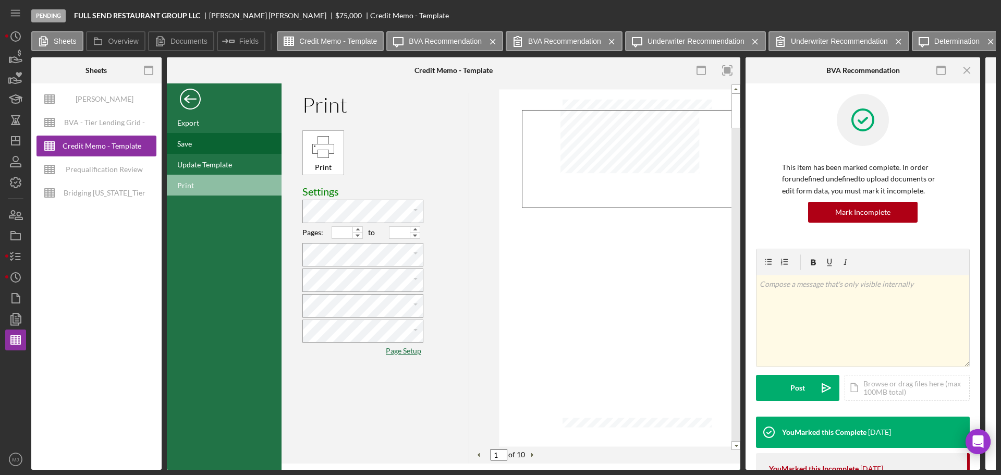
click at [193, 146] on div "Save" at bounding box center [224, 143] width 115 height 21
click at [190, 102] on div "Back" at bounding box center [190, 96] width 21 height 21
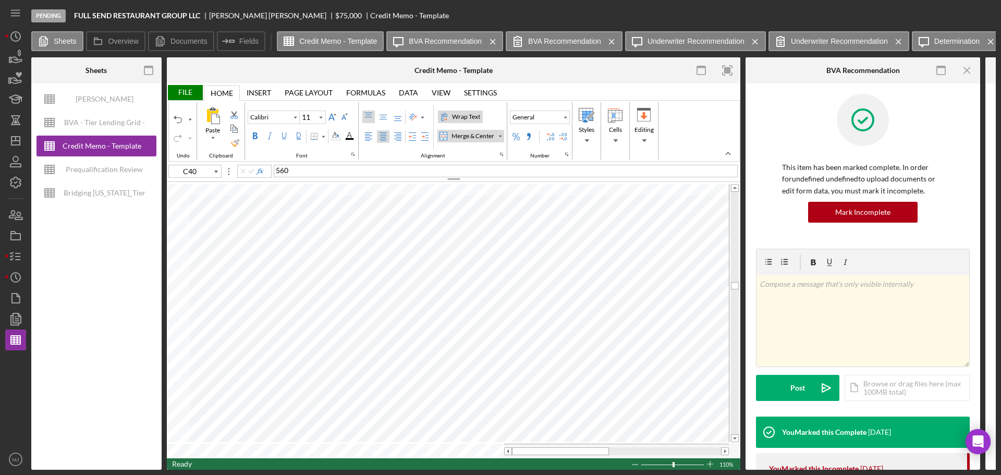
type input "Times New Roman"
type input "10"
type input "G40"
type input "L40"
type input "Calibri"
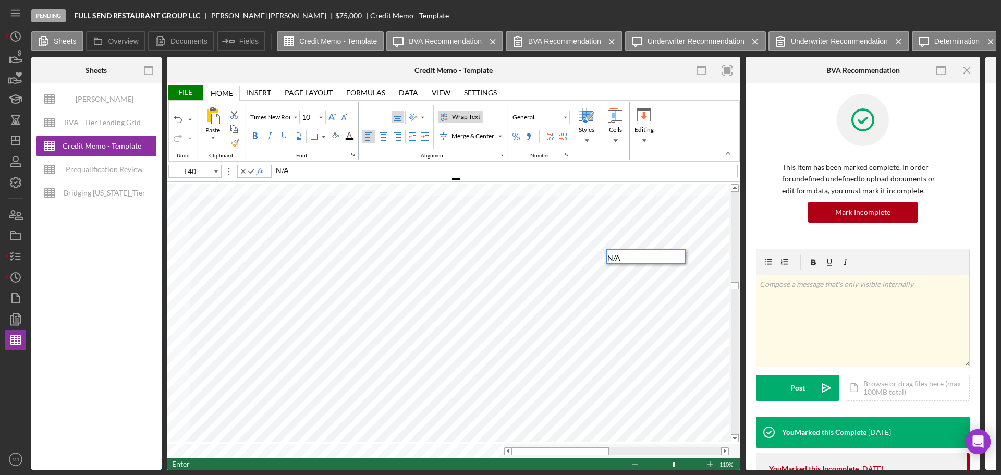
type input "11"
type input "M39"
type input "Times New Roman"
type input "10"
type input "M40"
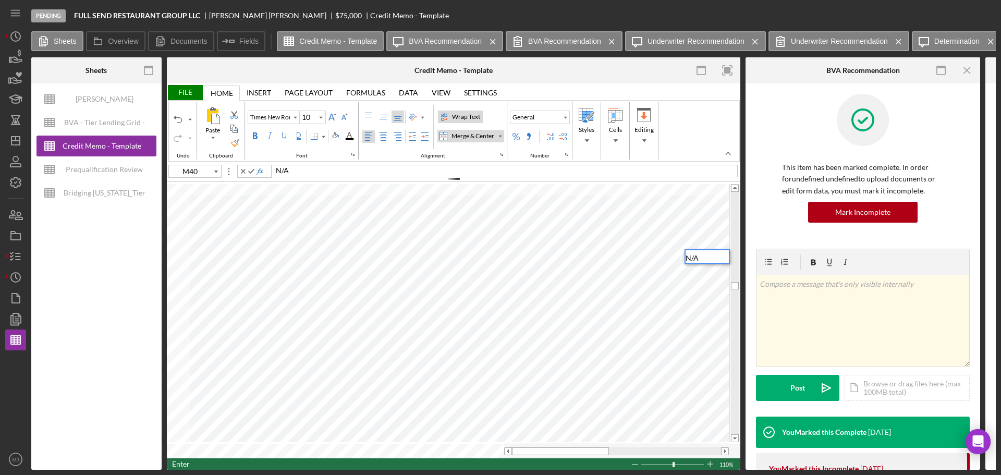
type input "Calibri"
type input "11"
type input "1R x 9C"
click at [280, 117] on input "Calibri" at bounding box center [269, 117] width 42 height 7
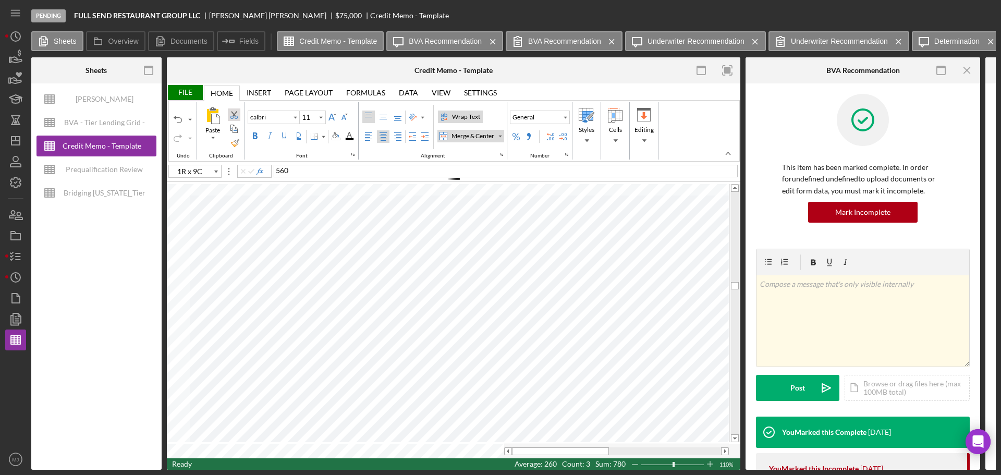
drag, startPoint x: 278, startPoint y: 116, endPoint x: 240, endPoint y: 115, distance: 38.6
click at [240, 115] on div "Undo Paste Clipboard calbri 11 Font Wrap Text Merge & Center Alignment General …" at bounding box center [413, 130] width 489 height 57
click at [559, 117] on button "General" at bounding box center [540, 117] width 60 height 14
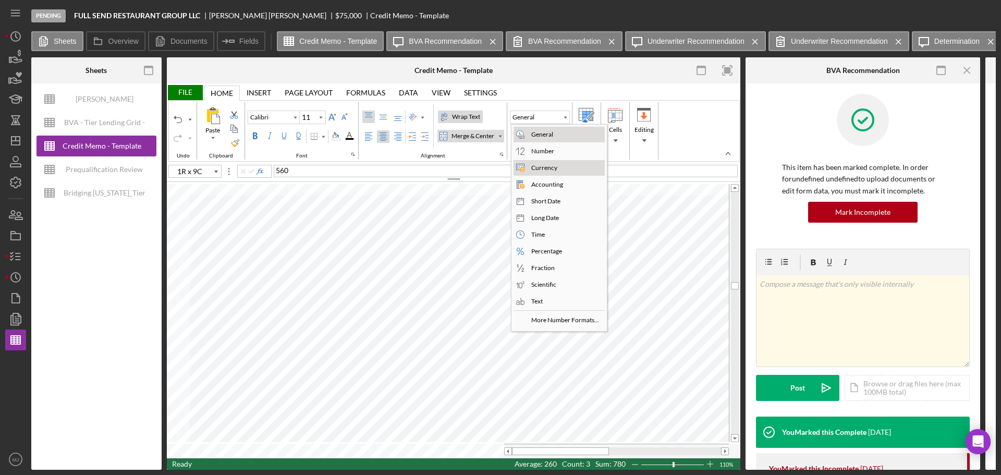
click at [538, 170] on div "Currency" at bounding box center [544, 167] width 30 height 9
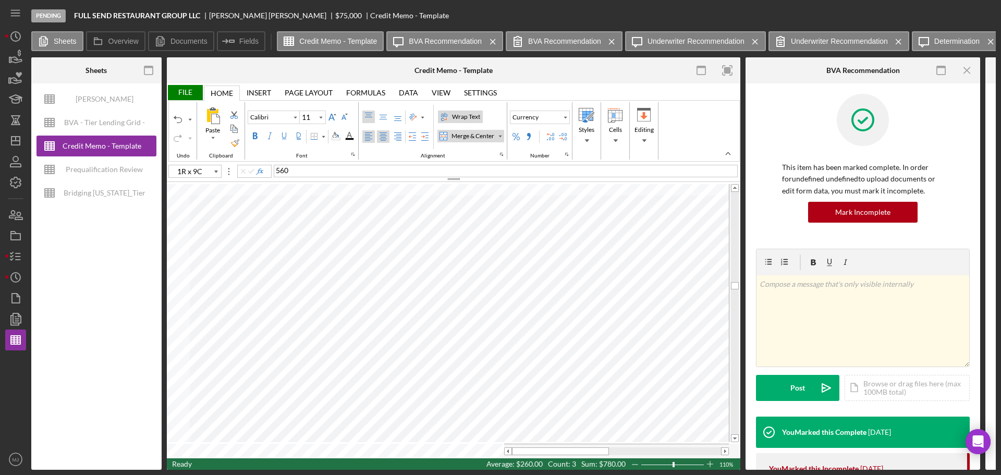
click at [366, 138] on div "Left Align" at bounding box center [368, 136] width 8 height 8
click at [382, 115] on div "Middle Align" at bounding box center [383, 117] width 8 height 8
click at [384, 137] on div "Center Align" at bounding box center [383, 136] width 8 height 8
type input "Times New Roman"
type input "10"
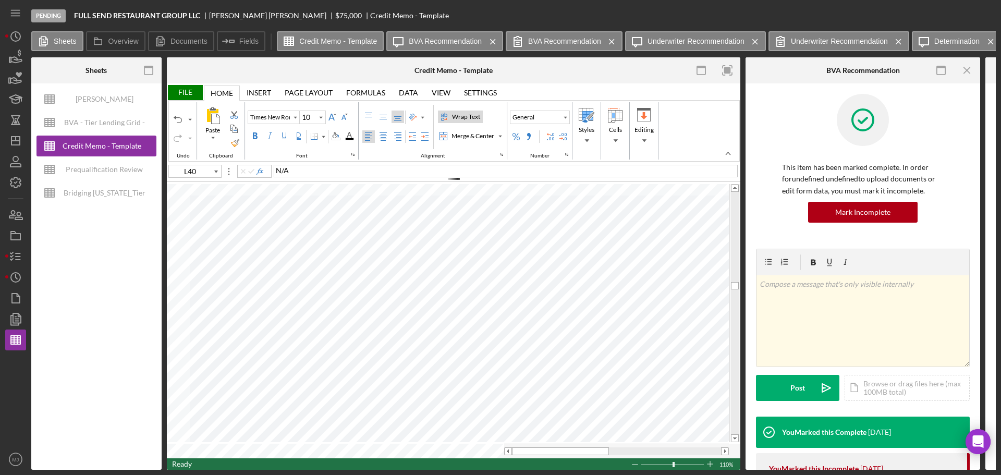
type input "1R x 3C"
click at [272, 119] on input "Times New Roman" at bounding box center [269, 117] width 42 height 7
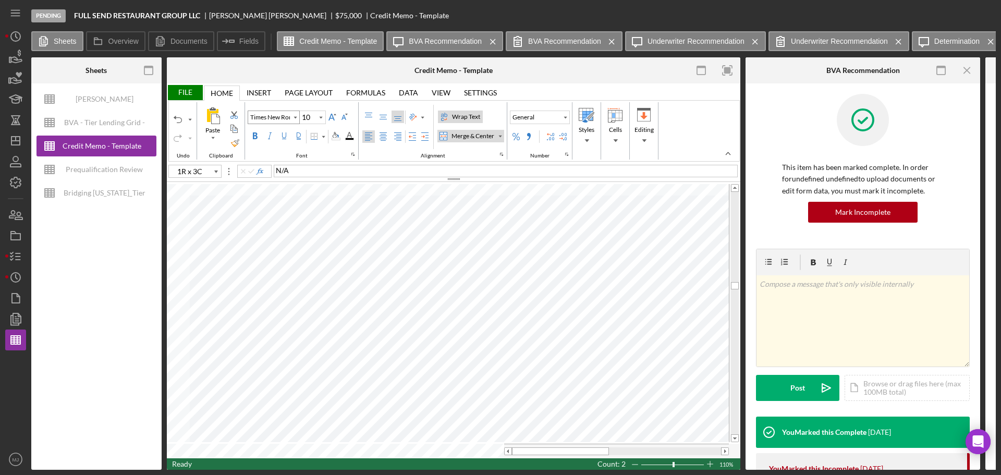
click at [272, 119] on input "Times New Roman" at bounding box center [269, 117] width 42 height 7
type input "Calibri"
type input "G40"
type input "11"
type input "1R x 12C"
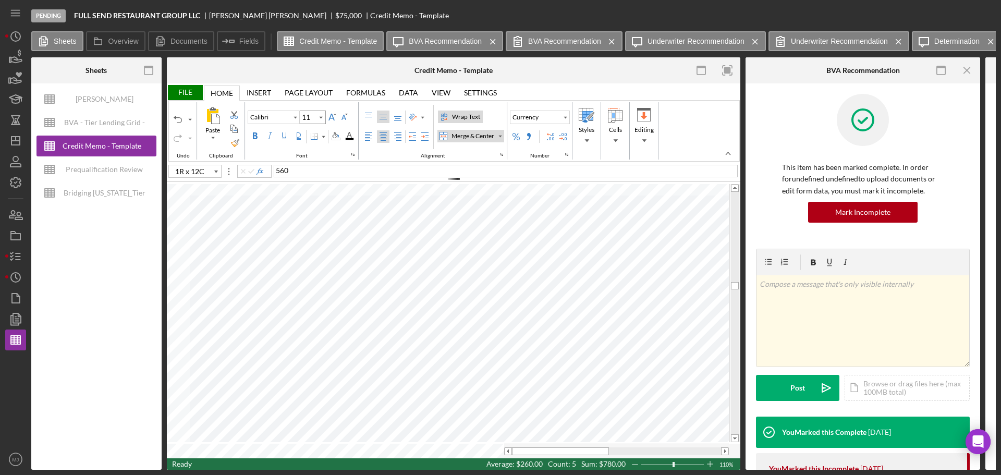
click at [312, 116] on input "11" at bounding box center [308, 117] width 16 height 13
type input "11"
click at [383, 117] on div "Middle Align" at bounding box center [383, 117] width 8 height 8
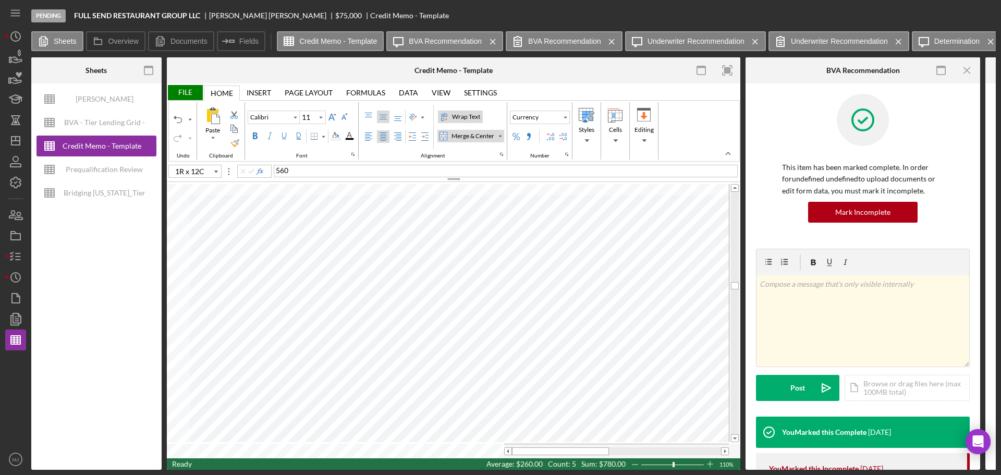
click at [383, 136] on div "Center Align" at bounding box center [383, 136] width 8 height 8
type input "1R x 12C"
click at [304, 118] on input "11" at bounding box center [308, 117] width 16 height 13
click at [313, 115] on input "11" at bounding box center [308, 117] width 16 height 13
type input "1"
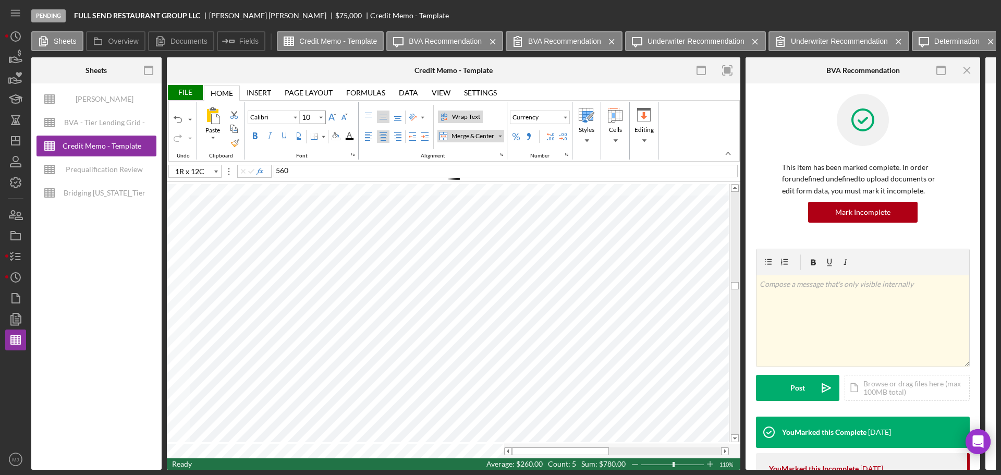
click at [313, 115] on input "10" at bounding box center [308, 117] width 16 height 13
type input "11"
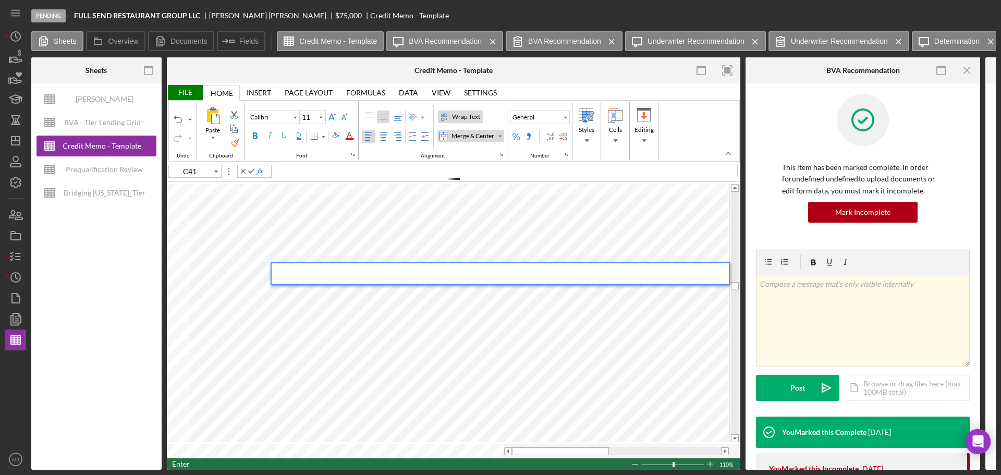
click at [187, 94] on div "File" at bounding box center [185, 92] width 36 height 15
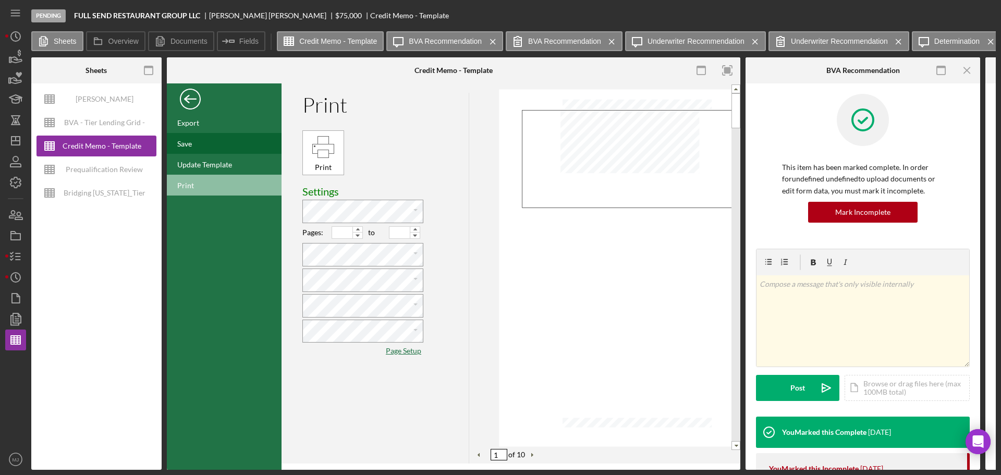
click at [192, 142] on div "Save" at bounding box center [184, 143] width 15 height 9
click at [188, 98] on div "Back" at bounding box center [190, 96] width 21 height 21
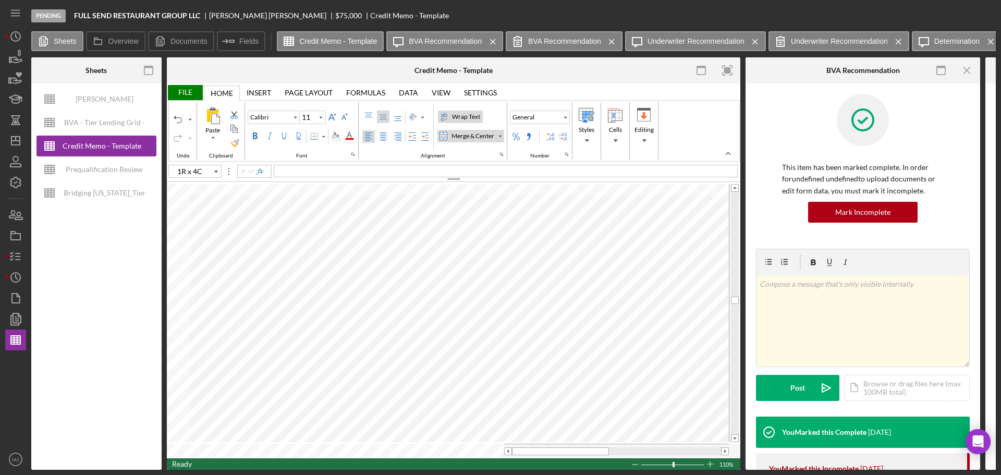
type input "C45"
type input "Times New Roman"
type input "10"
type input "G45"
type input "J45"
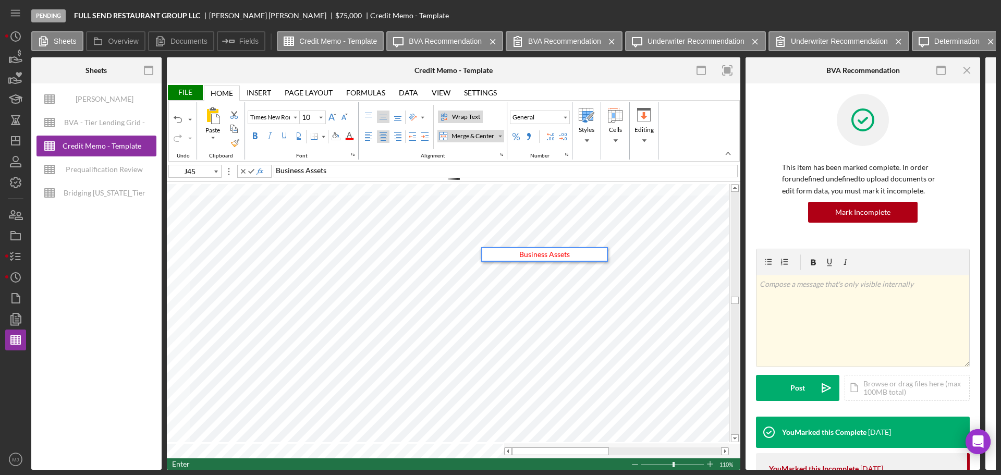
type input "L45"
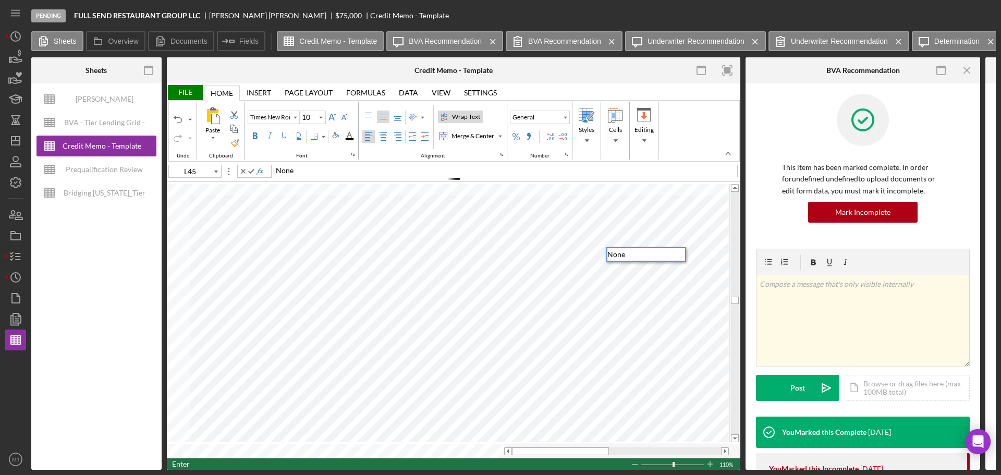
type input "Calibri"
type input "11"
type input "M45"
type input "L49"
type input "Times New Roman"
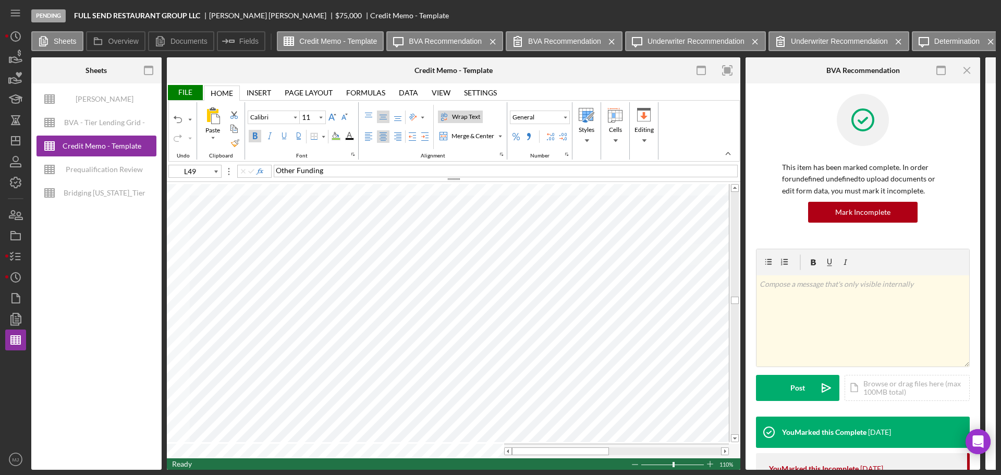
type input "10"
type input "C46"
type input "Calibri"
type input "11"
type input "1R x 12C"
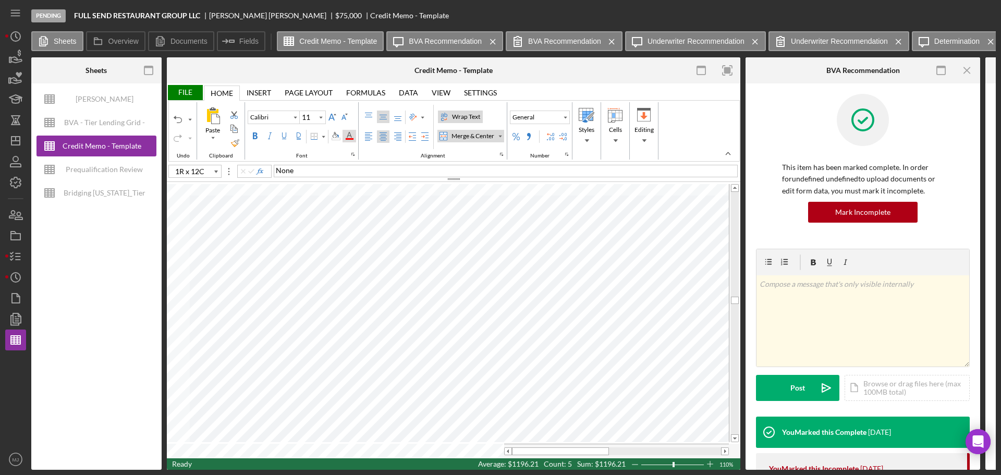
click at [349, 136] on div "Font Color" at bounding box center [349, 136] width 8 height 8
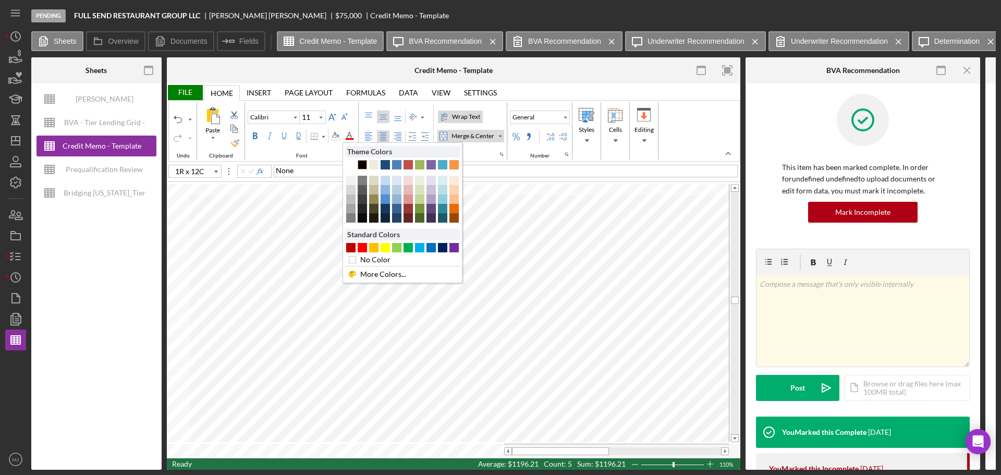
click at [362, 163] on div "Text 1" at bounding box center [362, 164] width 9 height 9
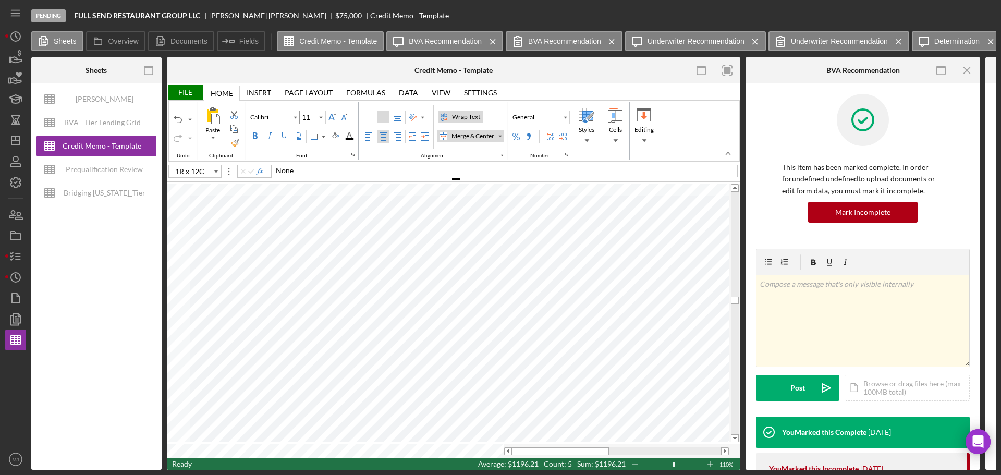
click at [274, 116] on input "Calibri" at bounding box center [269, 117] width 42 height 7
type input "calibir"
click at [274, 116] on input "calibir" at bounding box center [269, 117] width 42 height 7
drag, startPoint x: 274, startPoint y: 116, endPoint x: 225, endPoint y: 122, distance: 49.5
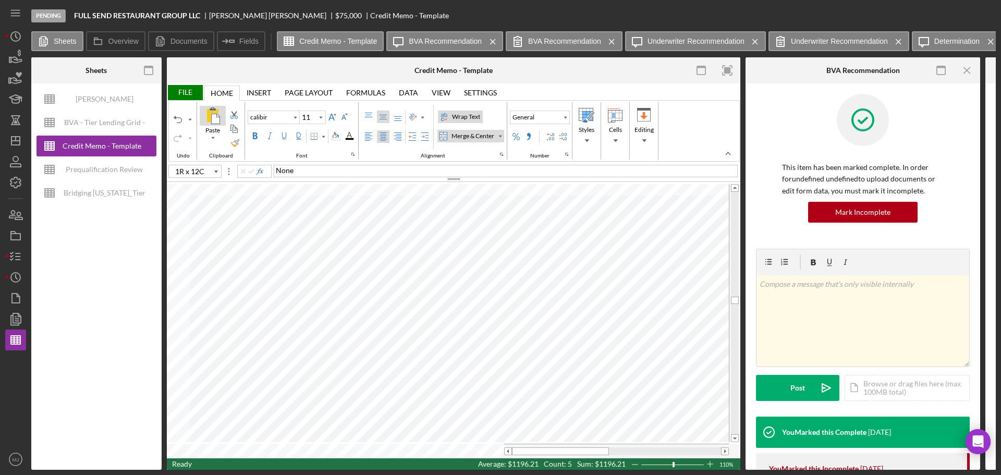
click at [225, 122] on div "Undo Paste Clipboard calibir 11 Font Wrap Text Merge & Center Alignment General…" at bounding box center [413, 130] width 489 height 57
type input "Calibri"
click at [315, 114] on input "11" at bounding box center [308, 117] width 16 height 13
click at [305, 121] on input "10" at bounding box center [308, 117] width 16 height 13
type input "11"
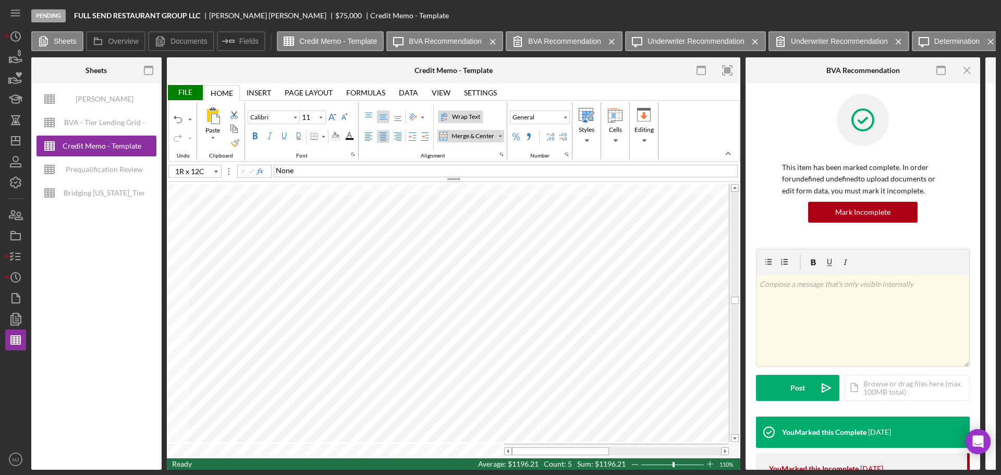
type input "Times New Roman"
type input "10"
type input "C46"
type input "Calibri"
type input "11"
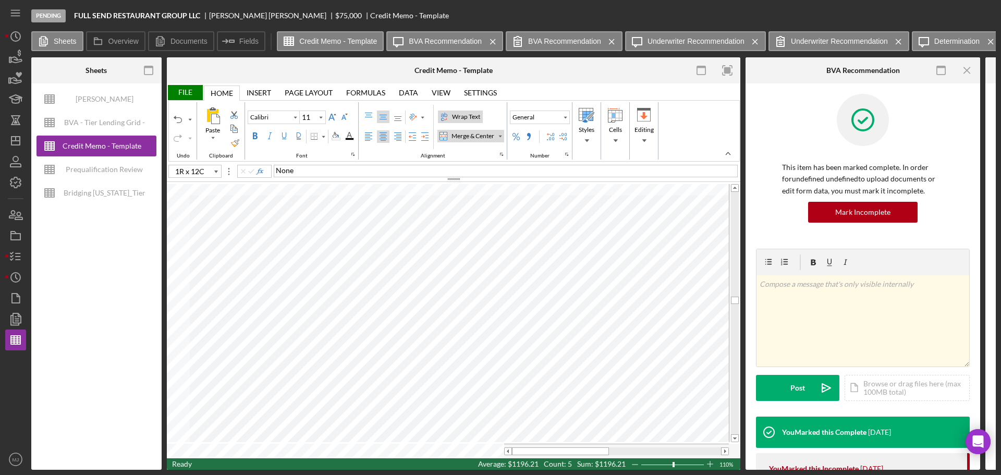
click at [386, 118] on div "Middle Align" at bounding box center [383, 117] width 8 height 8
click at [379, 141] on div "Center Align" at bounding box center [383, 136] width 8 height 8
click at [337, 134] on div "Background Color" at bounding box center [335, 136] width 8 height 8
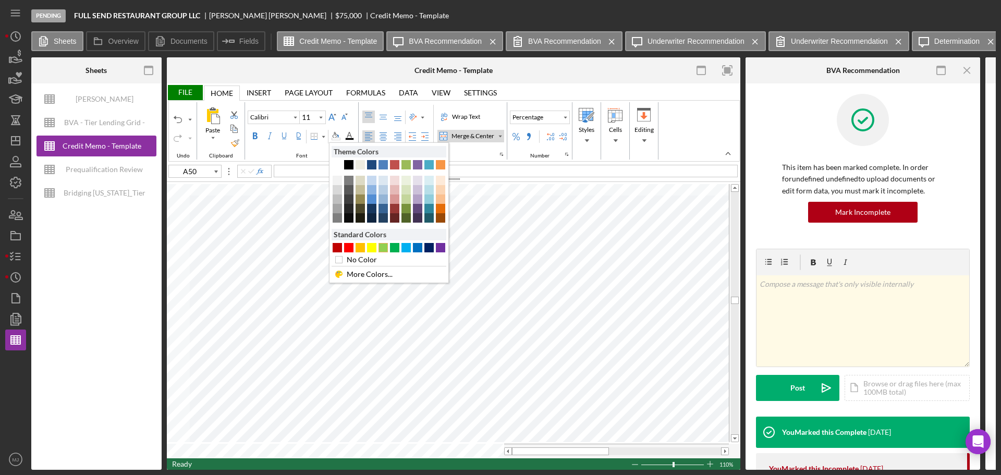
click at [382, 249] on div "#92D050" at bounding box center [382, 247] width 9 height 9
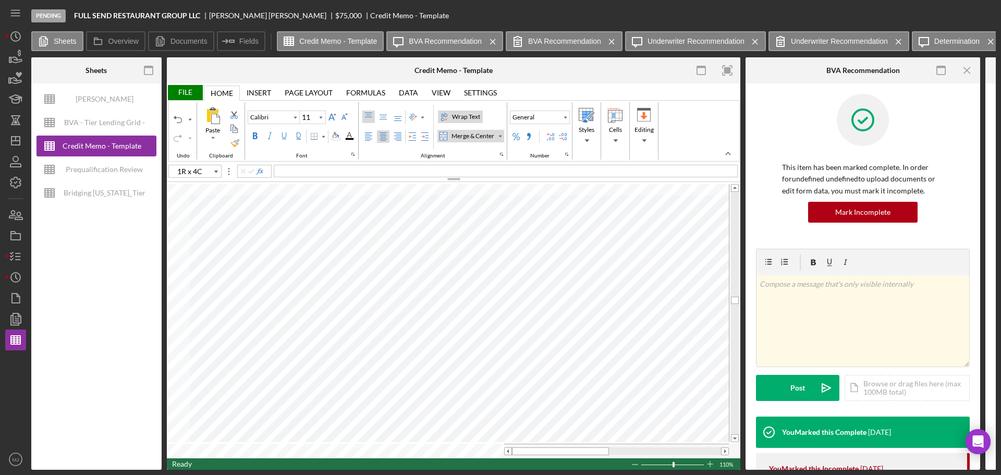
type input "C50"
type input "Times New Roman"
type input "10"
type input "G50"
type input "J50"
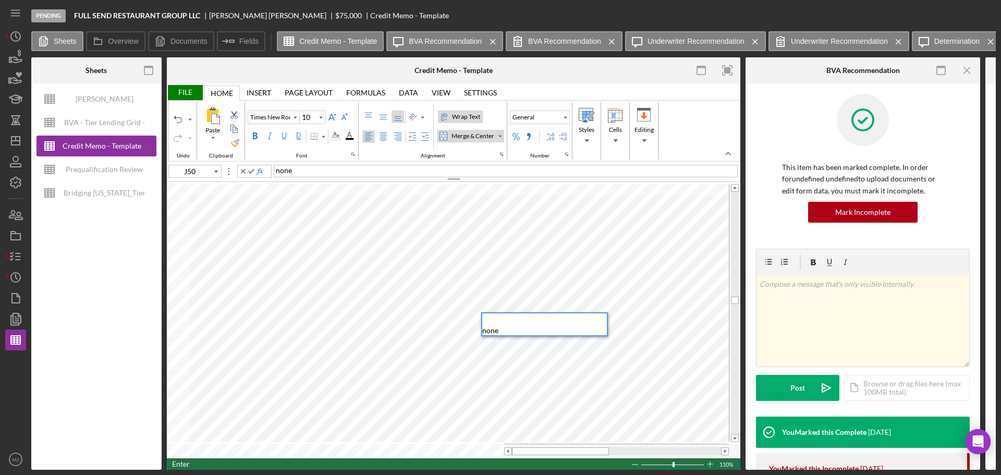
type input "L50"
type input "Calibri"
type input "11"
type input "M49"
click at [324, 136] on div "Border" at bounding box center [323, 136] width 5 height 5
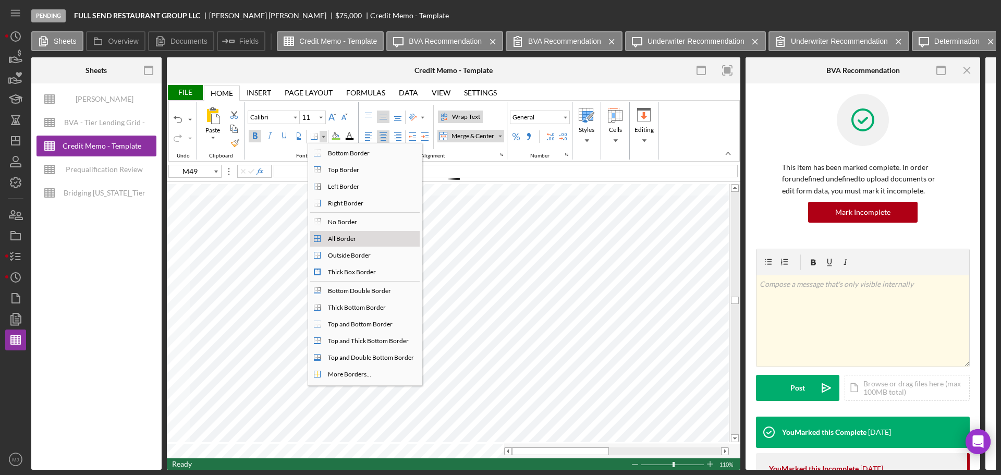
click at [333, 239] on div "All Border" at bounding box center [342, 238] width 32 height 9
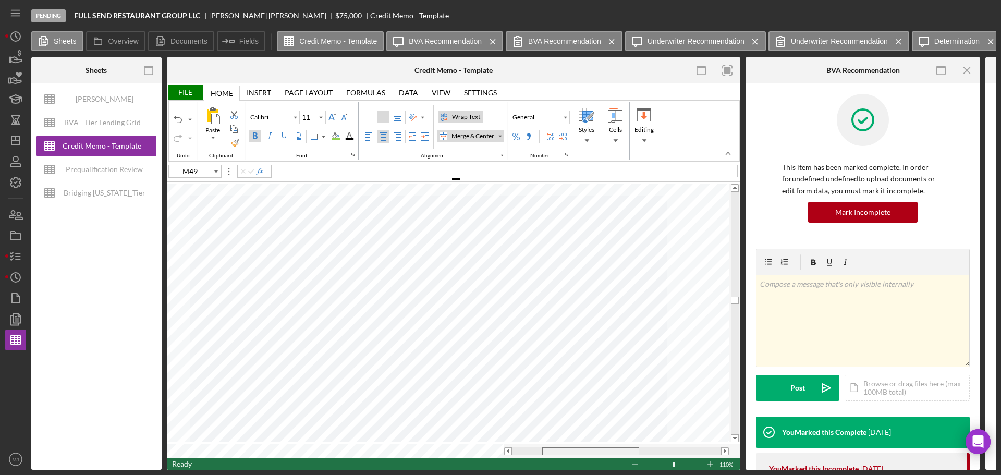
drag, startPoint x: 521, startPoint y: 449, endPoint x: 551, endPoint y: 449, distance: 30.2
click at [551, 287] on div at bounding box center [590, 451] width 97 height 8
type input "Times New Roman"
type input "10"
type input "M50"
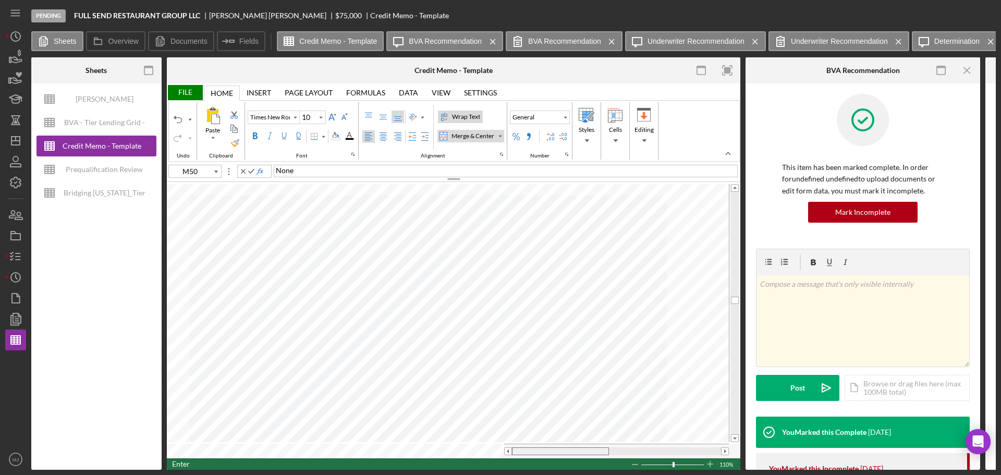
drag, startPoint x: 573, startPoint y: 449, endPoint x: 526, endPoint y: 452, distance: 47.0
click at [526, 287] on div at bounding box center [616, 451] width 225 height 15
type input "Calibri"
type input "11"
type input "1R x 12C"
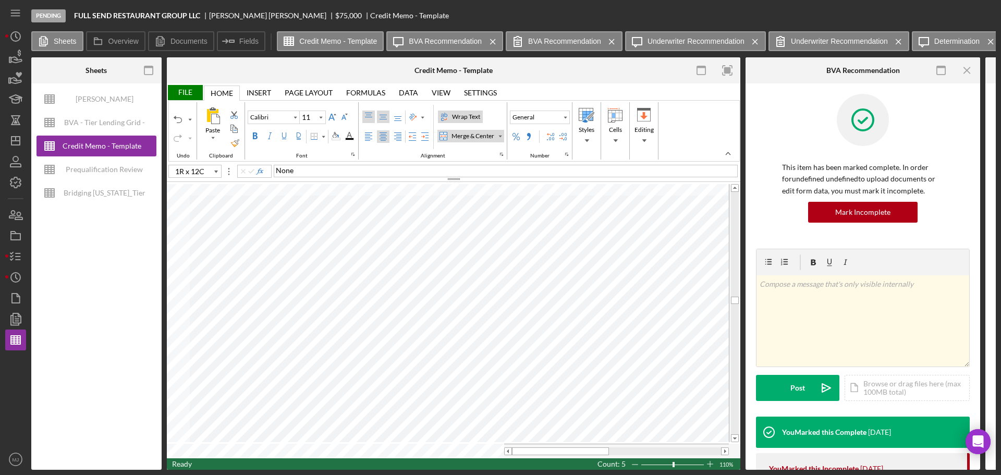
click at [385, 117] on div "Middle Align" at bounding box center [383, 117] width 8 height 8
click at [385, 135] on div "Center Align" at bounding box center [383, 136] width 8 height 8
click at [287, 116] on input "Calibri" at bounding box center [269, 117] width 42 height 7
type input "Calibri"
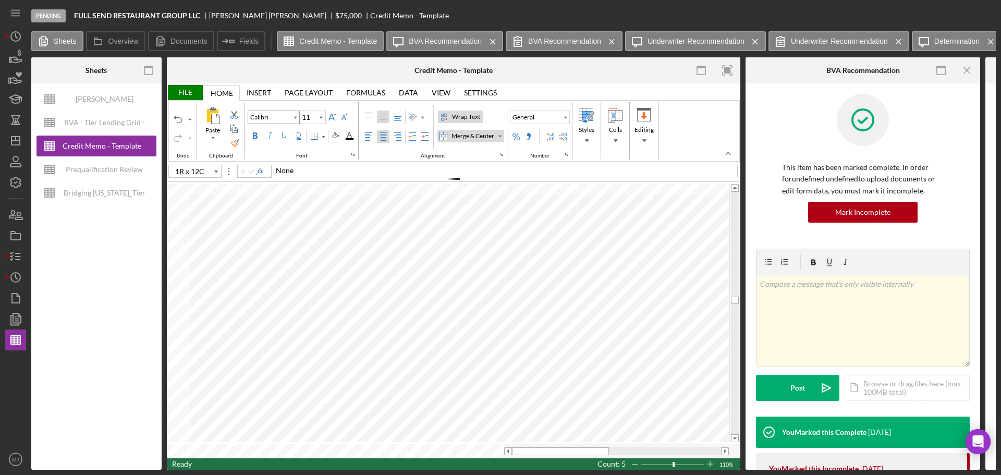
type input "10"
type input "G50"
click at [311, 116] on input "10" at bounding box center [308, 117] width 16 height 13
type input "11"
type input "J50"
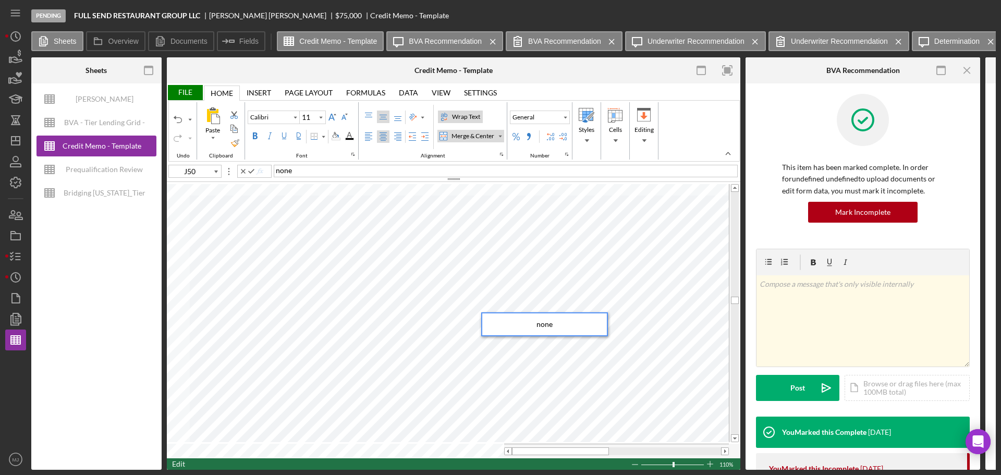
click at [538, 287] on span "none" at bounding box center [544, 323] width 16 height 9
type input "A55"
click at [180, 287] on div "Paste Cut Copy AutoFill 1850 1850" at bounding box center [453, 320] width 573 height 276
type input "C55"
type input "F55"
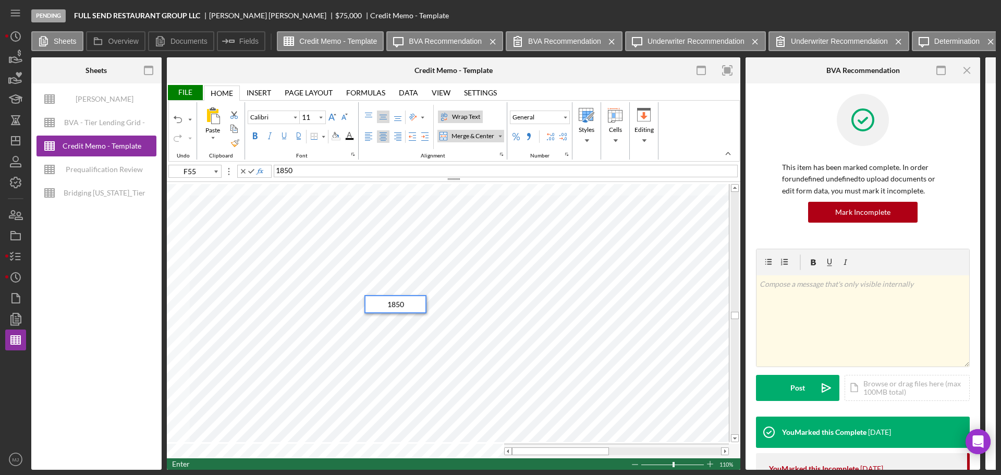
type input "I55"
click at [518, 139] on div "Percent Style" at bounding box center [516, 136] width 8 height 8
click at [559, 118] on button "General" at bounding box center [540, 117] width 60 height 14
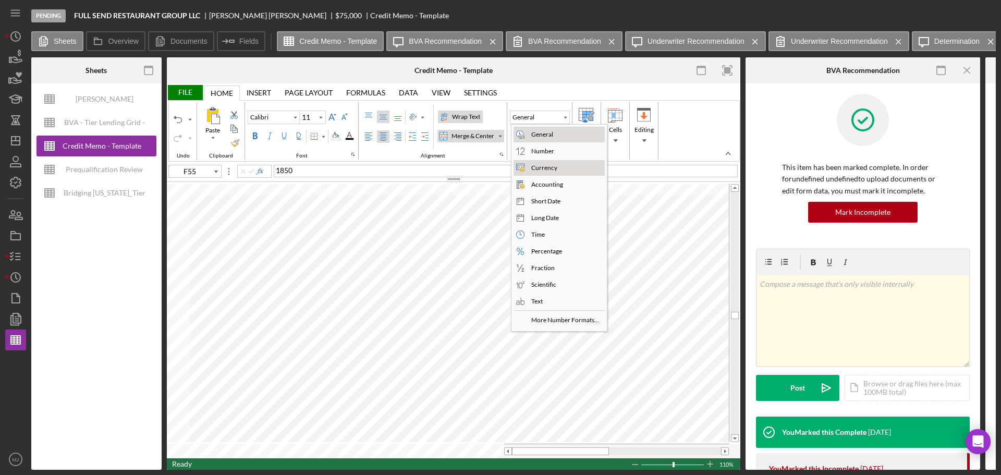
click at [538, 168] on div "Currency" at bounding box center [544, 167] width 30 height 9
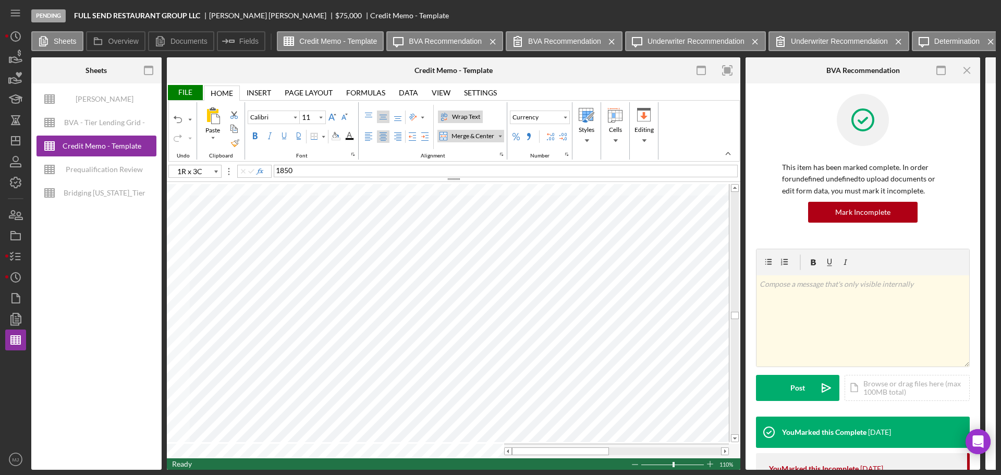
type input "K55"
type input "Times New Roman"
type input "10"
click at [493, 287] on tr at bounding box center [448, 451] width 562 height 15
click at [273, 121] on button "Calibri" at bounding box center [274, 117] width 52 height 14
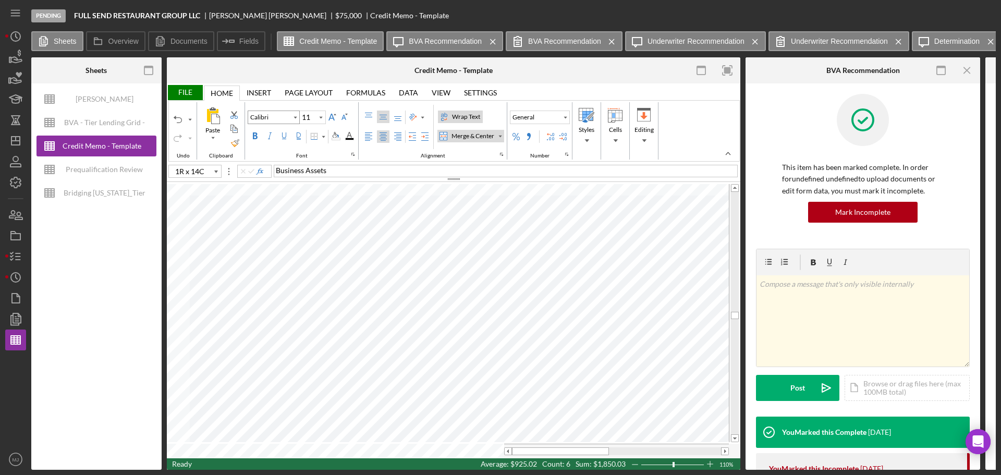
click at [273, 120] on input "Calibri" at bounding box center [269, 117] width 42 height 7
click at [313, 117] on input "11" at bounding box center [308, 117] width 16 height 13
click at [313, 117] on input "10" at bounding box center [308, 117] width 16 height 13
click at [383, 117] on div "Middle Align" at bounding box center [383, 117] width 8 height 8
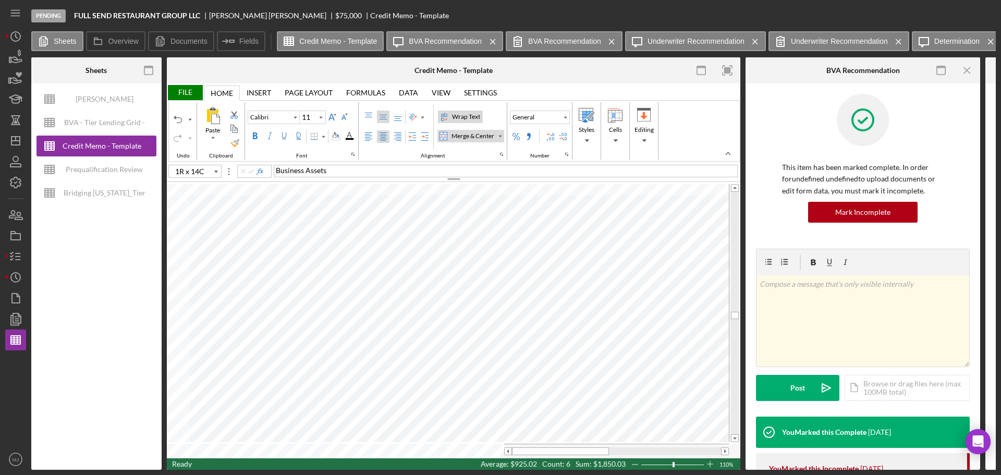
click at [384, 139] on div "Center Align" at bounding box center [383, 136] width 8 height 8
click at [350, 138] on div "Font Color" at bounding box center [349, 136] width 8 height 8
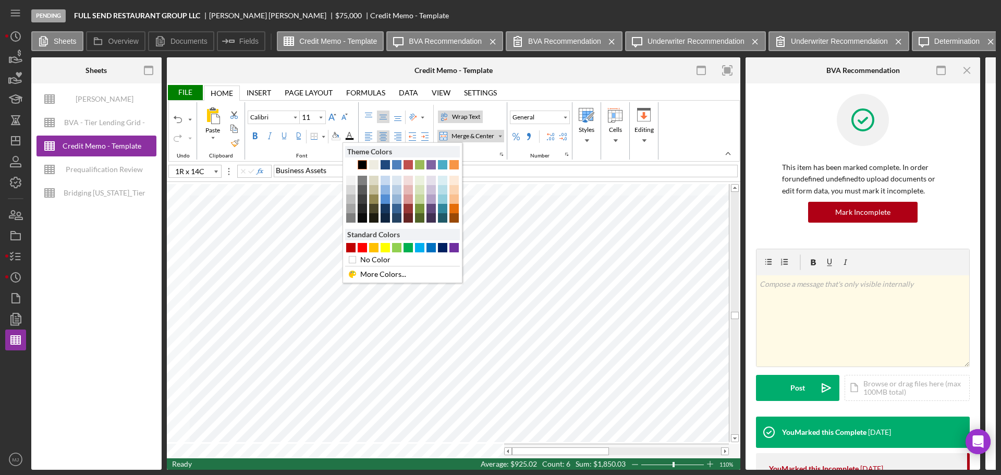
click at [363, 164] on div "Text 1" at bounding box center [362, 164] width 9 height 9
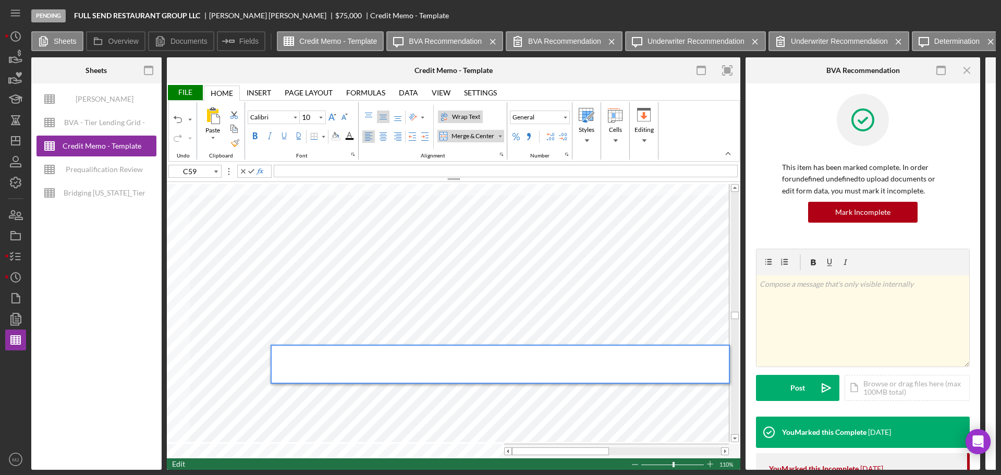
click at [365, 287] on div at bounding box center [500, 364] width 457 height 37
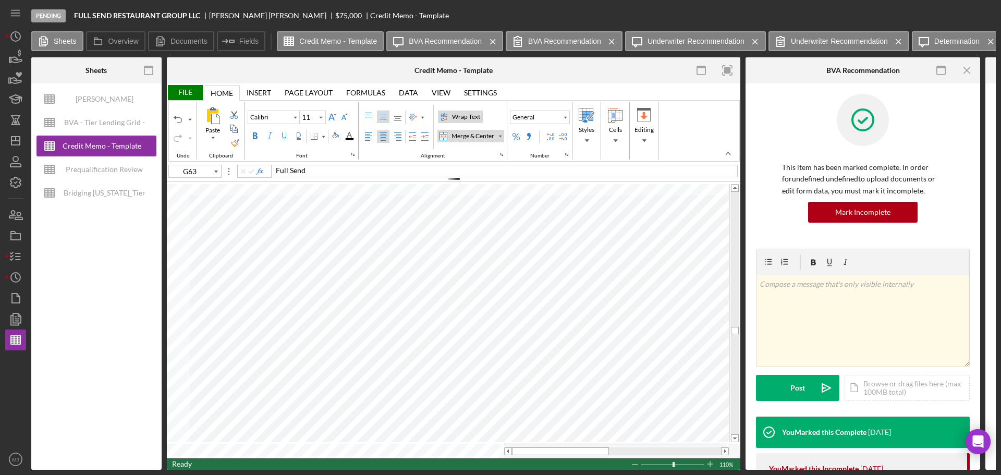
click at [180, 93] on div "File" at bounding box center [185, 92] width 36 height 15
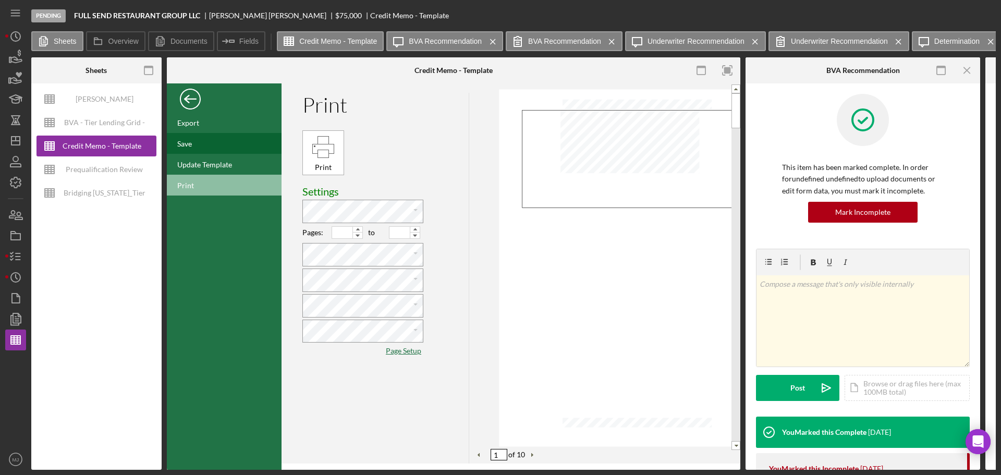
click at [194, 146] on div "Save" at bounding box center [224, 143] width 115 height 21
click at [185, 93] on div "Back" at bounding box center [190, 96] width 21 height 21
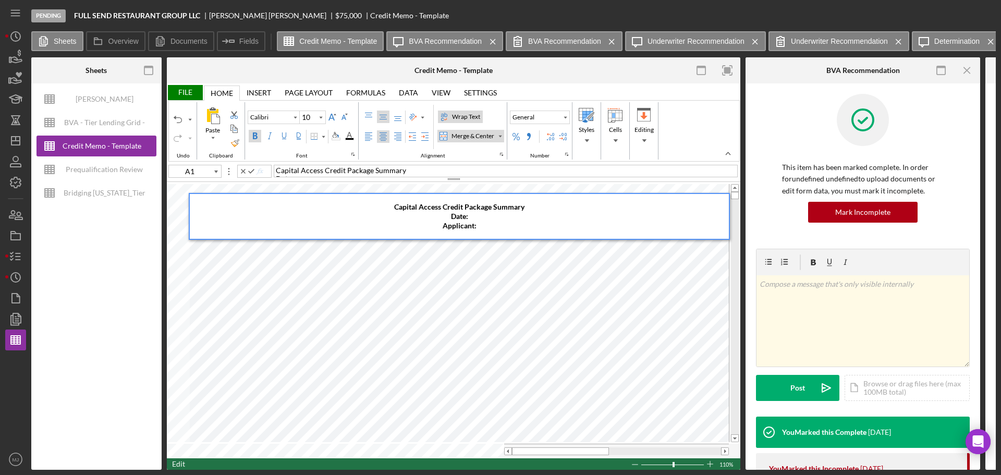
click at [477, 215] on div "Capital Access Credit Package Summary ​Date: ​Applicant:" at bounding box center [459, 216] width 539 height 45
click at [524, 233] on div "Capital Access Credit Package Summary ​Date: [DATE] ​Applicant:" at bounding box center [459, 216] width 539 height 45
click at [192, 93] on div "File" at bounding box center [185, 92] width 36 height 15
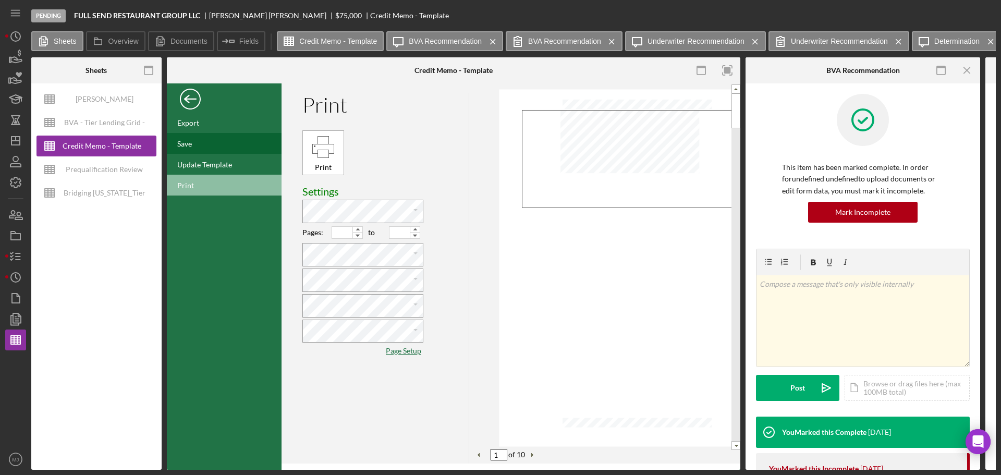
click at [194, 143] on div "Save" at bounding box center [224, 143] width 115 height 21
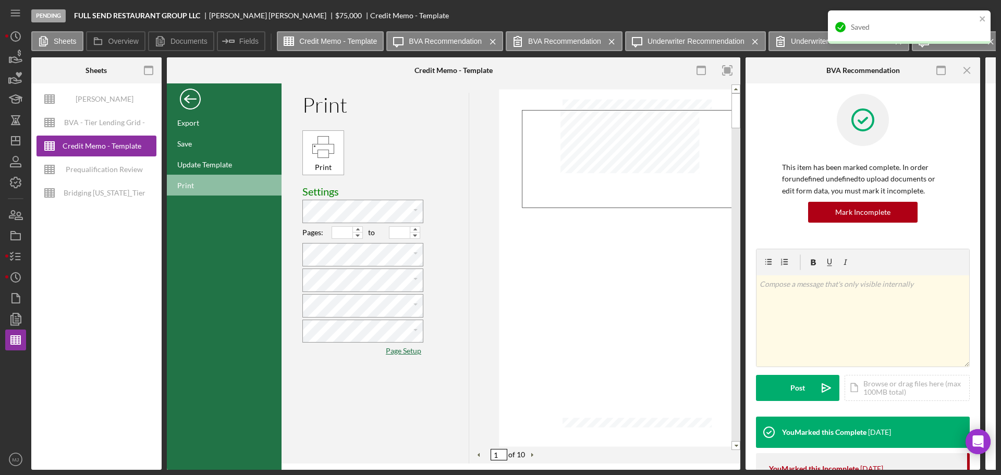
click at [185, 93] on div "Back" at bounding box center [190, 96] width 21 height 21
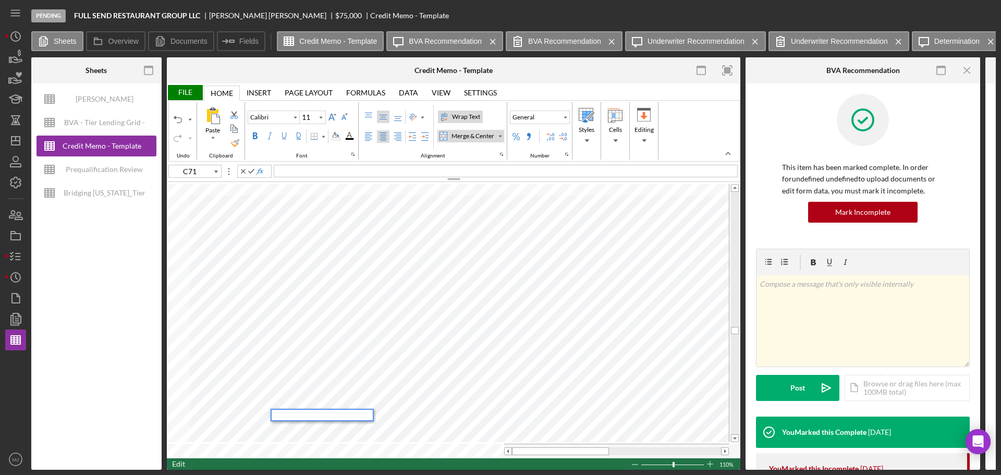
click at [305, 287] on div at bounding box center [322, 415] width 101 height 10
click at [469, 119] on div "Wrap Text" at bounding box center [466, 116] width 32 height 9
click at [281, 115] on input "Calibri" at bounding box center [269, 117] width 42 height 7
click at [350, 135] on div "Font Color" at bounding box center [349, 136] width 8 height 8
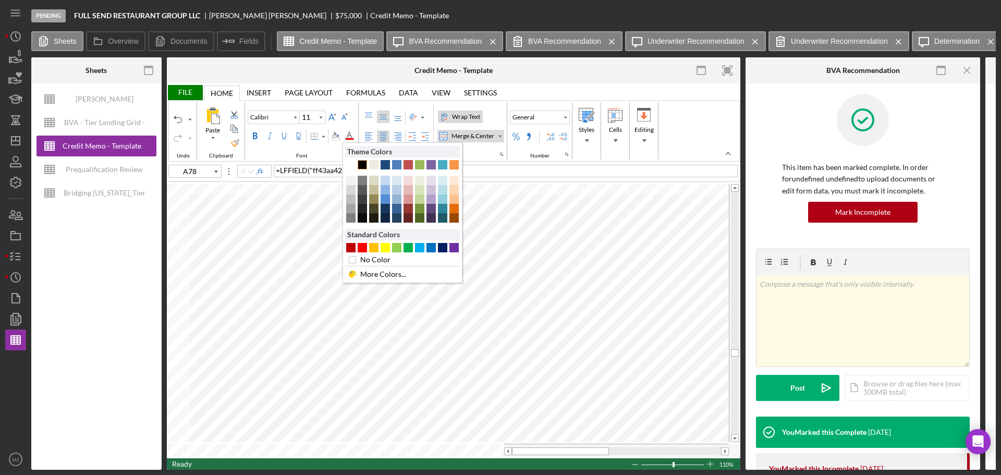
click at [363, 163] on div "Text 1" at bounding box center [362, 164] width 9 height 9
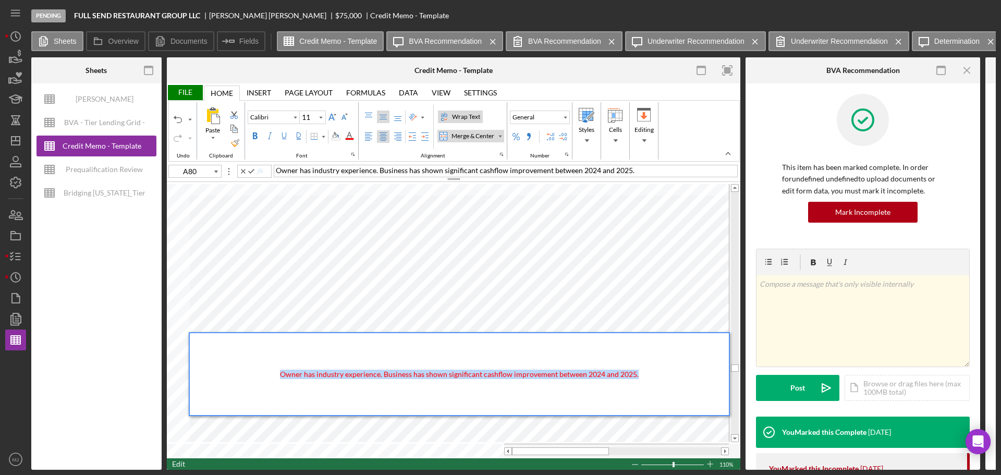
drag, startPoint x: 653, startPoint y: 374, endPoint x: 278, endPoint y: 372, distance: 375.3
click at [278, 287] on div "Owner has industry experience. Business has shown significant cashflow improvem…" at bounding box center [459, 374] width 539 height 82
click at [352, 135] on div "Font Color" at bounding box center [349, 136] width 8 height 8
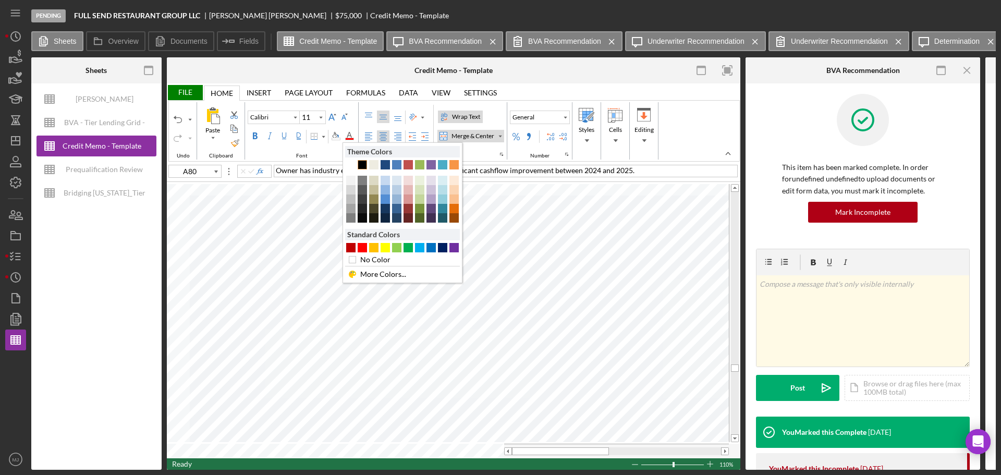
click at [362, 166] on div "Text 1" at bounding box center [362, 164] width 9 height 9
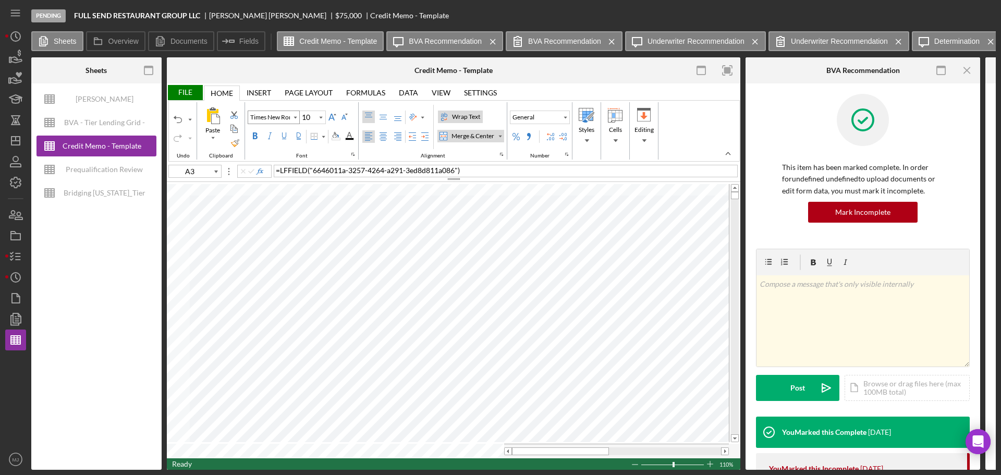
click at [256, 117] on input "Times New Roman" at bounding box center [269, 117] width 42 height 7
click at [314, 115] on input "10" at bounding box center [308, 117] width 16 height 13
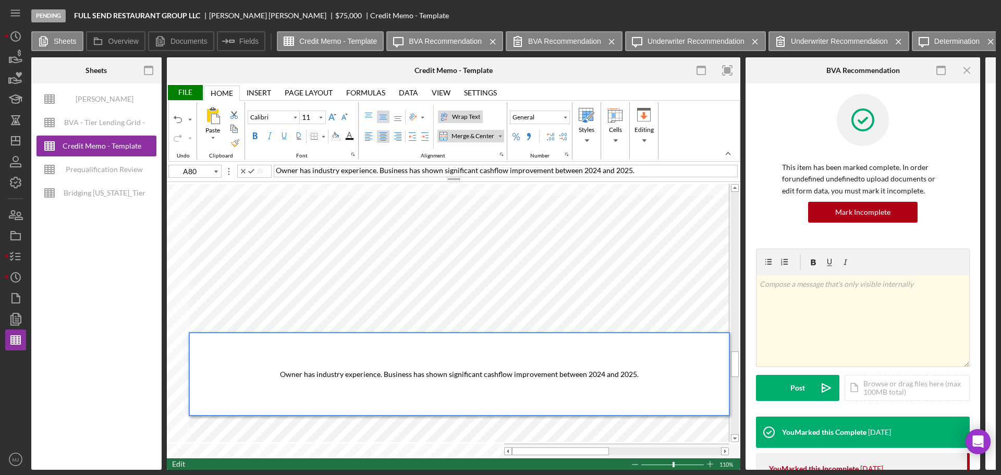
click at [380, 287] on span "Owner has industry experience. Business has shown significant cashflow improvem…" at bounding box center [459, 374] width 359 height 9
click at [413, 287] on span "Owner has industry experience and decent following from previous restaurant. Bu…" at bounding box center [459, 374] width 511 height 9
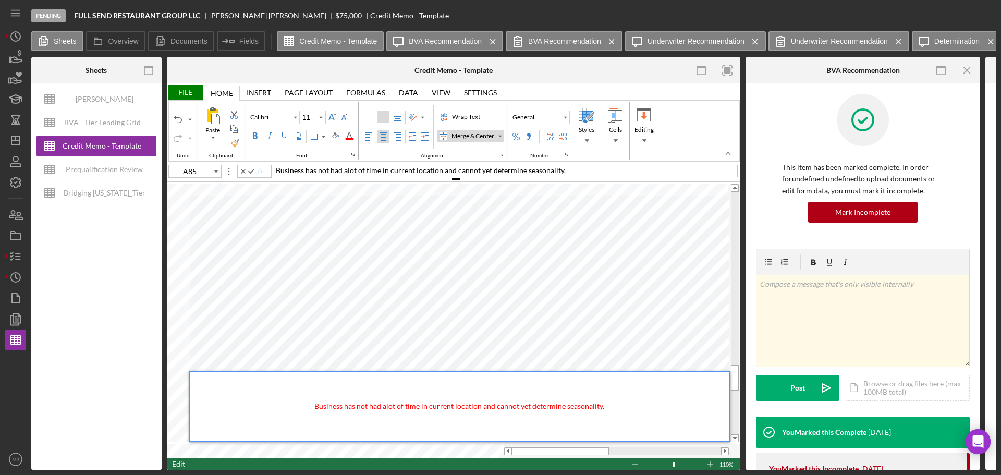
click at [385, 287] on span "Business has not had alot of time in current location and cannot yet determine …" at bounding box center [459, 405] width 290 height 9
click at [613, 287] on div "Business has not had alot of time in current location and cannot yet determine …" at bounding box center [459, 406] width 539 height 69
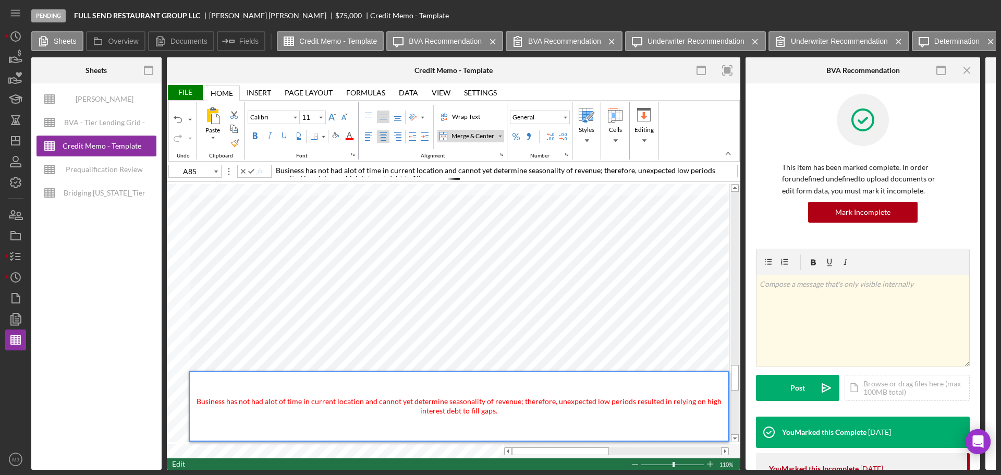
click at [273, 287] on span "Business has not had alot of time in current location and cannot yet determine …" at bounding box center [459, 406] width 526 height 18
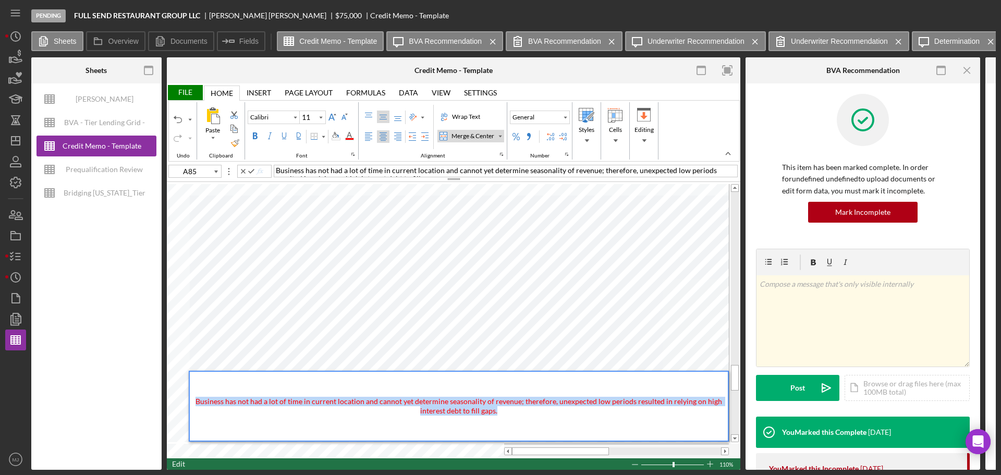
drag, startPoint x: 511, startPoint y: 413, endPoint x: 193, endPoint y: 400, distance: 317.7
click at [193, 287] on div "Business has not had a lot of time in current location and cannot yet determine…" at bounding box center [459, 406] width 538 height 69
click at [349, 136] on div "Font Color" at bounding box center [349, 136] width 8 height 8
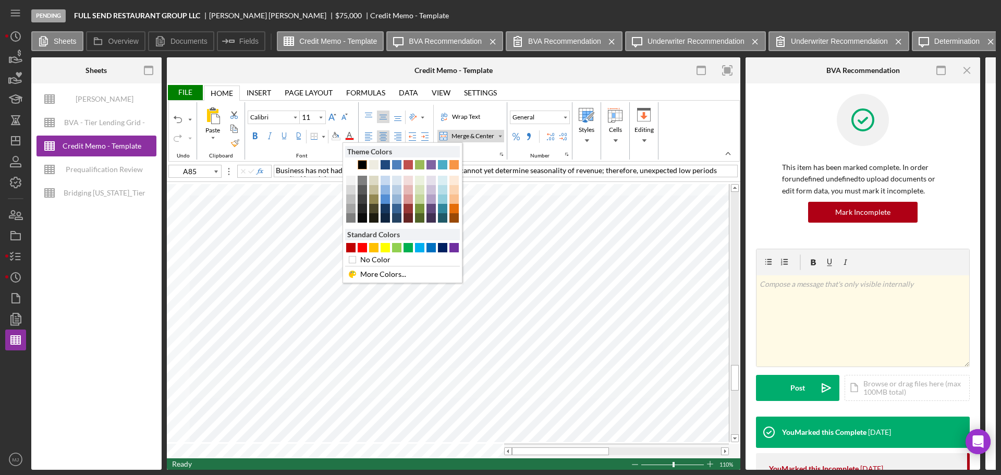
click at [364, 163] on div "Text 1" at bounding box center [362, 164] width 9 height 9
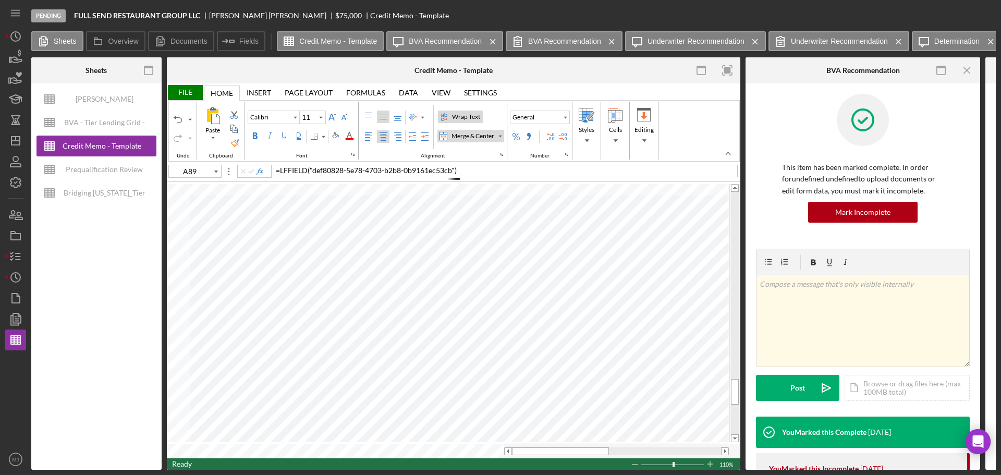
click at [463, 119] on div "Wrap Text" at bounding box center [466, 116] width 32 height 9
click at [462, 113] on div "Wrap Text" at bounding box center [466, 116] width 32 height 9
click at [463, 114] on div "Wrap Text" at bounding box center [466, 116] width 32 height 9
click at [459, 115] on div "Wrap Text" at bounding box center [466, 116] width 32 height 9
click at [353, 141] on div "Font Color" at bounding box center [349, 136] width 14 height 13
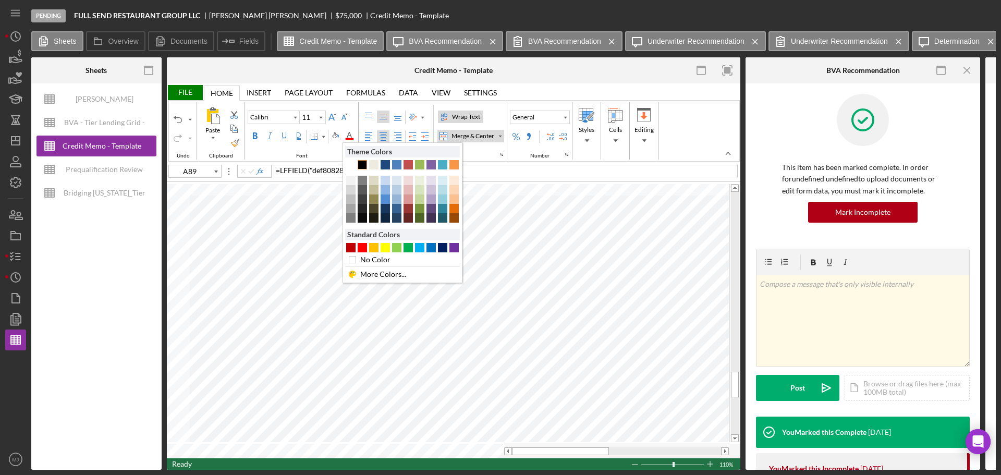
click at [363, 165] on div "Text 1" at bounding box center [362, 164] width 9 height 9
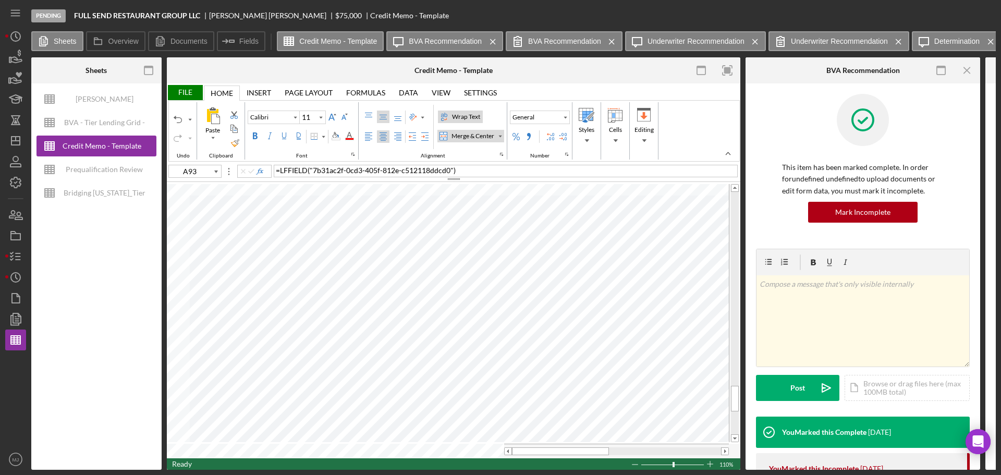
click at [468, 117] on div "Wrap Text" at bounding box center [466, 116] width 32 height 9
click at [350, 141] on div "Font Color" at bounding box center [349, 136] width 14 height 13
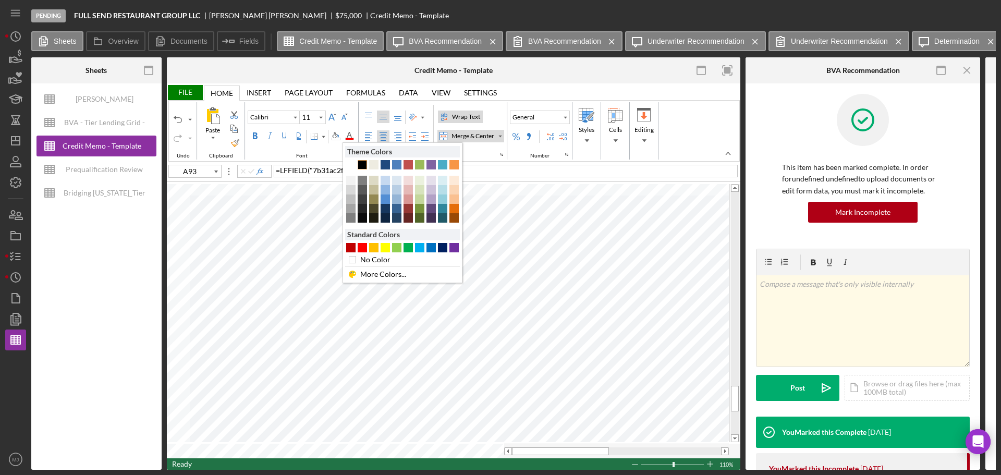
click at [360, 161] on div "Text 1" at bounding box center [362, 164] width 9 height 9
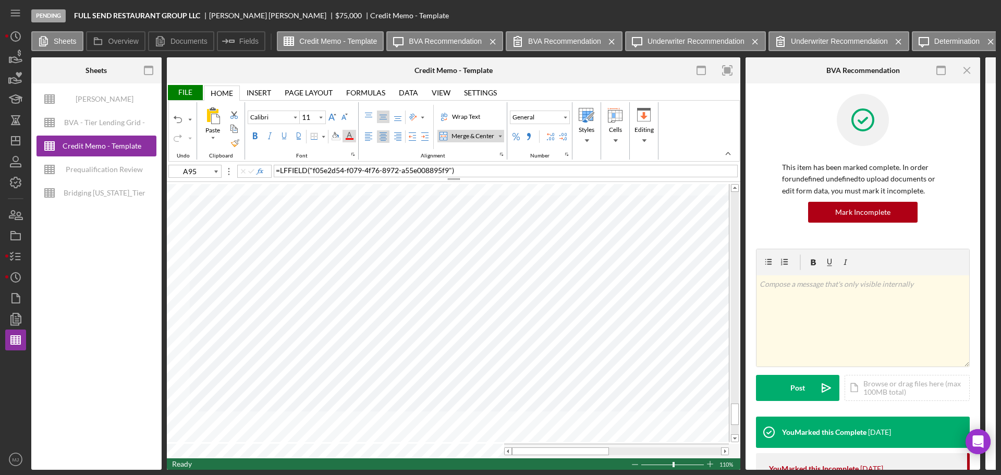
click at [348, 140] on div "Font Color" at bounding box center [349, 136] width 14 height 13
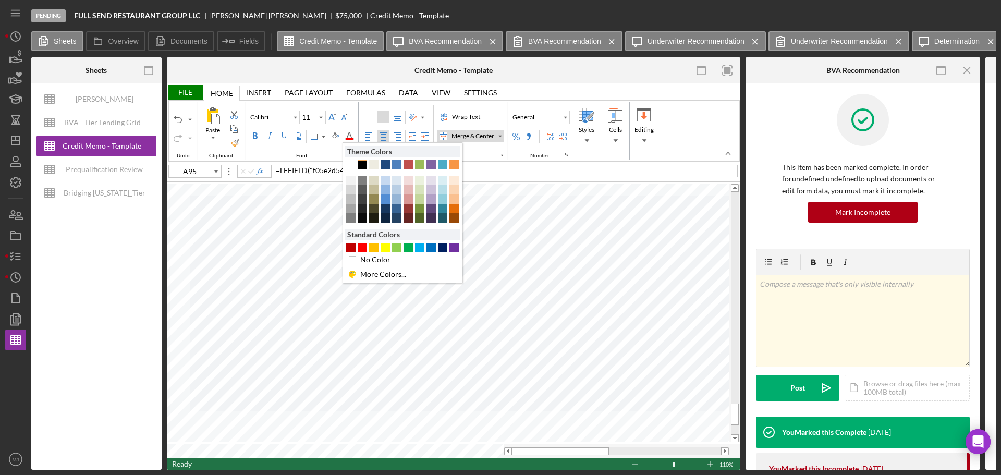
click at [361, 167] on div "Text 1" at bounding box center [362, 164] width 9 height 9
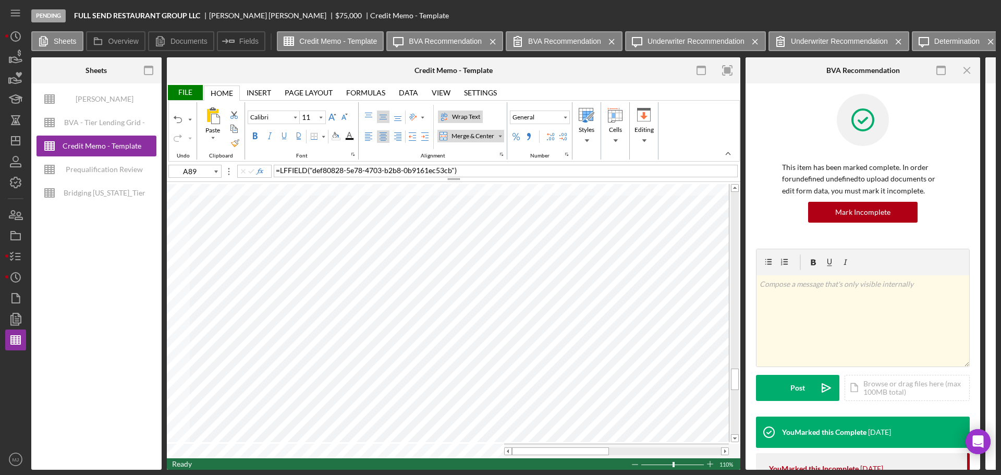
click at [183, 92] on div "File" at bounding box center [185, 92] width 36 height 15
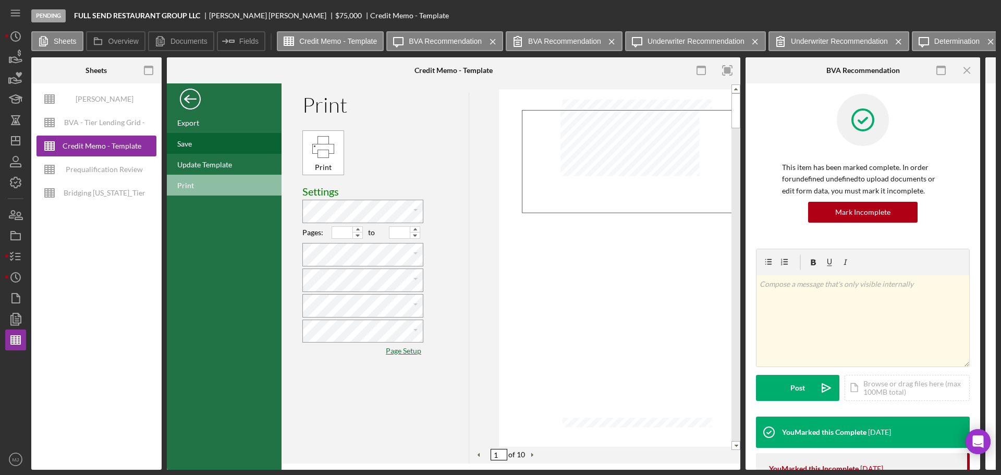
click at [190, 139] on div "Save" at bounding box center [184, 143] width 15 height 9
click at [186, 98] on div "Back" at bounding box center [190, 96] width 21 height 21
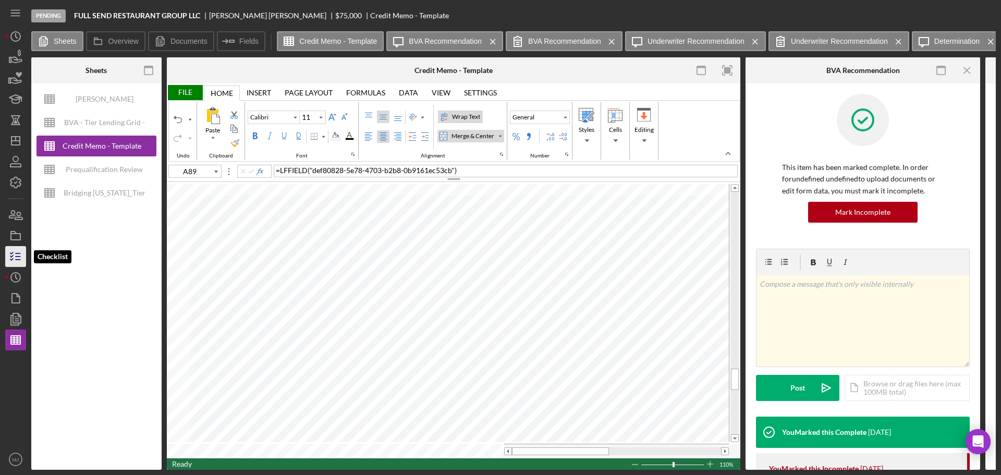
click at [13, 255] on polyline "button" at bounding box center [11, 256] width 3 height 2
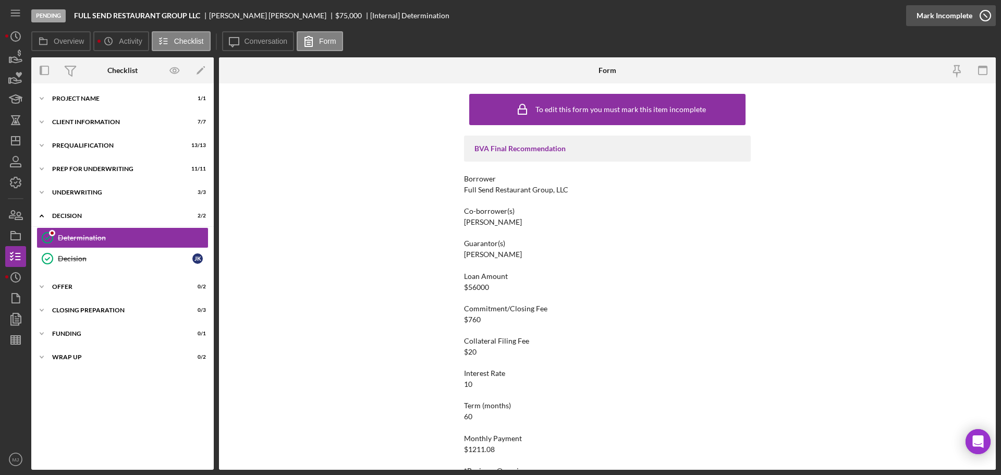
click at [667, 17] on div "Mark Incomplete" at bounding box center [944, 15] width 56 height 21
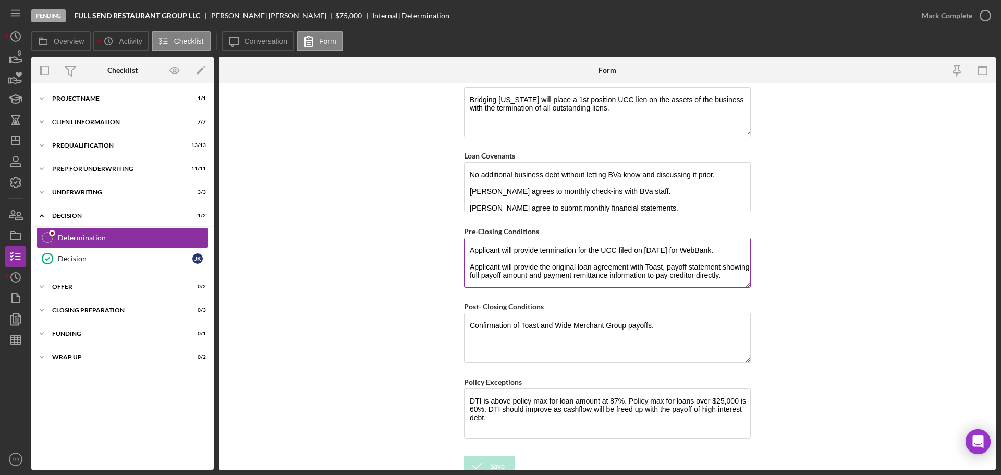
scroll to position [732, 0]
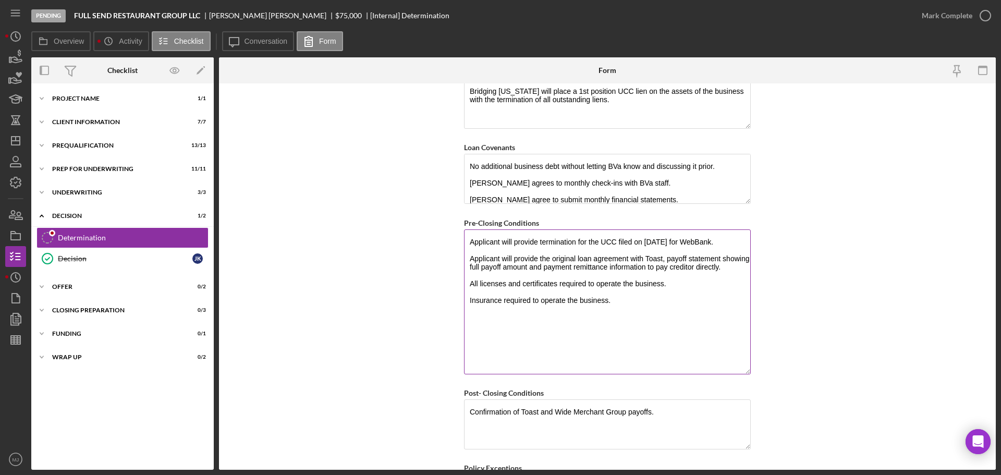
drag, startPoint x: 748, startPoint y: 275, endPoint x: 731, endPoint y: 369, distance: 95.3
click at [667, 287] on textarea "Applicant will provide termination for the UCC filed on [DATE] for WebBank. App…" at bounding box center [607, 301] width 287 height 145
click at [631, 287] on textarea "Applicant will provide termination for the UCC filed on [DATE] for WebBank. App…" at bounding box center [607, 301] width 287 height 144
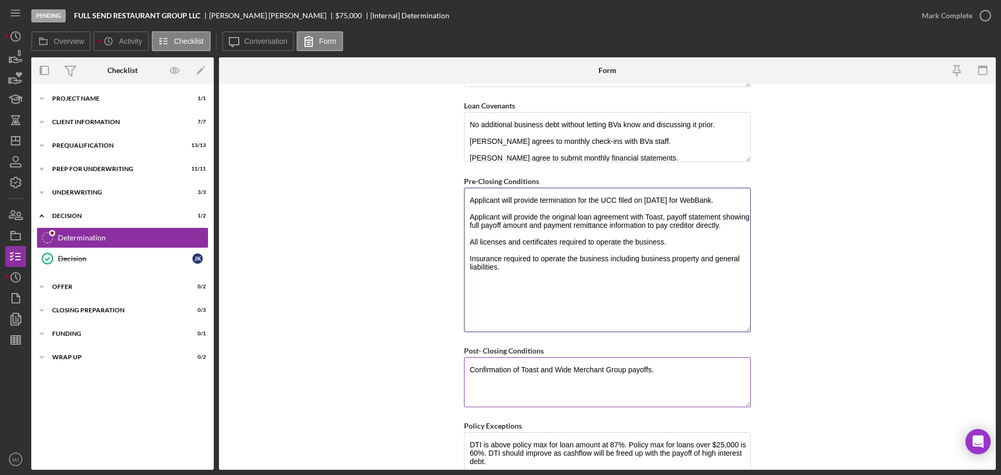
scroll to position [826, 0]
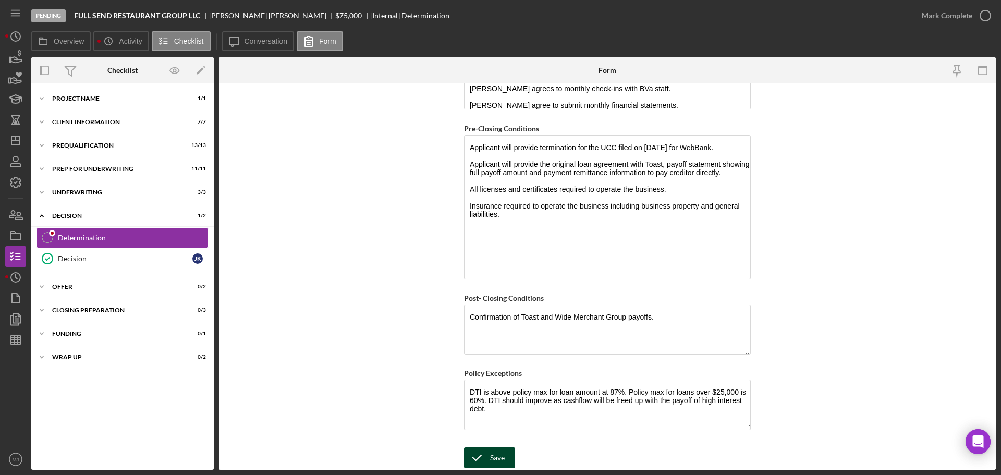
click at [490, 287] on div "Save" at bounding box center [497, 457] width 15 height 21
click at [667, 189] on textarea "Applicant will provide termination for the UCC filed on [DATE] for WebBank. App…" at bounding box center [607, 207] width 287 height 144
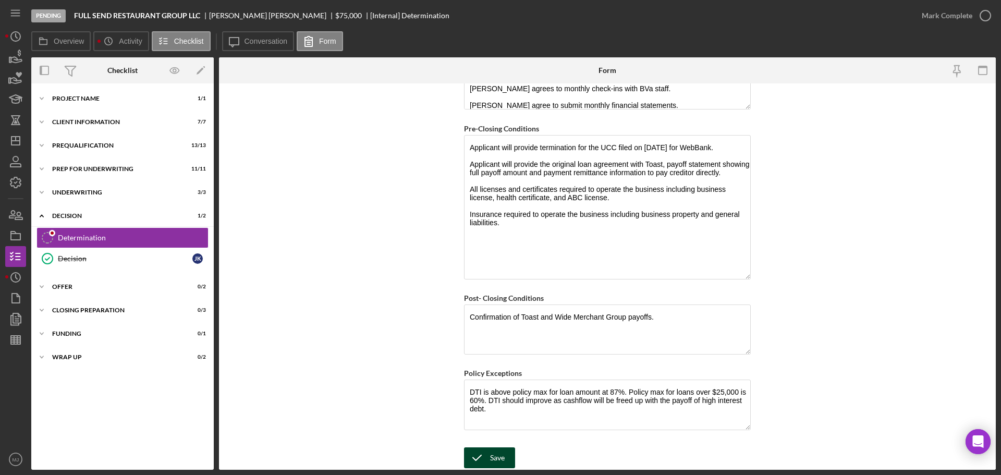
click at [500, 287] on div "Save" at bounding box center [497, 457] width 15 height 21
click at [667, 15] on div "Mark Complete" at bounding box center [946, 15] width 51 height 21
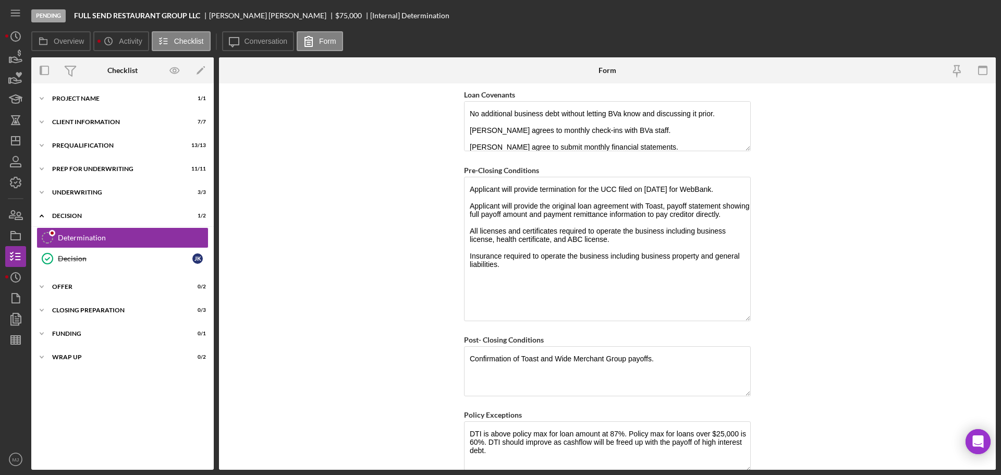
scroll to position [868, 0]
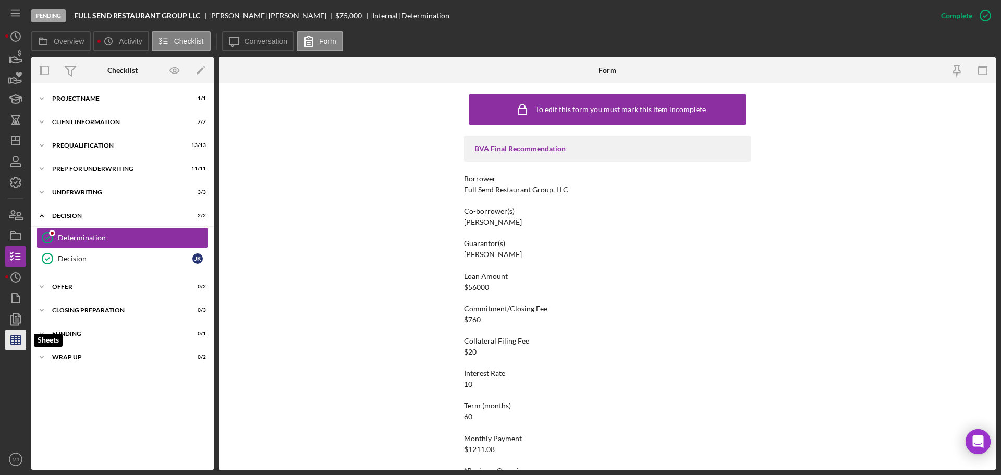
click at [17, 287] on line "button" at bounding box center [17, 340] width 0 height 8
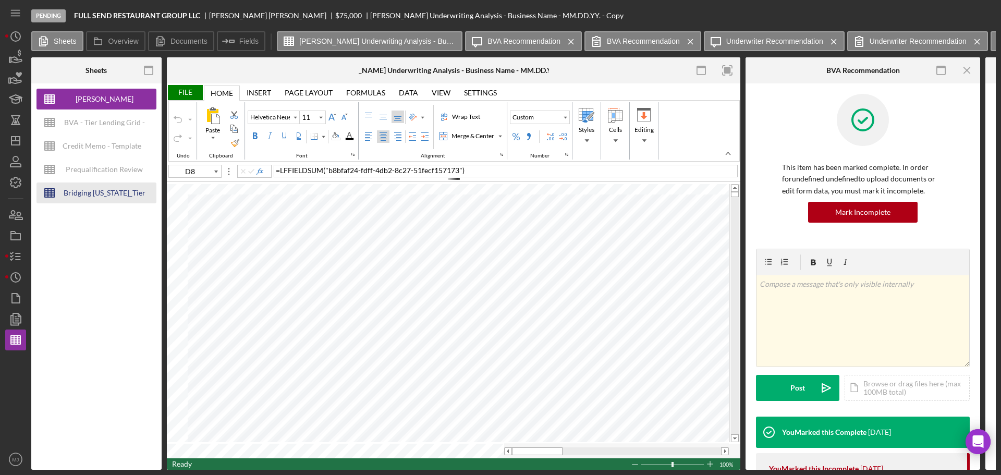
click at [88, 189] on div "Bridging [US_STATE]_Tier Lending Grid V 6.30 COPY" at bounding box center [104, 192] width 83 height 21
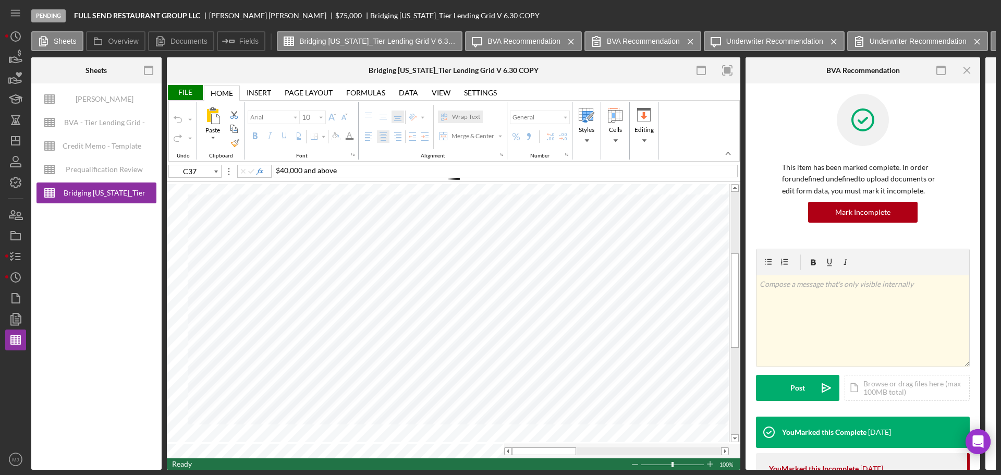
click at [89, 145] on div "Credit Memo - Template" at bounding box center [102, 146] width 79 height 21
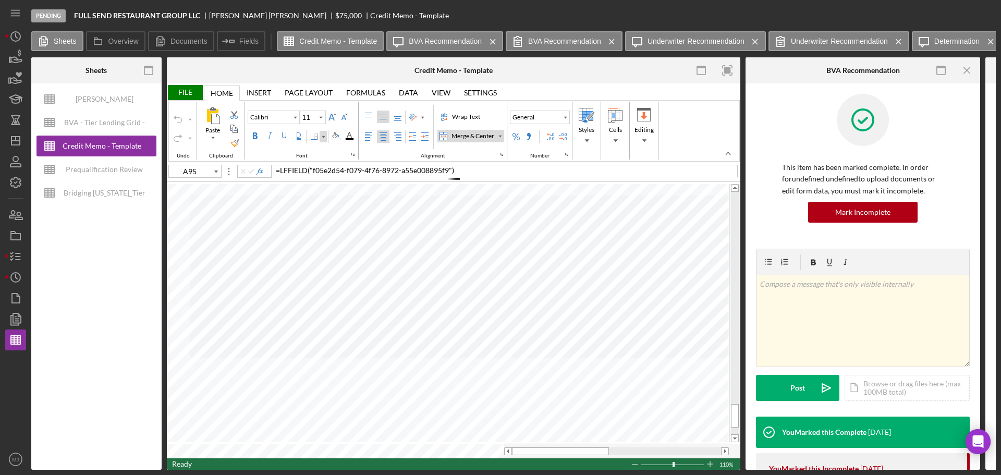
click at [322, 138] on div "Border" at bounding box center [323, 136] width 5 height 5
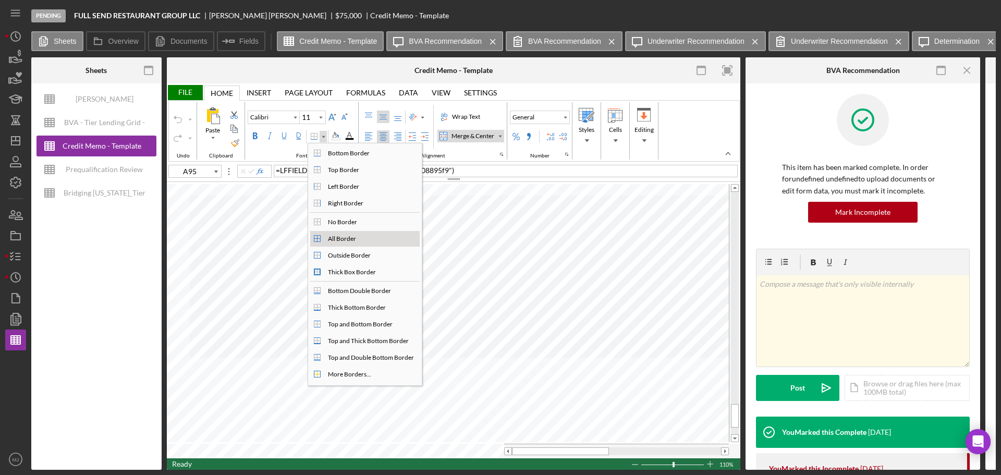
click at [339, 237] on div "All Border" at bounding box center [342, 238] width 32 height 9
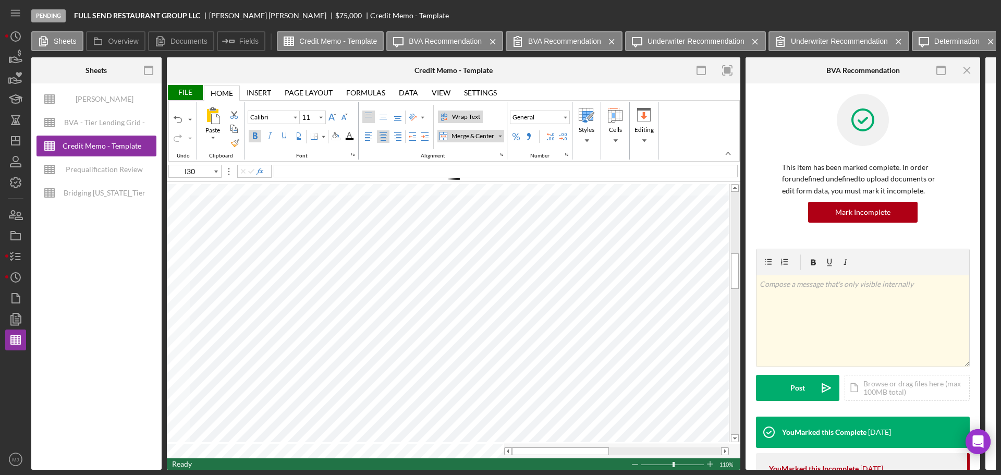
click at [187, 91] on div "File" at bounding box center [185, 92] width 36 height 15
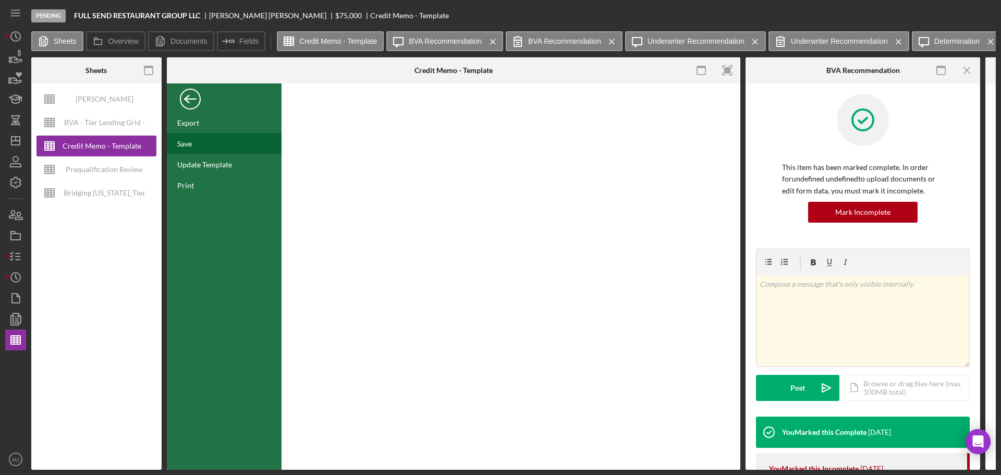
click at [188, 143] on div "Save" at bounding box center [184, 143] width 15 height 9
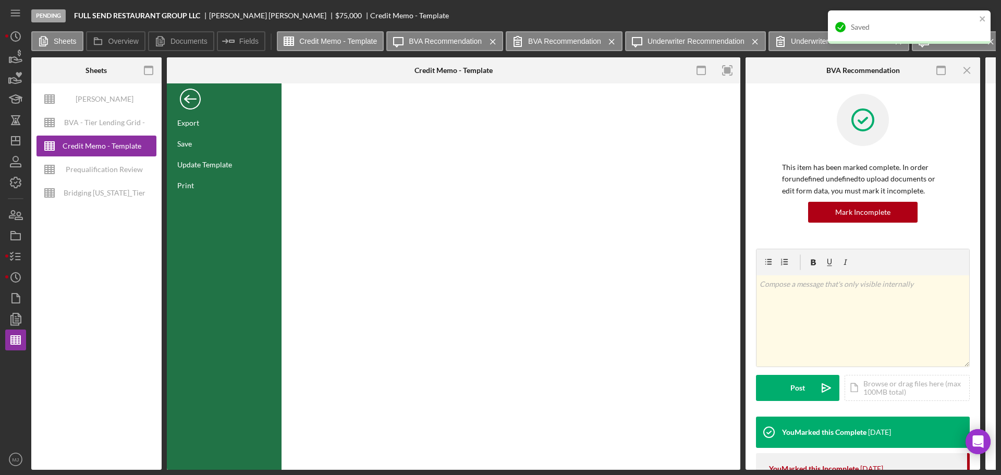
click at [188, 101] on div "Back" at bounding box center [190, 96] width 21 height 21
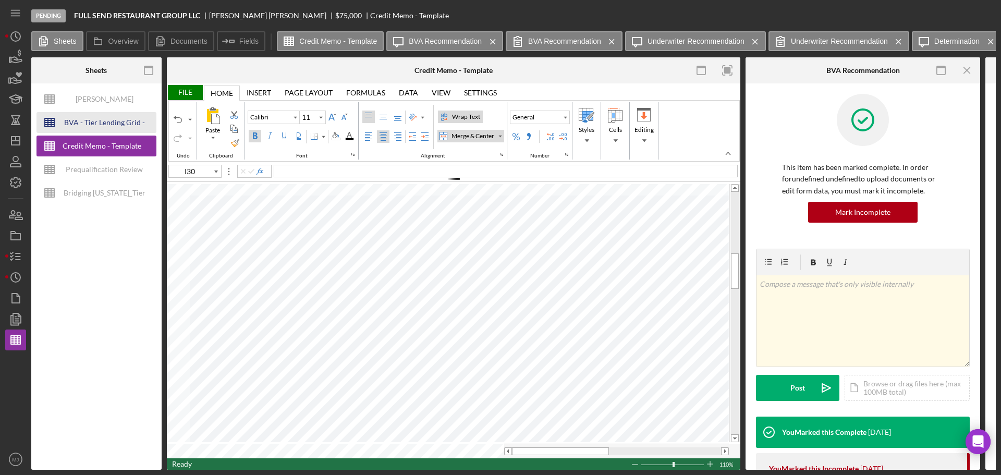
click at [100, 126] on div "BVA - Tier Lending Grid - [DATE]" at bounding box center [104, 122] width 83 height 21
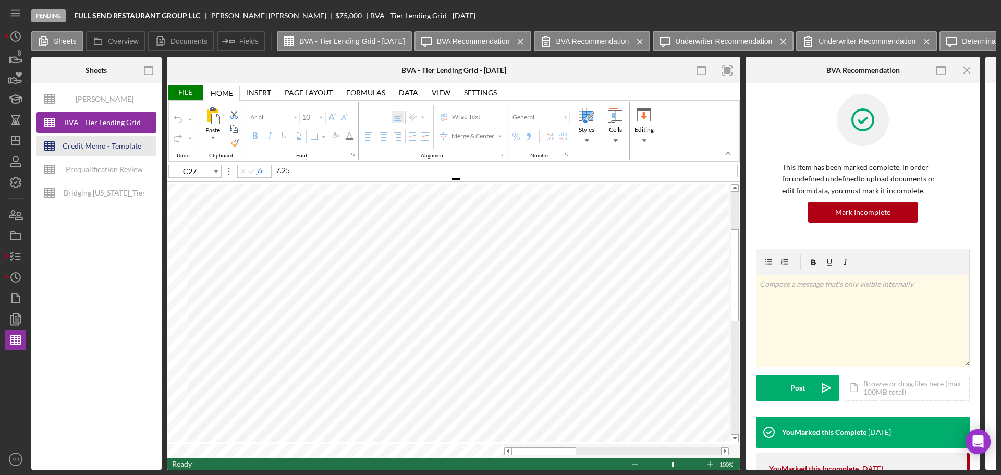
click at [100, 148] on div "Credit Memo - Template" at bounding box center [102, 146] width 79 height 21
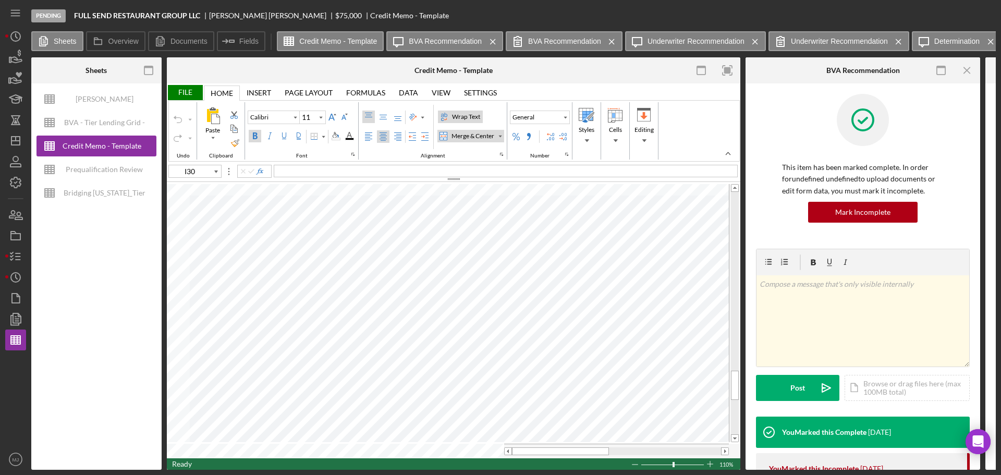
click at [183, 90] on div "File" at bounding box center [185, 92] width 36 height 15
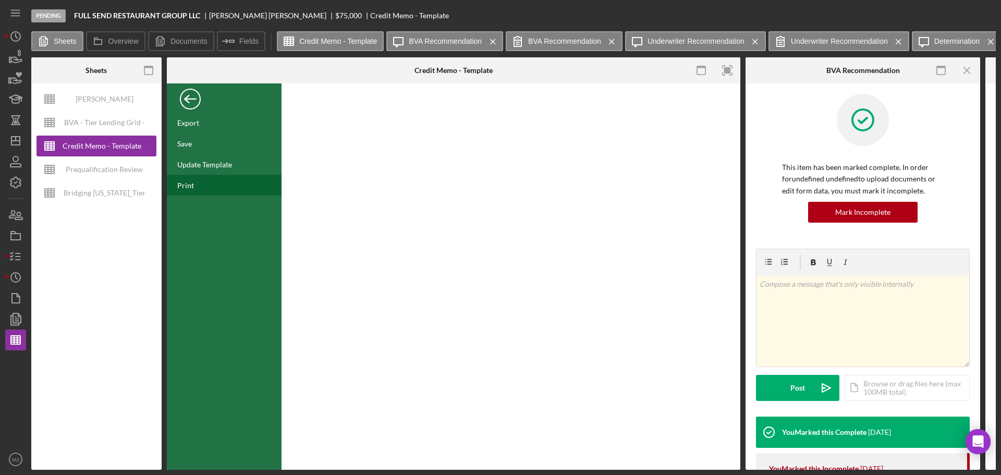
click at [190, 187] on div "Print" at bounding box center [185, 185] width 17 height 9
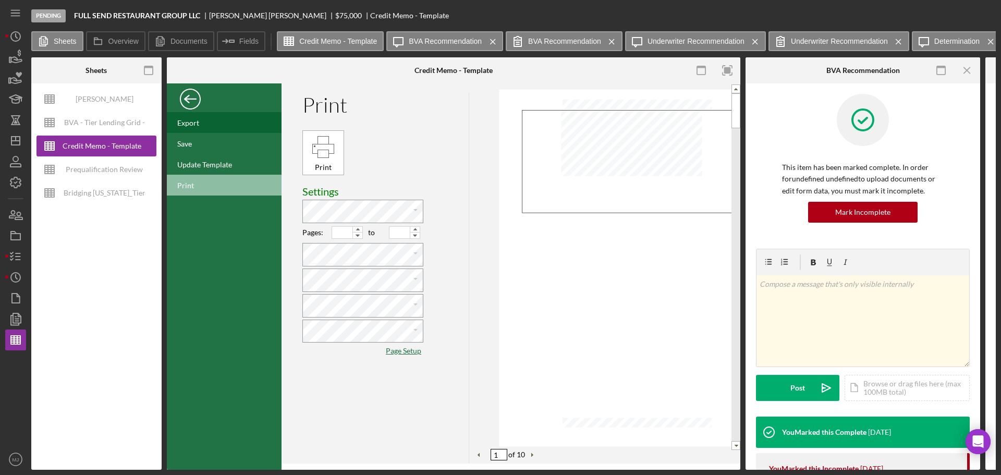
click at [204, 124] on div "Export" at bounding box center [224, 122] width 115 height 21
click at [9, 255] on icon "button" at bounding box center [16, 256] width 26 height 26
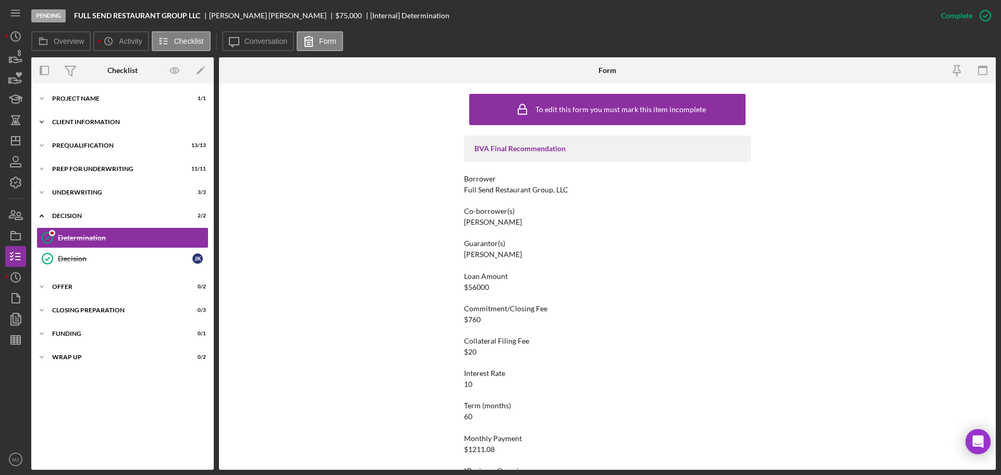
click at [80, 119] on div "Client Information" at bounding box center [126, 122] width 149 height 6
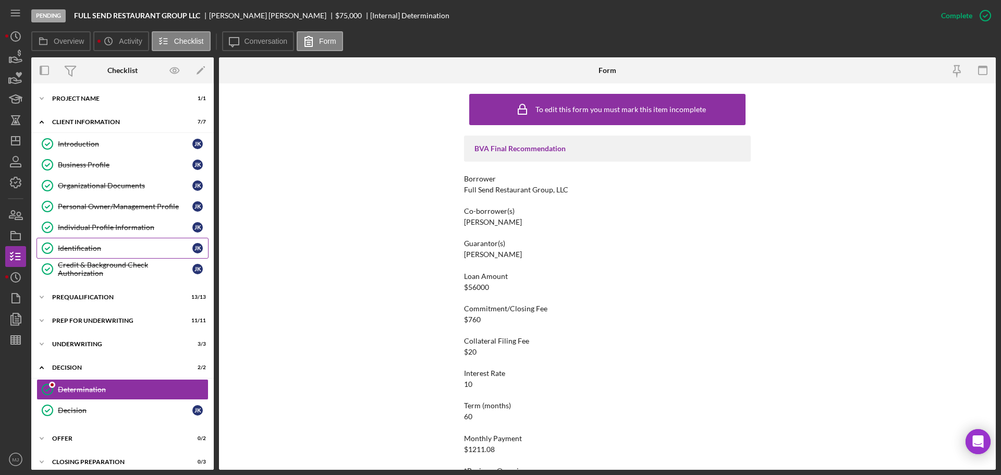
click at [83, 247] on div "Identification" at bounding box center [125, 248] width 134 height 8
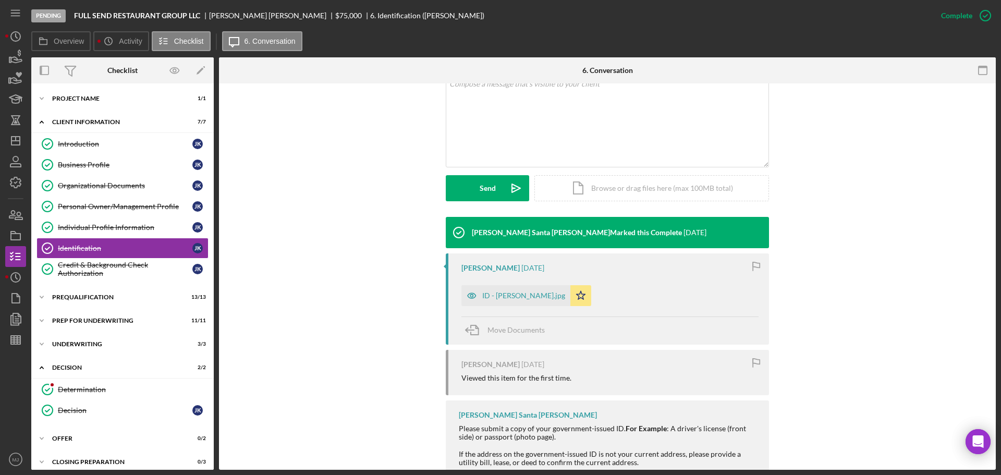
scroll to position [313, 0]
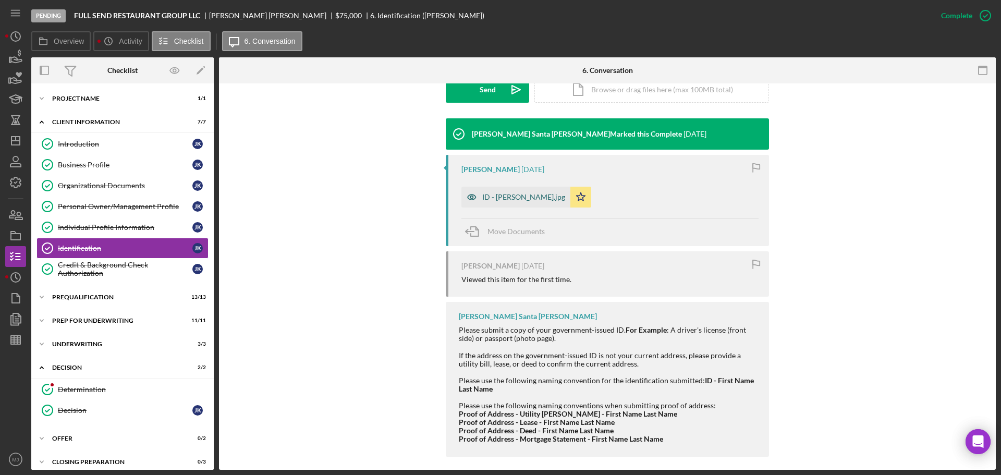
click at [508, 188] on div "ID - [PERSON_NAME].jpg" at bounding box center [515, 197] width 109 height 21
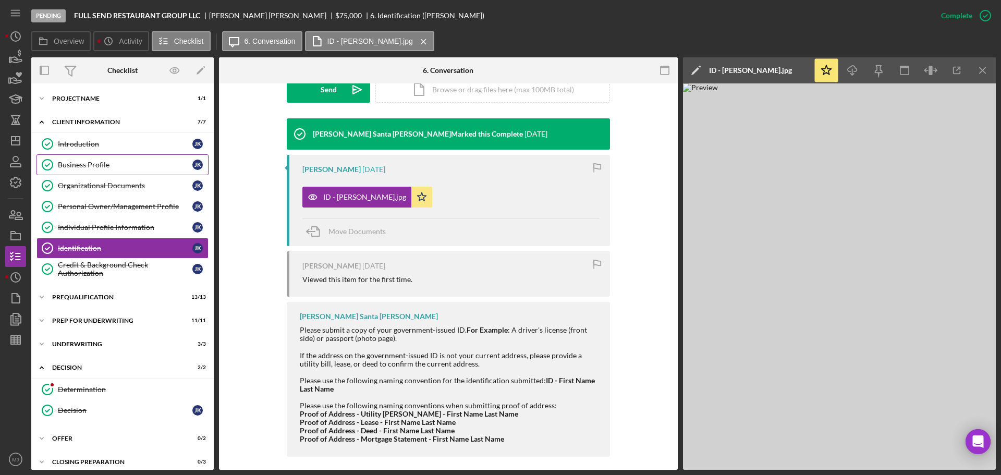
drag, startPoint x: 94, startPoint y: 156, endPoint x: 102, endPoint y: 157, distance: 8.0
click at [94, 156] on link "Business Profile Business Profile J K" at bounding box center [122, 164] width 172 height 21
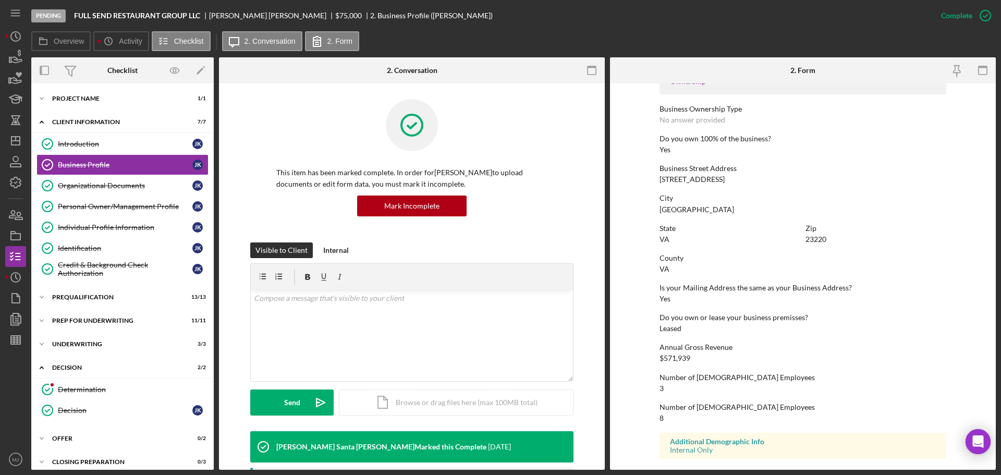
scroll to position [348, 0]
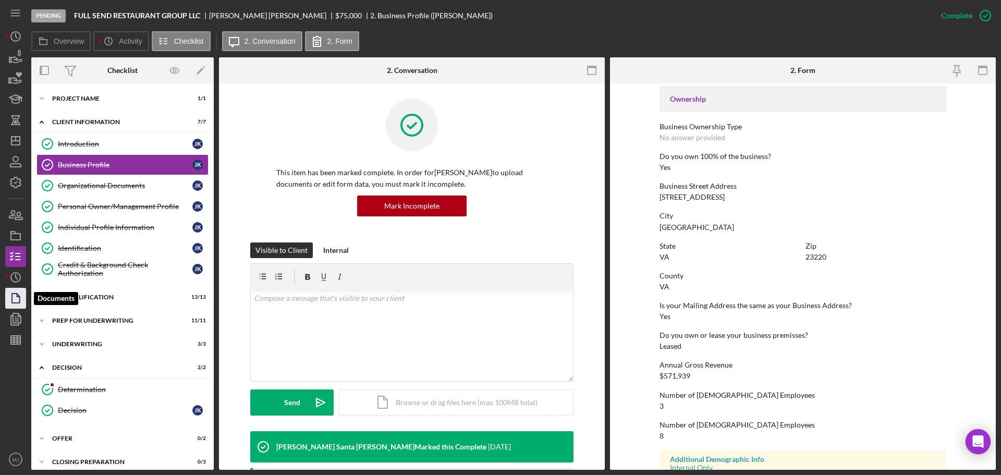
click at [16, 287] on icon "button" at bounding box center [16, 298] width 26 height 26
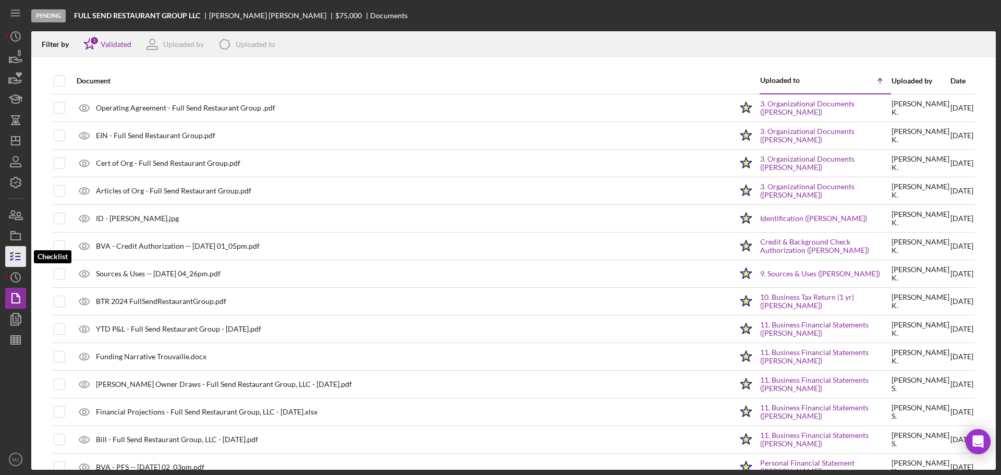
click at [17, 250] on icon "button" at bounding box center [16, 256] width 26 height 26
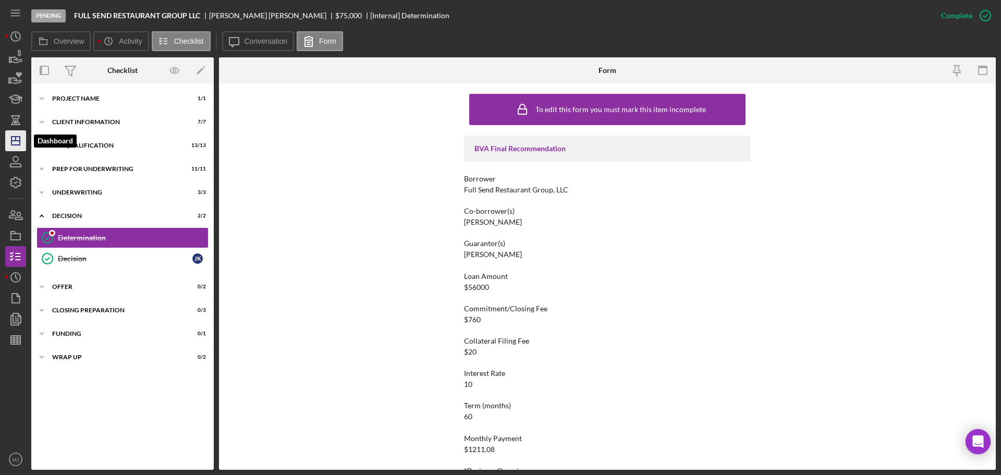
click at [19, 141] on line "button" at bounding box center [15, 141] width 8 height 0
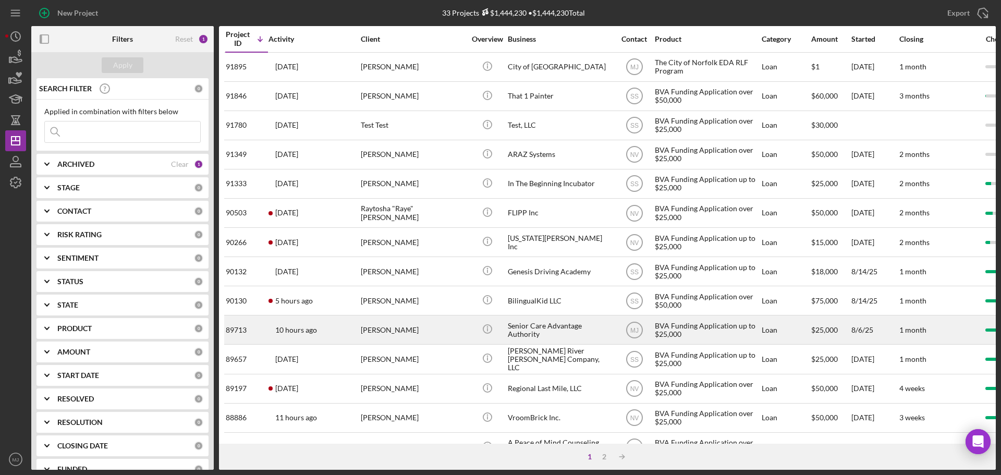
click at [562, 287] on div "Senior Care Advantage Authority" at bounding box center [560, 330] width 104 height 28
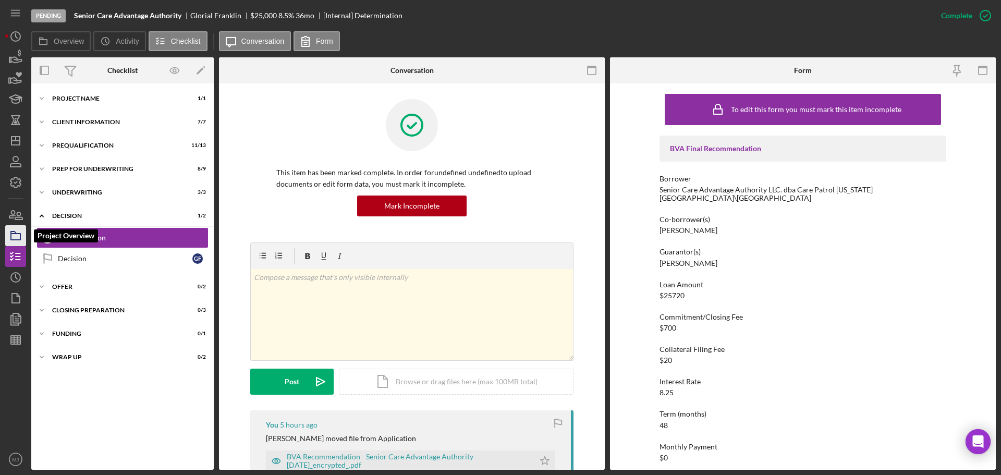
click at [15, 235] on icon "button" at bounding box center [16, 236] width 26 height 26
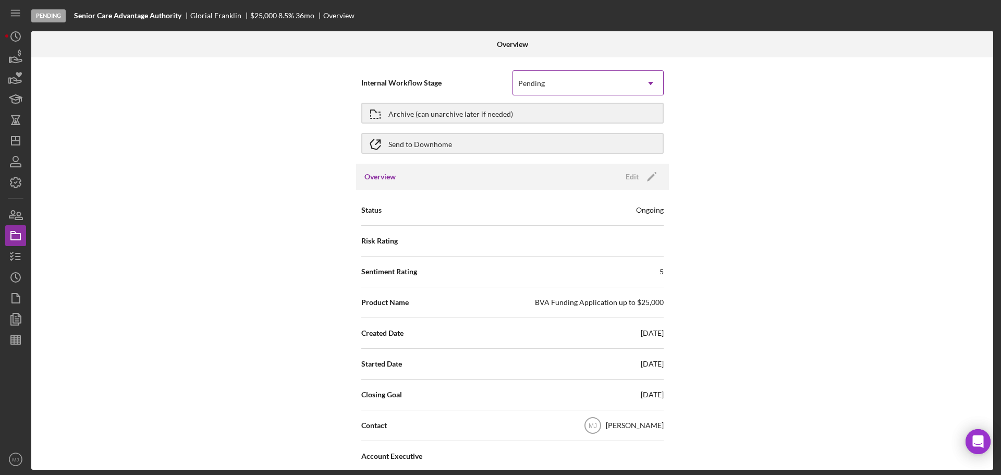
click at [606, 79] on div "Pending" at bounding box center [575, 83] width 125 height 24
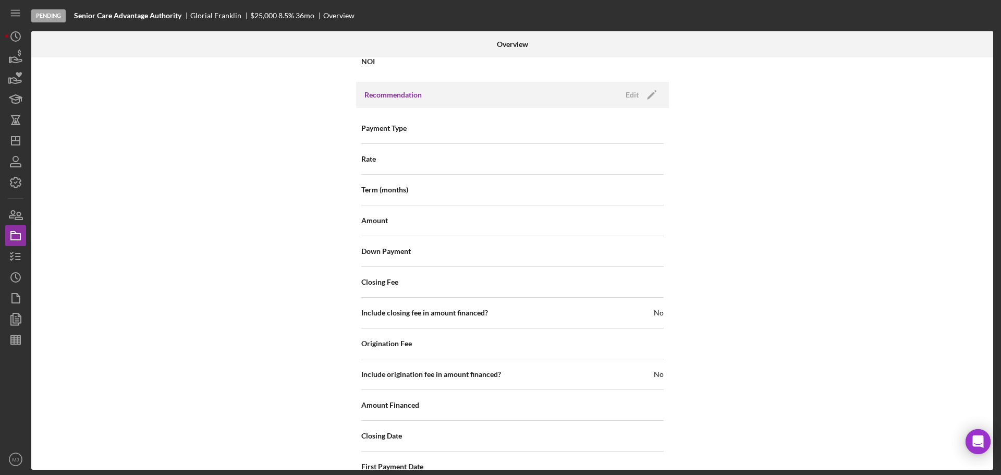
scroll to position [938, 0]
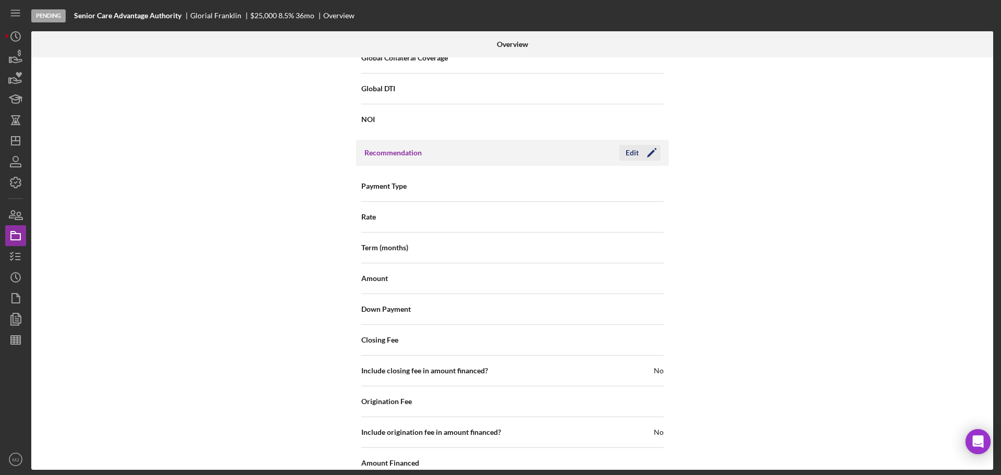
click at [635, 150] on div "Edit" at bounding box center [631, 153] width 13 height 16
click at [550, 186] on div "Select..." at bounding box center [575, 187] width 125 height 24
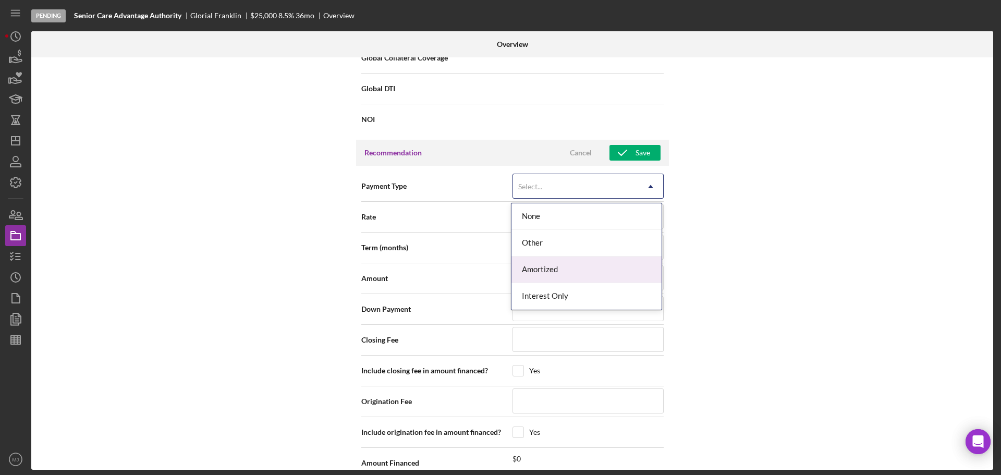
click at [537, 272] on div "Amortized" at bounding box center [586, 269] width 150 height 27
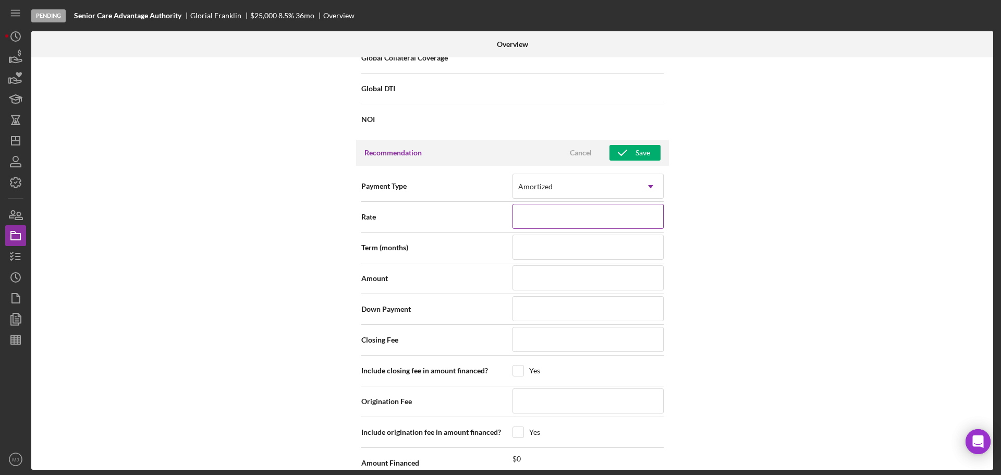
click at [537, 218] on input at bounding box center [587, 216] width 151 height 25
click at [542, 236] on input at bounding box center [587, 247] width 151 height 25
click at [542, 247] on input at bounding box center [587, 247] width 151 height 25
click at [529, 283] on input at bounding box center [587, 277] width 151 height 25
click at [556, 287] on input at bounding box center [587, 308] width 151 height 25
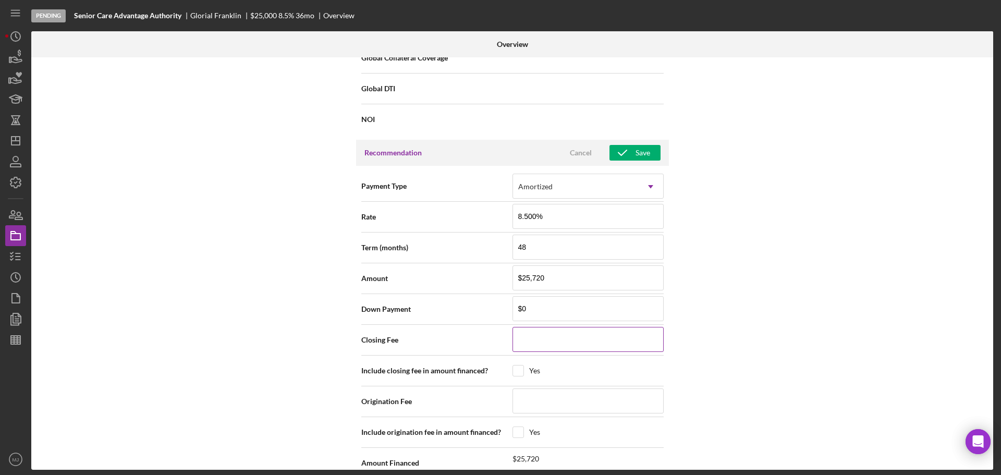
click at [538, 287] on input at bounding box center [587, 339] width 151 height 25
drag, startPoint x: 543, startPoint y: 341, endPoint x: 500, endPoint y: 343, distance: 42.8
click at [500, 287] on div "Closing Fee $200" at bounding box center [512, 340] width 302 height 26
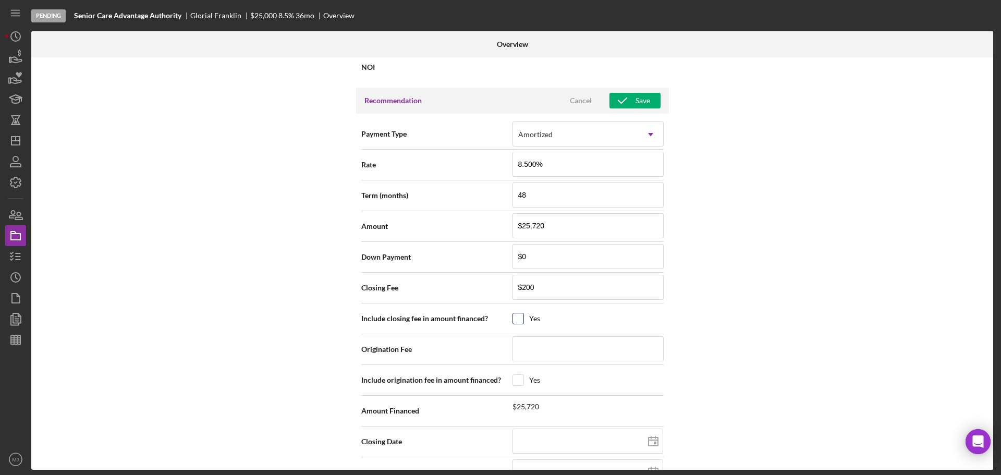
click at [518, 287] on input "checkbox" at bounding box center [518, 318] width 10 height 10
click at [533, 287] on input at bounding box center [587, 348] width 151 height 25
drag, startPoint x: 559, startPoint y: 223, endPoint x: 533, endPoint y: 225, distance: 26.1
click at [533, 225] on input "$25,720" at bounding box center [587, 225] width 151 height 25
click at [539, 287] on input at bounding box center [587, 348] width 151 height 25
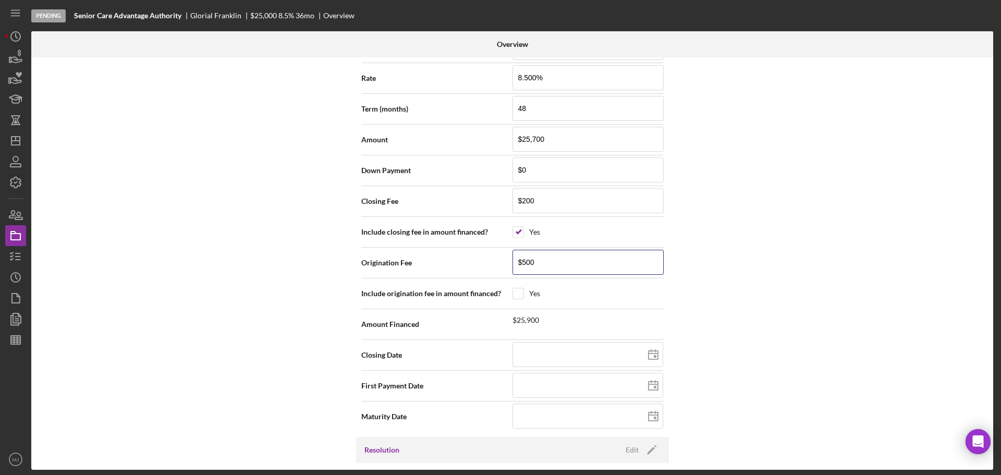
scroll to position [1095, 0]
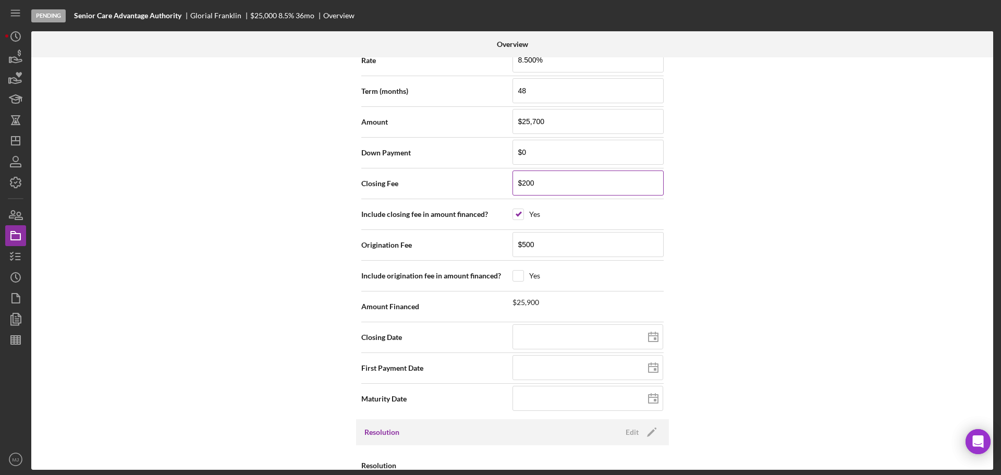
click at [562, 187] on input "$200" at bounding box center [587, 182] width 151 height 25
drag, startPoint x: 777, startPoint y: 271, endPoint x: 704, endPoint y: 277, distance: 72.7
click at [667, 271] on div "Internal Workflow Stage Pending Icon/Dropdown Arrow Archive (can unarchive late…" at bounding box center [512, 263] width 962 height 412
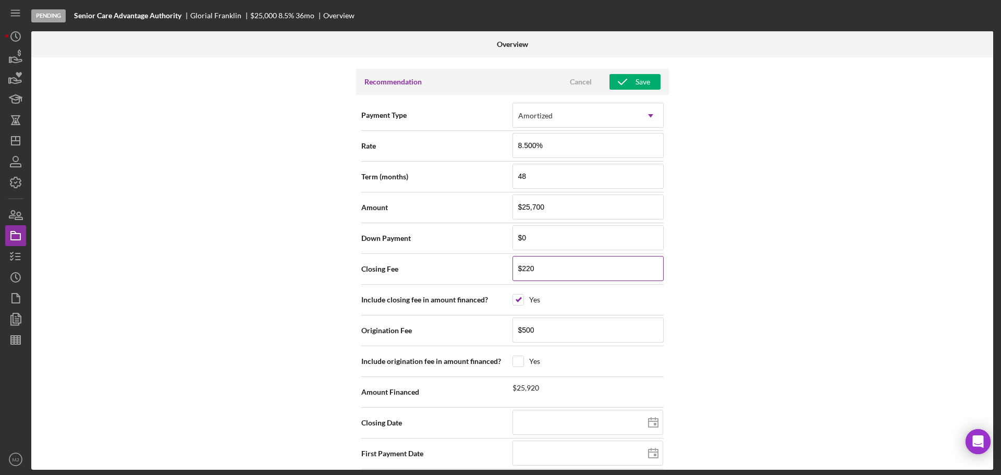
scroll to position [990, 0]
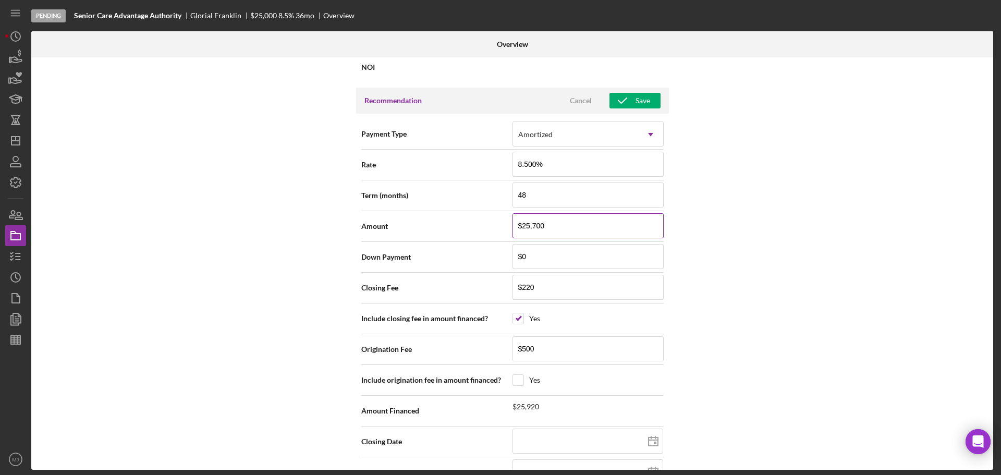
click at [560, 227] on input "$25,700" at bounding box center [587, 225] width 151 height 25
click at [667, 287] on div "Internal Workflow Stage Pending Icon/Dropdown Arrow Archive (can unarchive late…" at bounding box center [512, 263] width 962 height 412
click at [519, 287] on input "checkbox" at bounding box center [518, 380] width 10 height 10
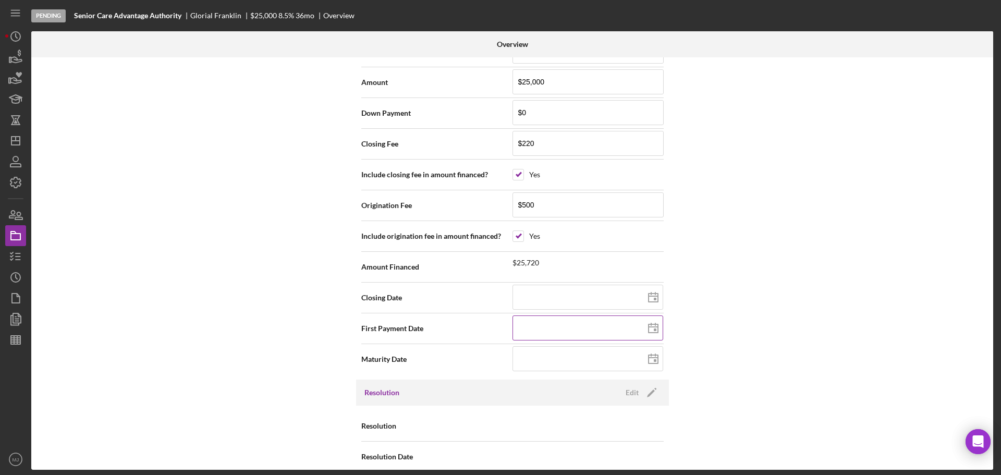
scroll to position [1147, 0]
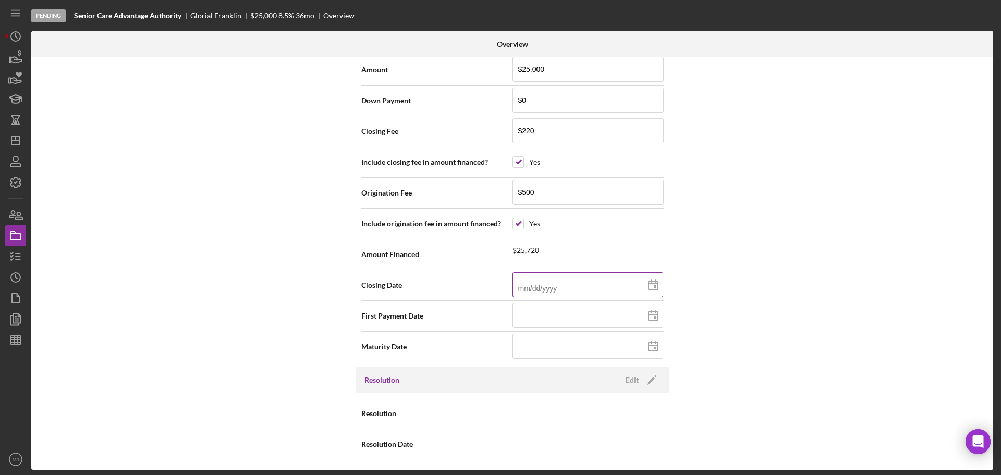
click at [538, 287] on input at bounding box center [587, 284] width 151 height 25
click at [538, 287] on div at bounding box center [587, 316] width 151 height 26
click at [537, 287] on input at bounding box center [587, 346] width 151 height 25
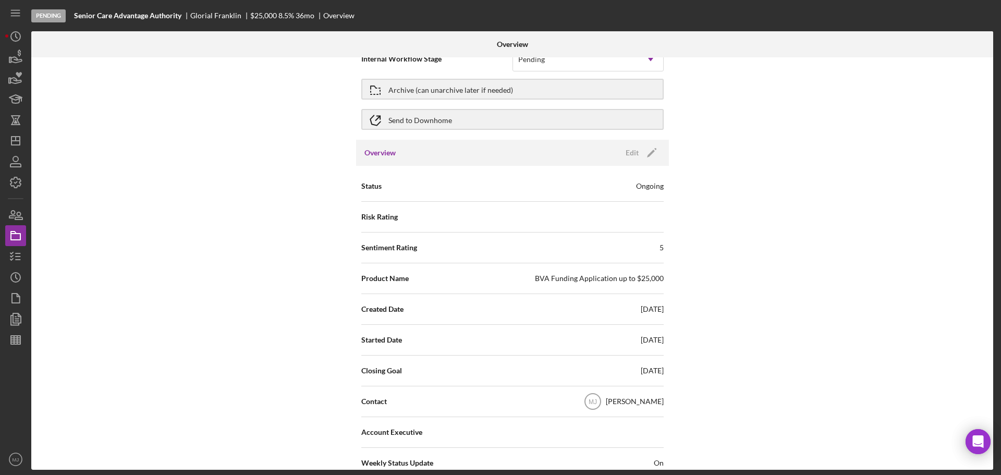
scroll to position [0, 0]
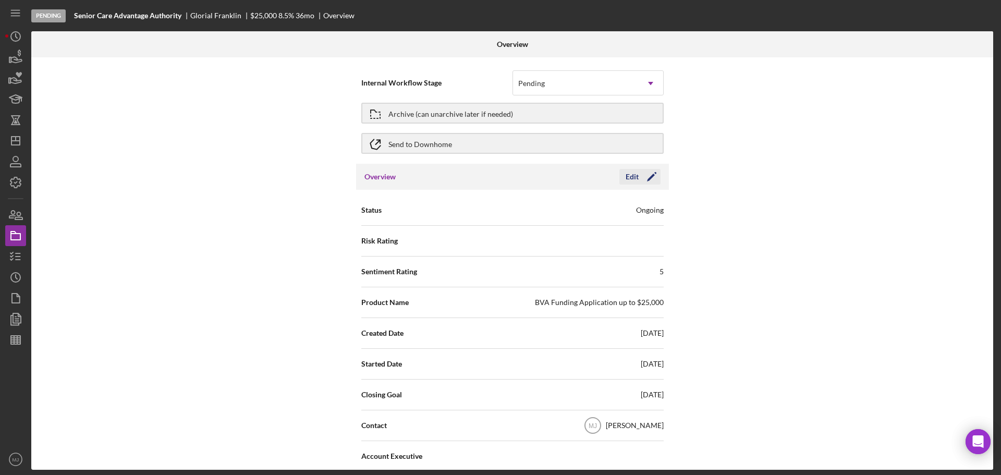
click at [639, 173] on icon "Icon/Edit" at bounding box center [651, 177] width 26 height 26
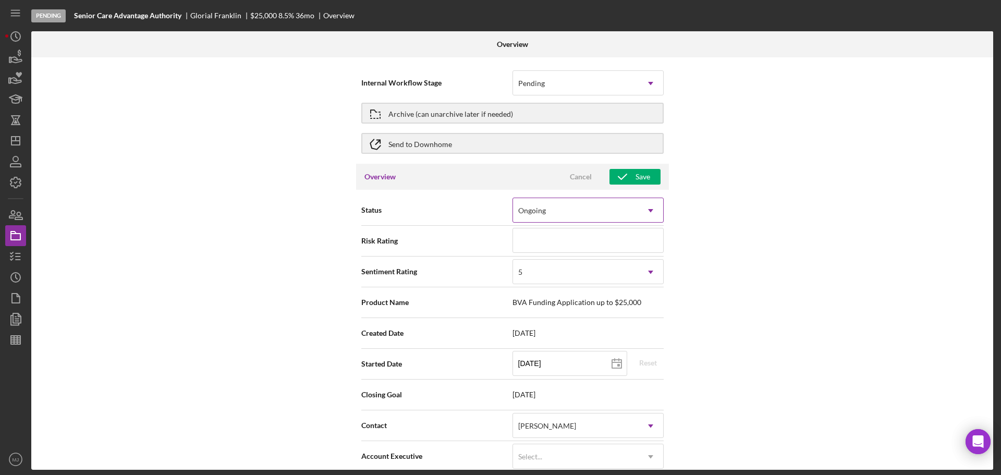
click at [629, 208] on div "Ongoing" at bounding box center [575, 211] width 125 height 24
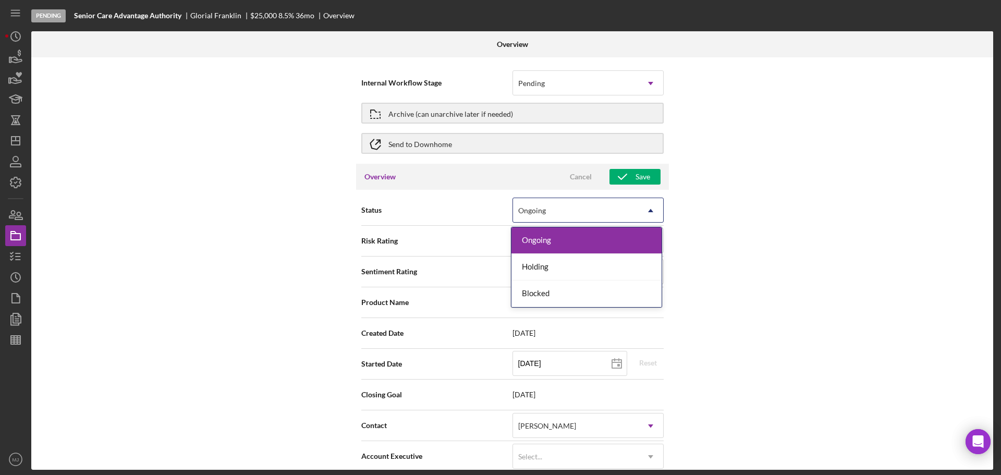
click at [629, 208] on div "Ongoing" at bounding box center [575, 211] width 125 height 24
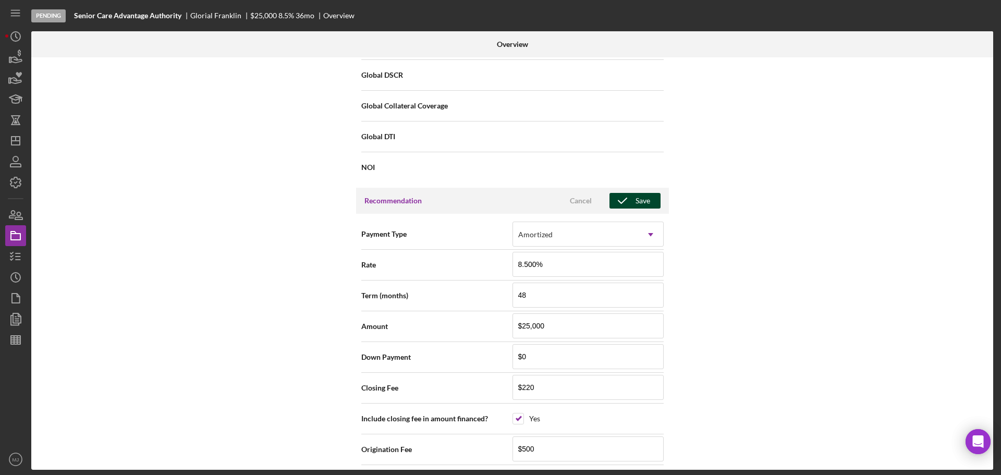
scroll to position [938, 0]
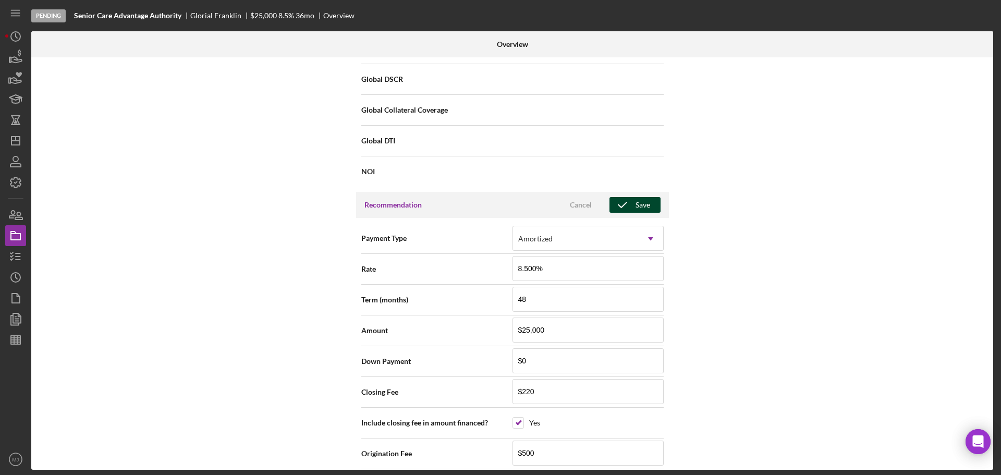
click at [624, 204] on icon "button" at bounding box center [622, 205] width 26 height 26
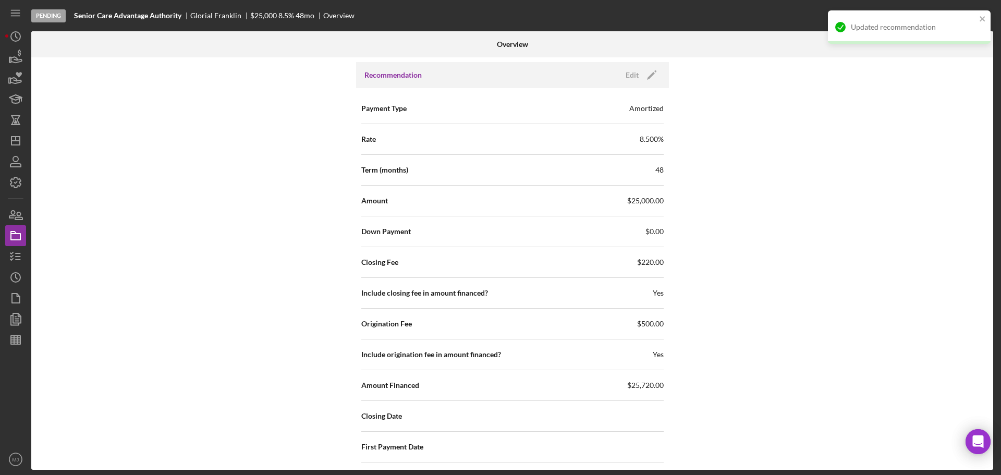
scroll to position [1198, 0]
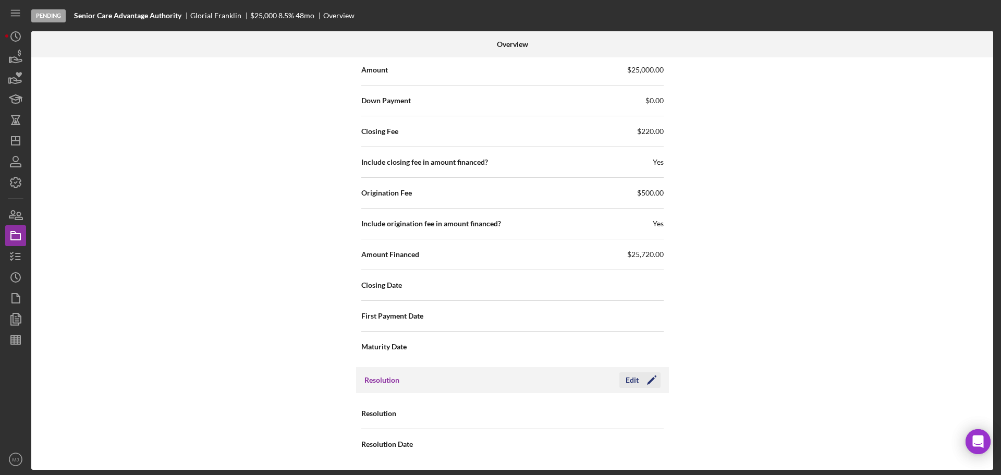
click at [634, 287] on div "Edit" at bounding box center [631, 380] width 13 height 16
click at [561, 287] on div "Select..." at bounding box center [575, 414] width 125 height 24
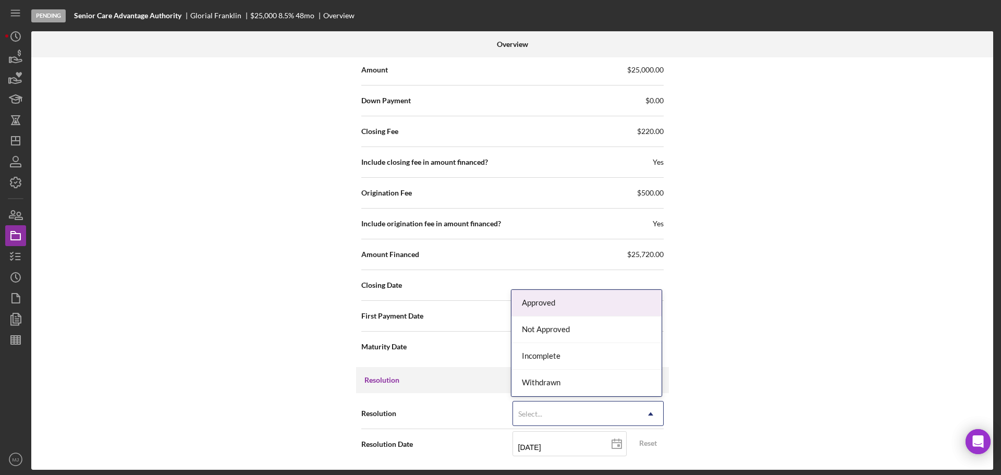
click at [572, 287] on div "Approved" at bounding box center [586, 303] width 150 height 27
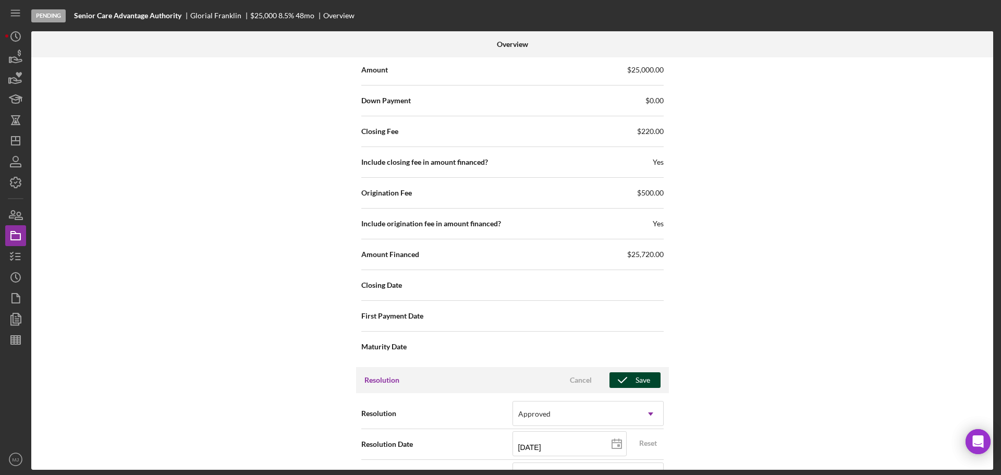
click at [635, 287] on div "Save" at bounding box center [642, 380] width 15 height 16
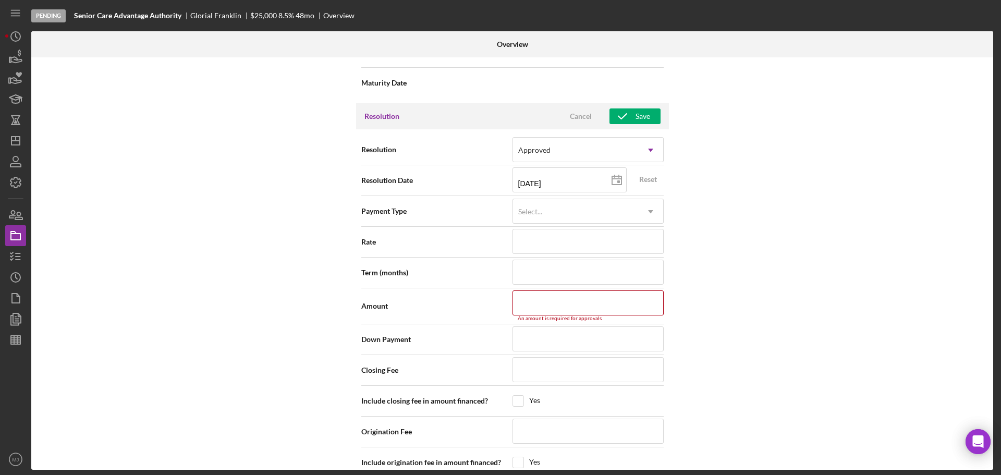
scroll to position [1395, 0]
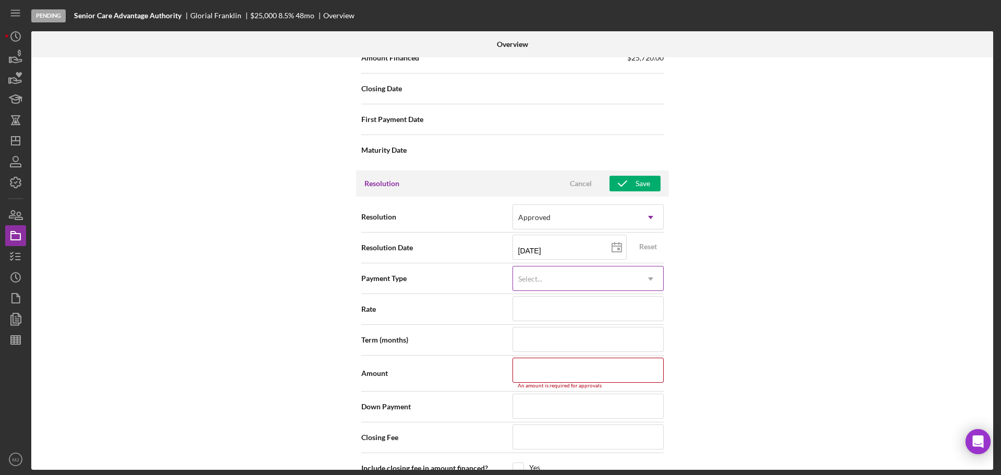
click at [550, 284] on div "Select..." at bounding box center [575, 279] width 125 height 24
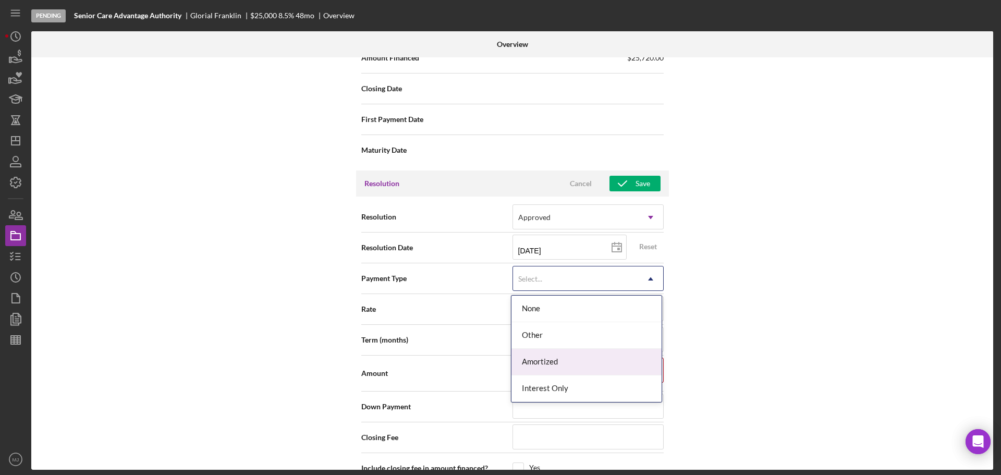
click at [547, 287] on div "Amortized" at bounding box center [586, 362] width 150 height 27
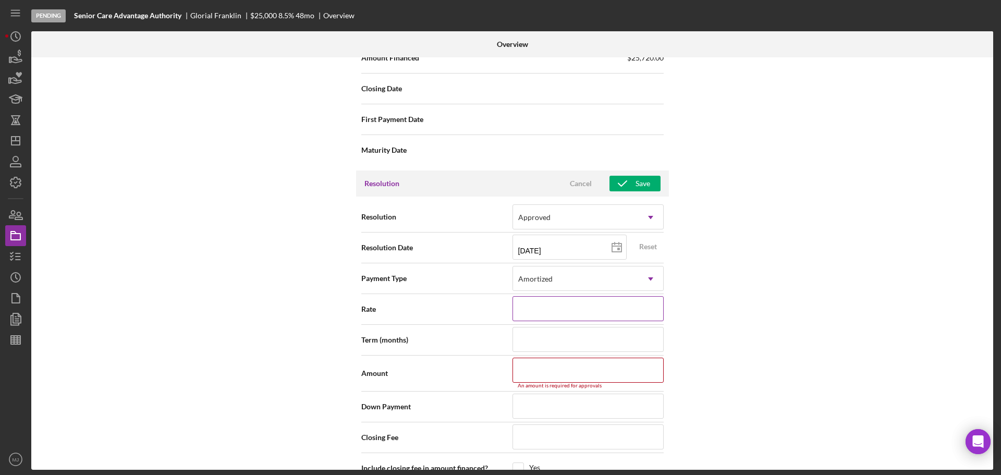
click at [548, 287] on input at bounding box center [587, 308] width 151 height 25
click at [545, 287] on input at bounding box center [587, 339] width 151 height 25
click at [537, 287] on input at bounding box center [587, 370] width 151 height 25
click at [667, 287] on div "Internal Workflow Stage Pending Icon/Dropdown Arrow Archive (can unarchive late…" at bounding box center [512, 263] width 962 height 412
click at [615, 287] on div "Closing Fee" at bounding box center [512, 432] width 302 height 31
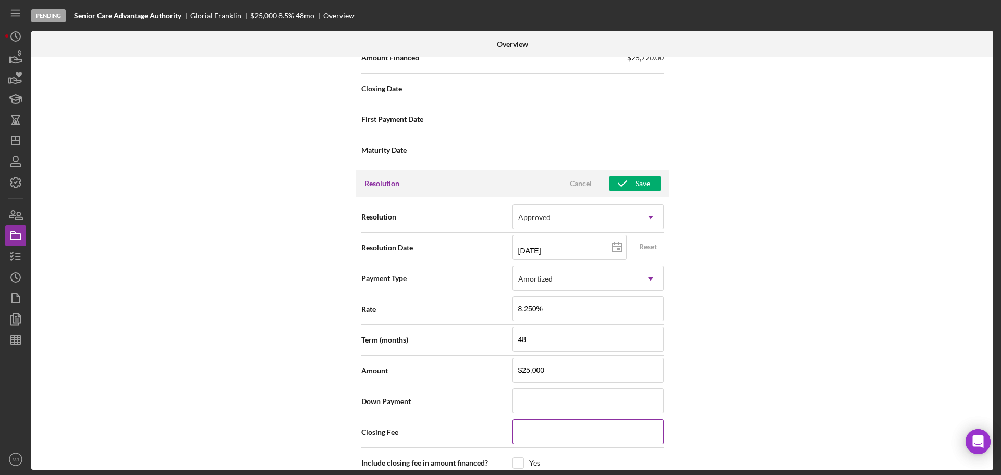
click at [615, 287] on input at bounding box center [587, 431] width 151 height 25
click at [520, 287] on input "checkbox" at bounding box center [518, 463] width 10 height 10
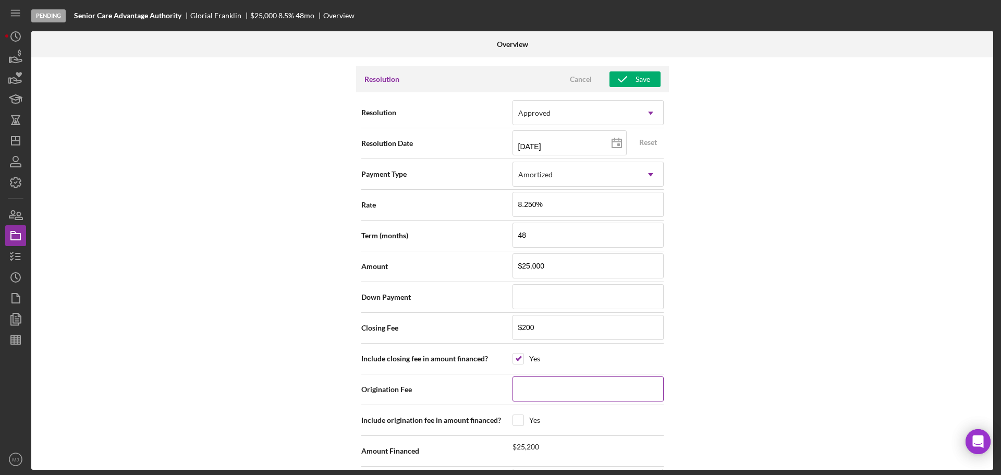
click at [547, 287] on input at bounding box center [587, 388] width 151 height 25
click at [517, 287] on input "checkbox" at bounding box center [518, 420] width 10 height 10
click at [539, 287] on input "$200" at bounding box center [587, 327] width 151 height 25
drag, startPoint x: 758, startPoint y: 380, endPoint x: 723, endPoint y: 377, distance: 35.1
click at [667, 287] on div "Internal Workflow Stage Pending Icon/Dropdown Arrow Archive (can unarchive late…" at bounding box center [512, 263] width 962 height 412
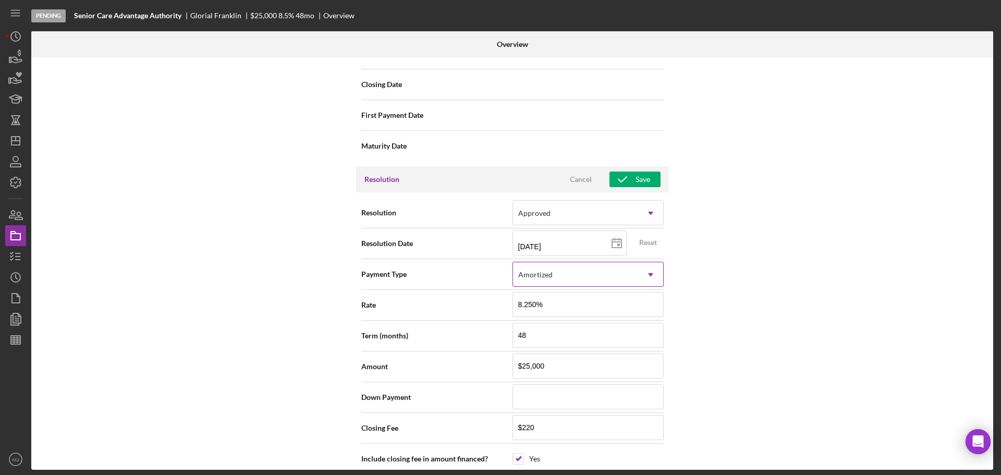
scroll to position [1285, 0]
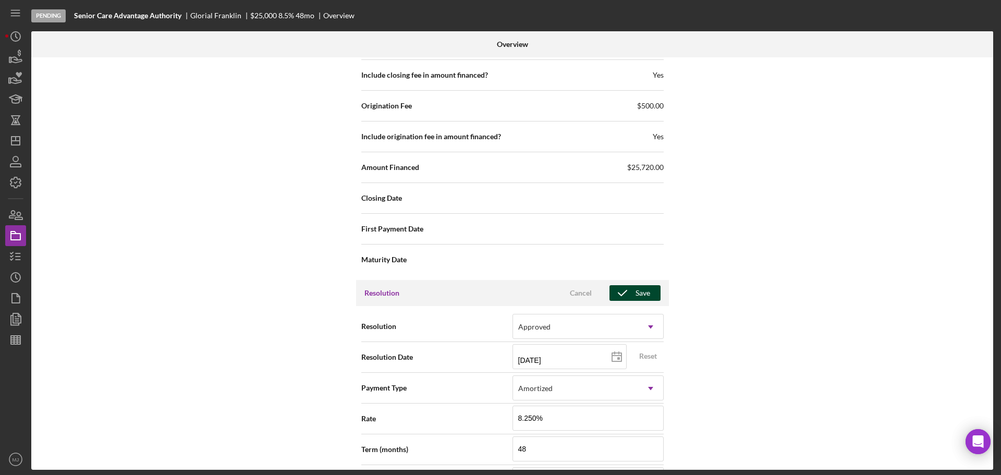
click at [628, 287] on icon "button" at bounding box center [622, 293] width 26 height 26
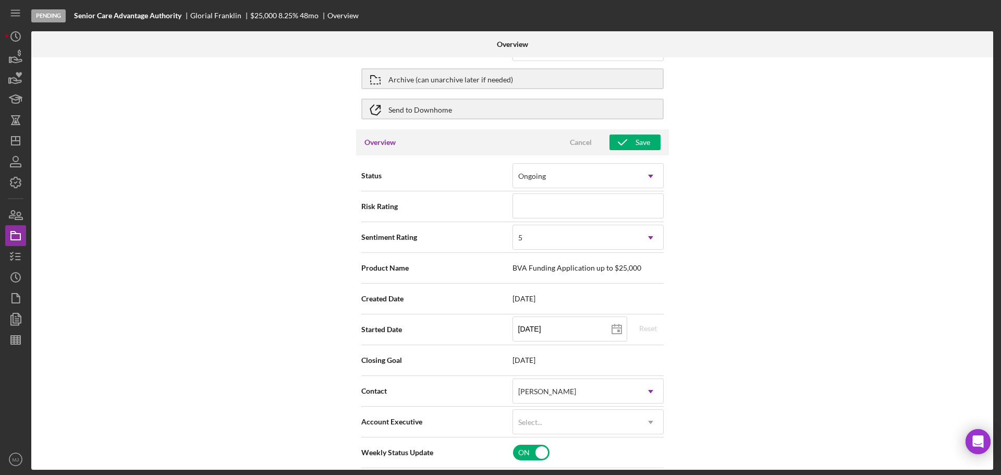
scroll to position [0, 0]
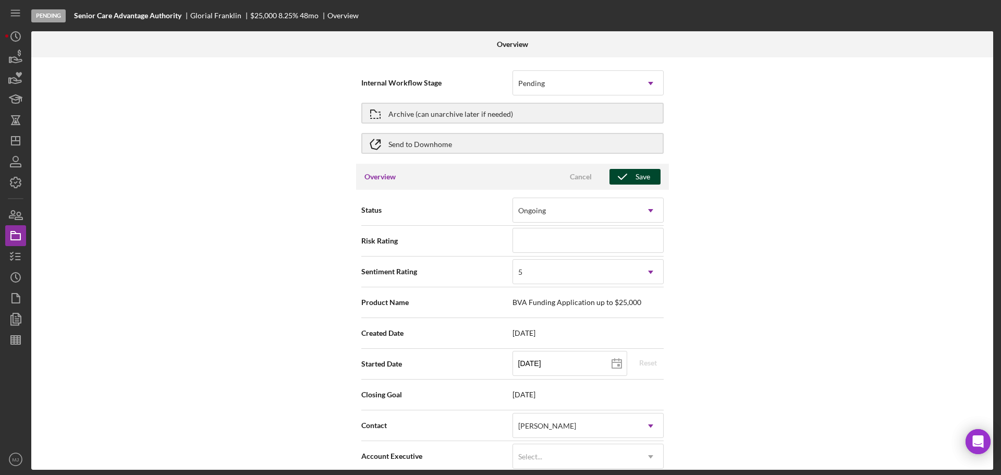
click at [635, 173] on div "Save" at bounding box center [642, 177] width 15 height 16
